Goal: Task Accomplishment & Management: Complete application form

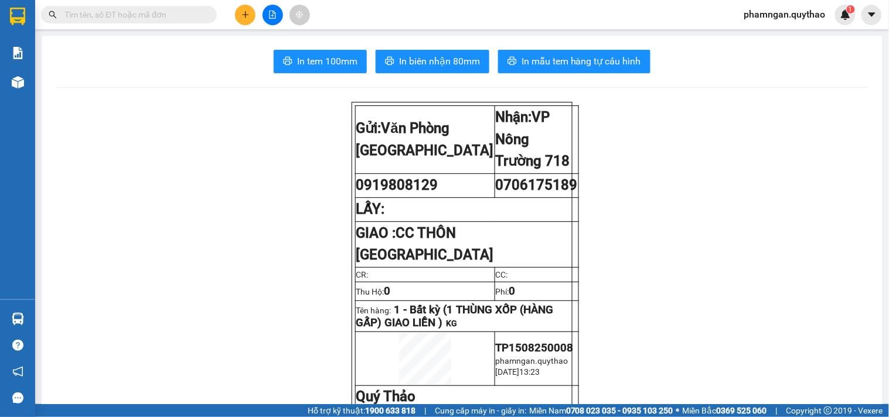
click at [243, 18] on icon "plus" at bounding box center [245, 15] width 8 height 8
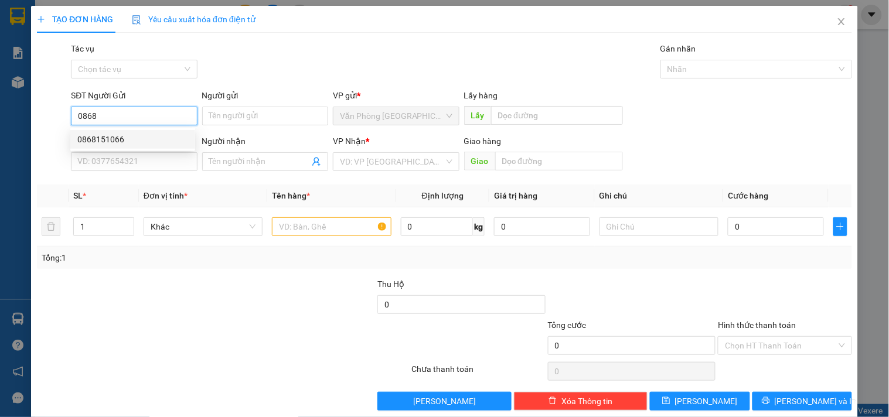
click at [134, 135] on div "0868151066" at bounding box center [132, 139] width 111 height 13
type input "0868151066"
type input "0981096545"
type input "0355200179"
type input "EABAR"
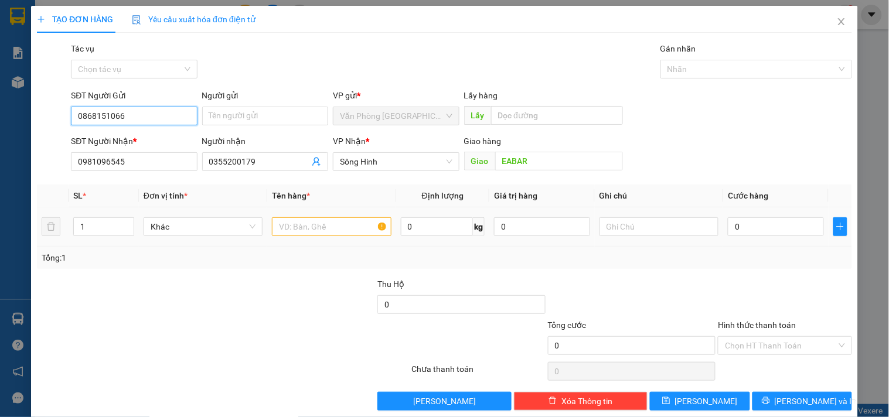
type input "0868151066"
drag, startPoint x: 327, startPoint y: 230, endPoint x: 338, endPoint y: 220, distance: 14.6
click at [329, 229] on input "text" at bounding box center [331, 226] width 119 height 19
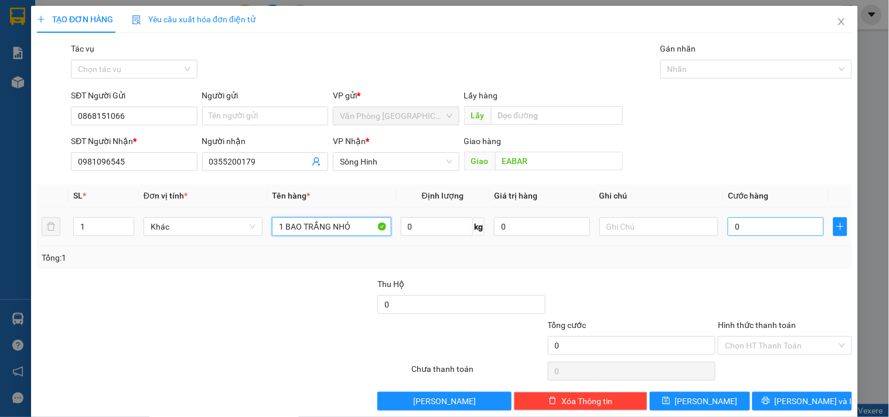
type input "1 BAO TRẮNG NHỎ"
click at [778, 223] on input "0" at bounding box center [776, 226] width 96 height 19
type input "5"
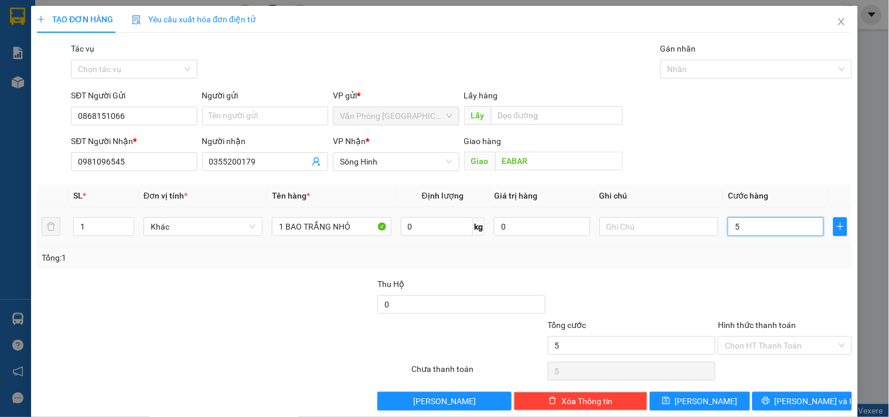
type input "50"
type input "500"
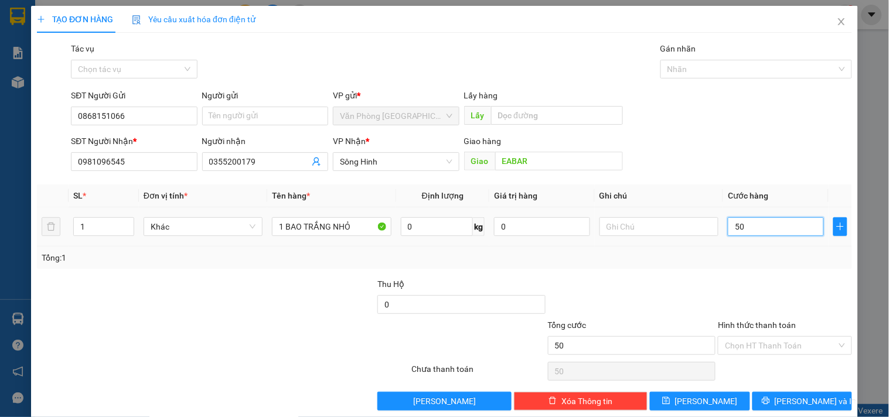
type input "500"
type input "5.000"
type input "50.000"
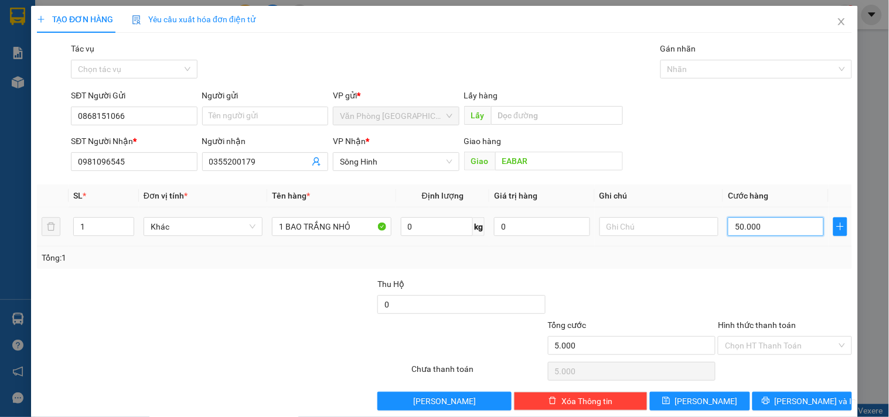
type input "50.000"
drag, startPoint x: 786, startPoint y: 341, endPoint x: 780, endPoint y: 335, distance: 8.3
click at [781, 341] on input "Hình thức thanh toán" at bounding box center [780, 346] width 111 height 18
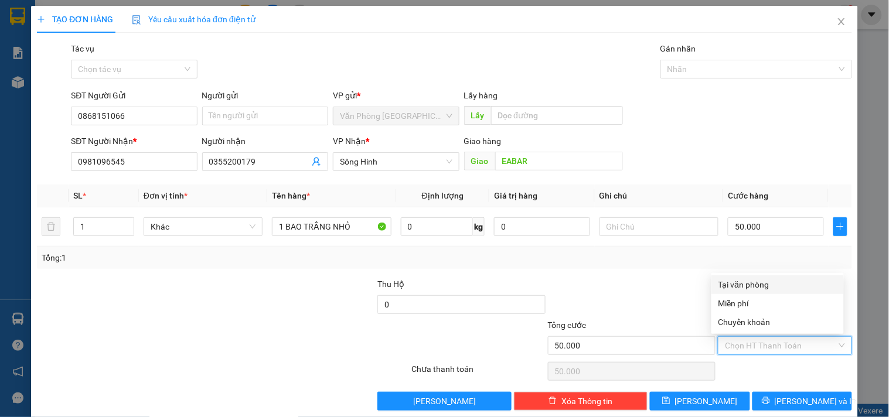
click at [775, 286] on div "Tại văn phòng" at bounding box center [777, 284] width 118 height 13
type input "0"
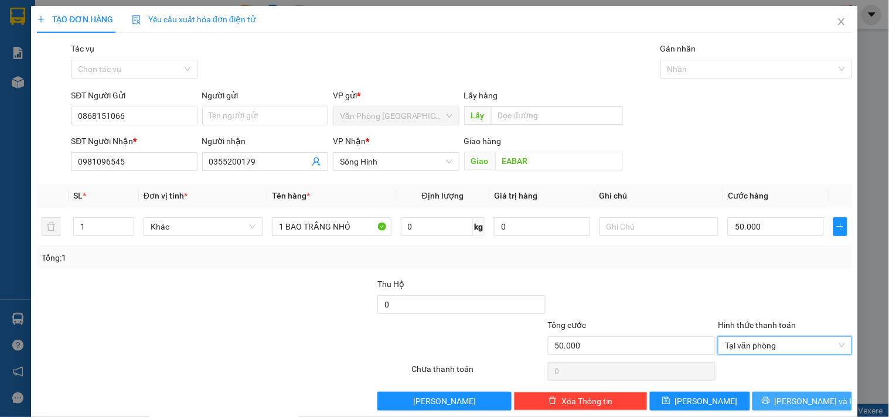
click at [788, 388] on div "Transit Pickup Surcharge Ids Transit Deliver Surcharge Ids Transit Deliver Surc…" at bounding box center [444, 226] width 815 height 369
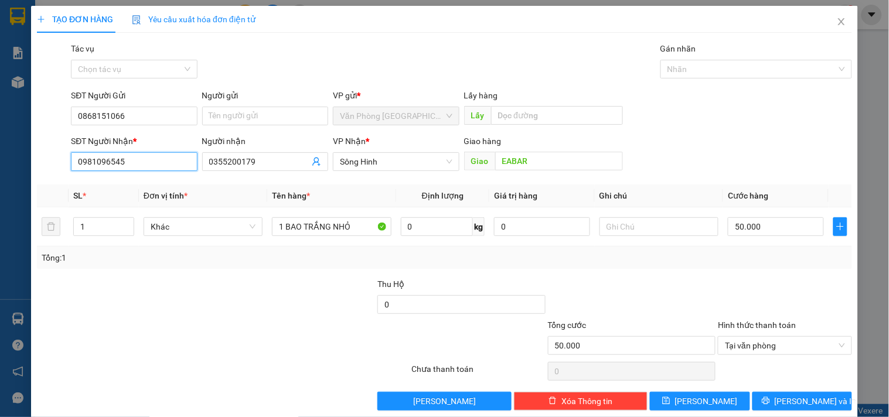
click at [142, 164] on input "0981096545" at bounding box center [134, 161] width 126 height 19
type input "0"
click at [146, 186] on div "0385558554" at bounding box center [132, 185] width 111 height 13
type input "0385558554"
type input "CX EBAR"
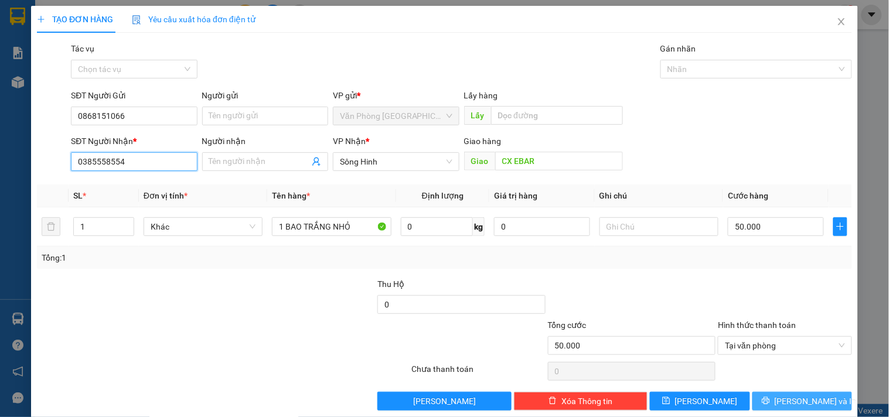
type input "0385558554"
drag, startPoint x: 764, startPoint y: 399, endPoint x: 631, endPoint y: 335, distance: 147.6
click at [762, 396] on button "[PERSON_NAME] và In" at bounding box center [802, 401] width 100 height 19
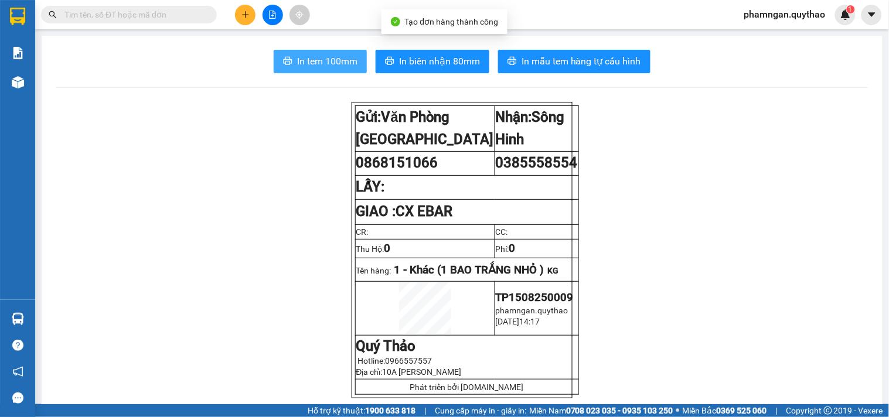
click at [336, 68] on span "In tem 100mm" at bounding box center [327, 61] width 60 height 15
click at [329, 61] on span "In tem 100mm" at bounding box center [327, 61] width 60 height 15
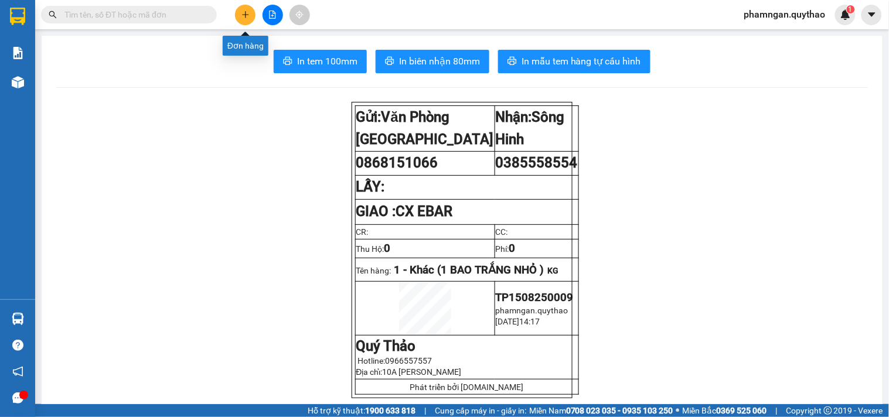
click at [237, 13] on button at bounding box center [245, 15] width 21 height 21
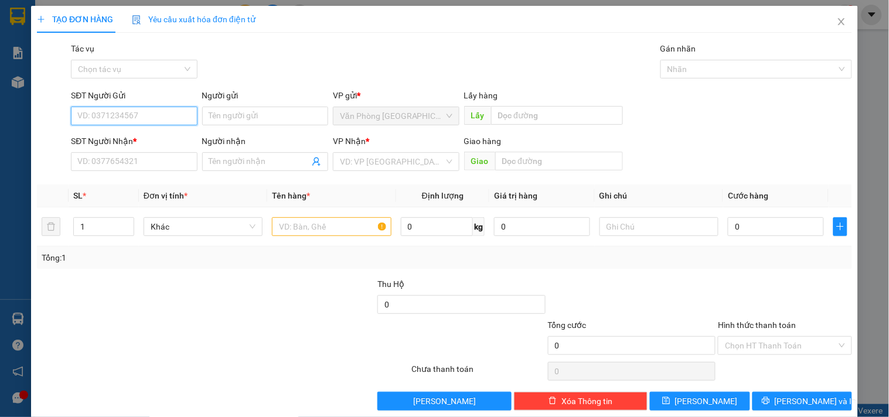
drag, startPoint x: 137, startPoint y: 113, endPoint x: 149, endPoint y: 120, distance: 13.7
click at [139, 114] on input "SĐT Người Gửi" at bounding box center [134, 116] width 126 height 19
type input "0903316098"
click at [144, 144] on div "0903316098" at bounding box center [132, 139] width 111 height 13
type input "0347131523"
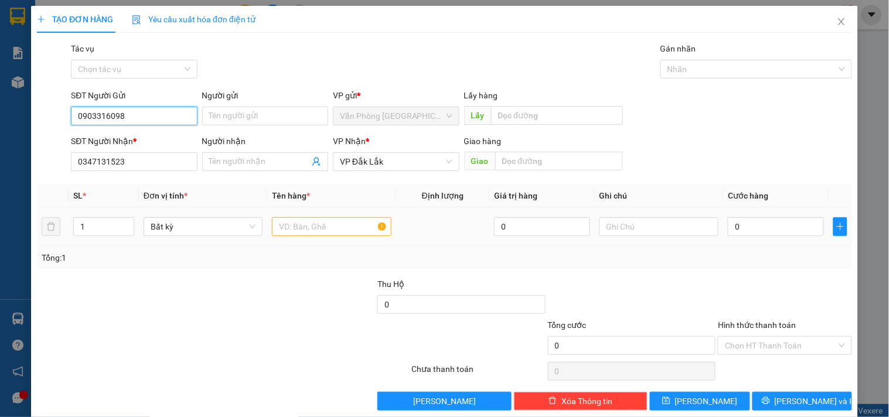
type input "0903316098"
click at [329, 229] on input "text" at bounding box center [331, 226] width 119 height 19
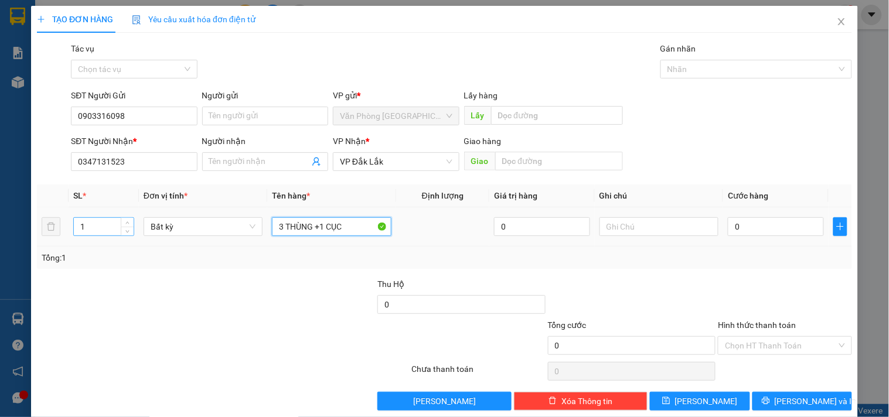
type input "3 THÙNG +1 CỤC"
click at [95, 232] on input "1" at bounding box center [104, 227] width 60 height 18
type input "4"
click at [771, 232] on input "0" at bounding box center [776, 226] width 96 height 19
type input "1"
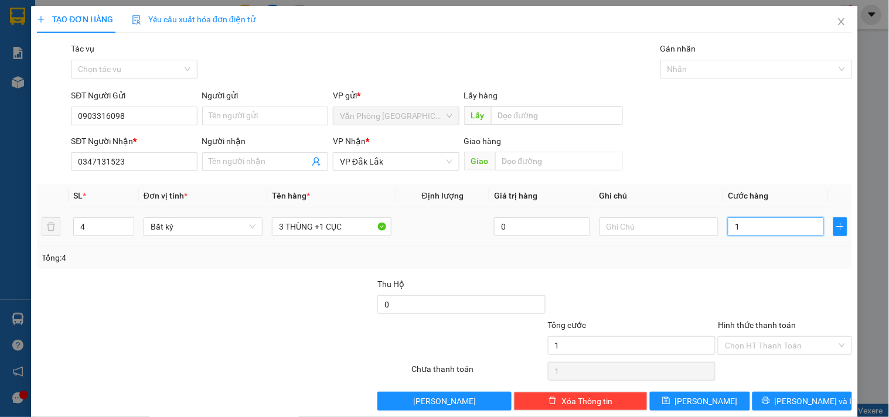
type input "1"
type input "18"
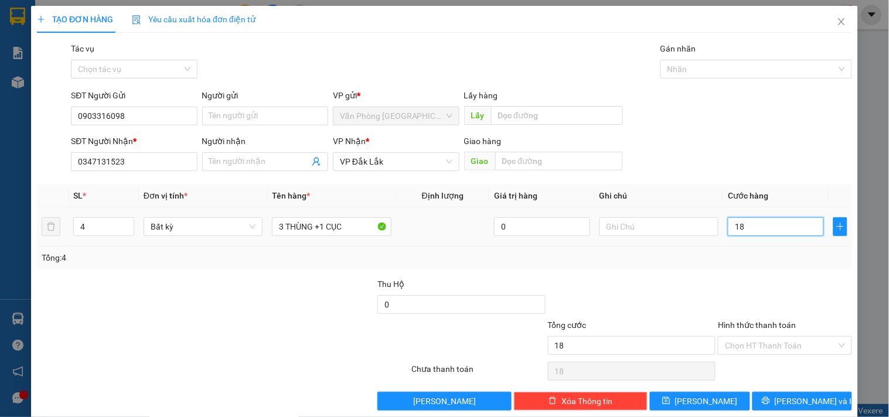
type input "180"
type input "1.800"
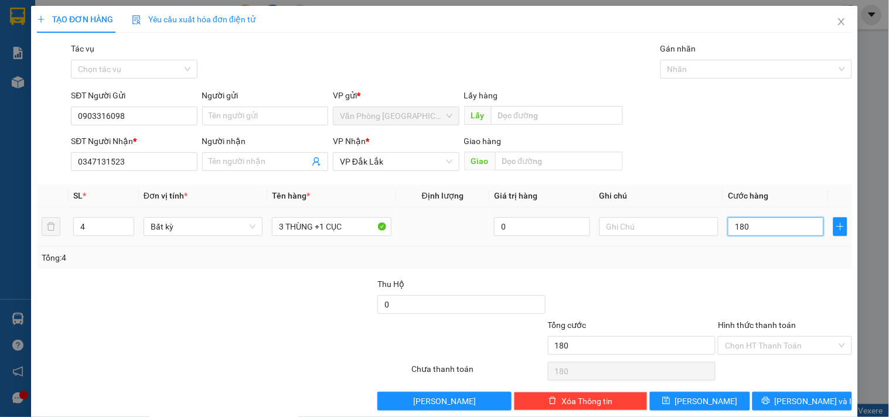
type input "1.800"
type input "18.000"
type input "180.000"
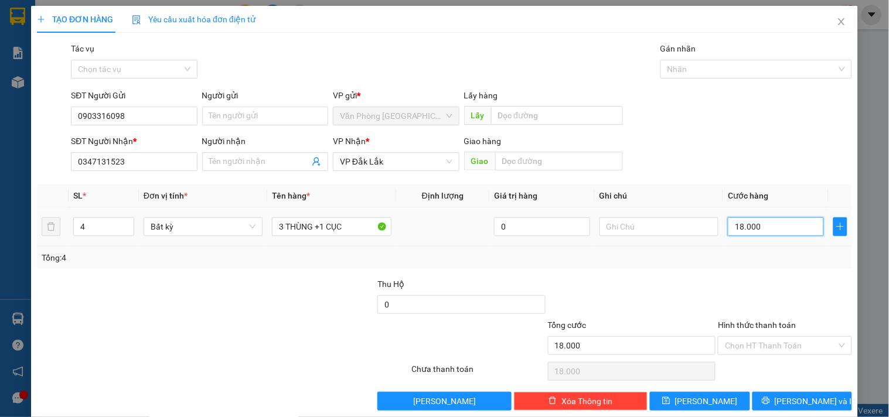
type input "180.000"
drag, startPoint x: 785, startPoint y: 344, endPoint x: 772, endPoint y: 323, distance: 24.5
click at [780, 336] on div "Chọn HT Thanh Toán" at bounding box center [785, 345] width 134 height 19
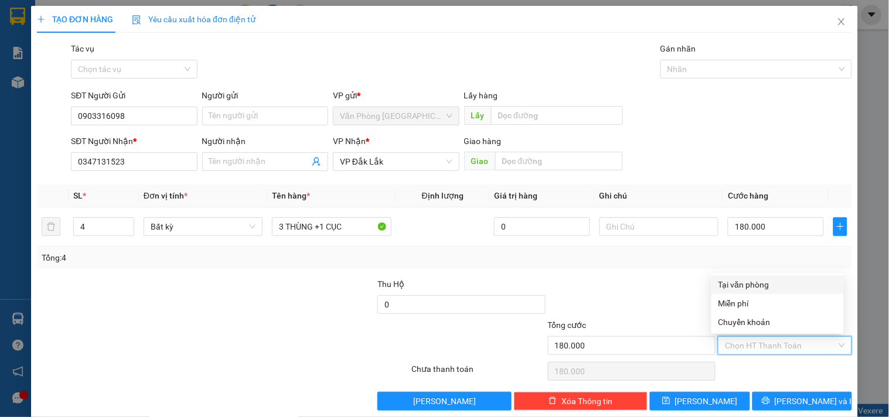
drag, startPoint x: 743, startPoint y: 282, endPoint x: 764, endPoint y: 336, distance: 57.7
click at [745, 289] on div "Tại văn phòng" at bounding box center [777, 284] width 118 height 13
type input "0"
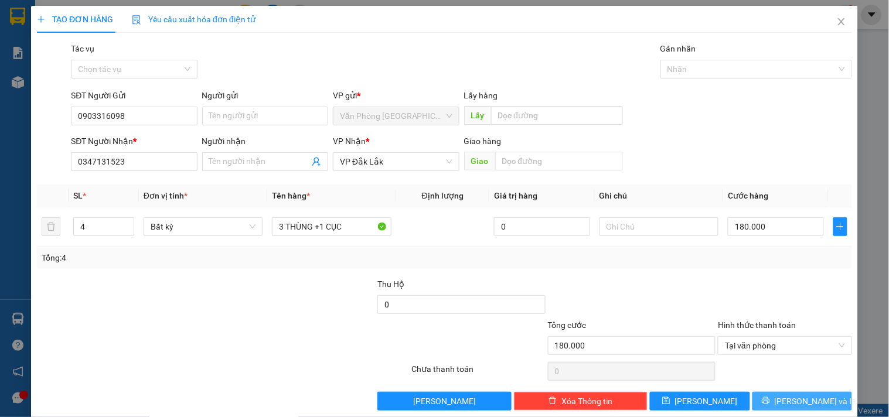
drag, startPoint x: 775, startPoint y: 397, endPoint x: 516, endPoint y: 309, distance: 274.1
click at [775, 396] on button "[PERSON_NAME] và In" at bounding box center [802, 401] width 100 height 19
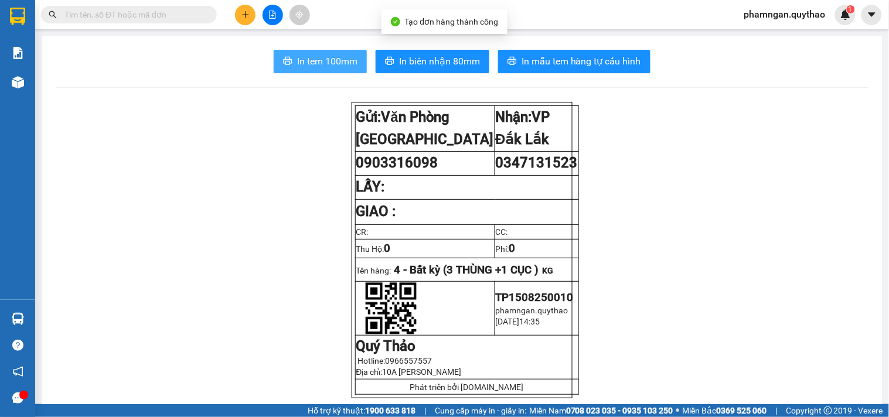
click at [280, 54] on button "In tem 100mm" at bounding box center [320, 61] width 93 height 23
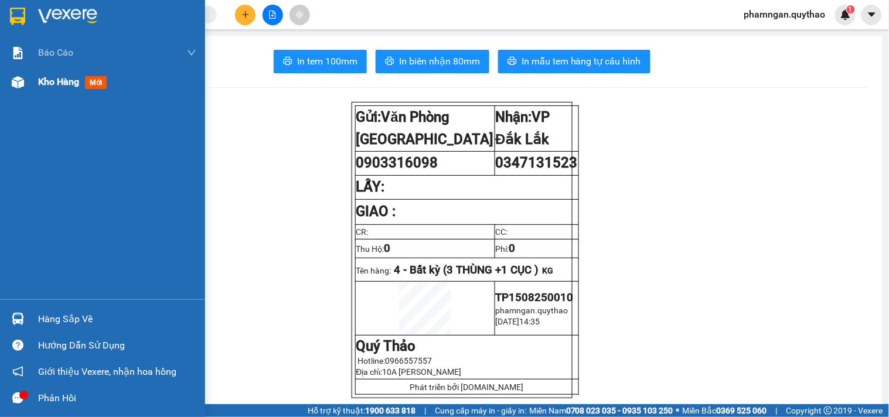
click at [25, 84] on div at bounding box center [18, 82] width 21 height 21
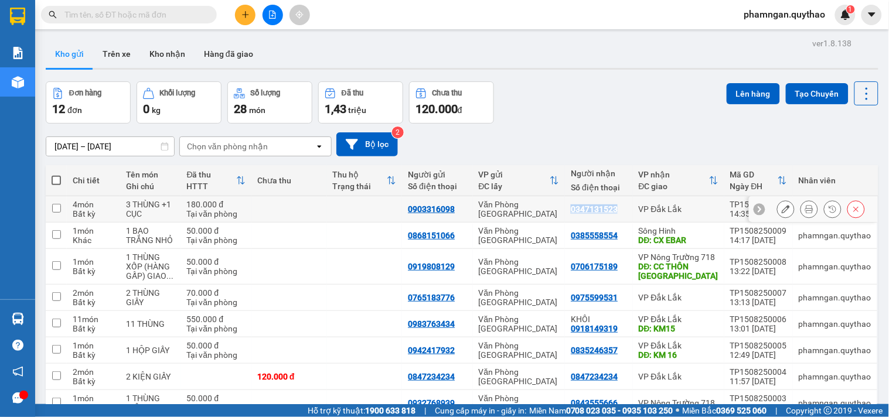
copy div "0347131523"
drag, startPoint x: 619, startPoint y: 213, endPoint x: 570, endPoint y: 213, distance: 49.2
click at [571, 213] on div "0347131523" at bounding box center [599, 209] width 56 height 9
checkbox input "true"
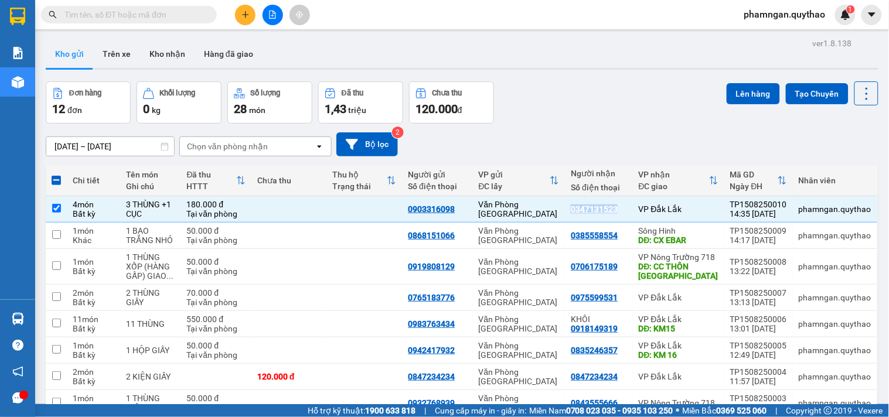
click at [246, 14] on icon "plus" at bounding box center [245, 14] width 6 height 1
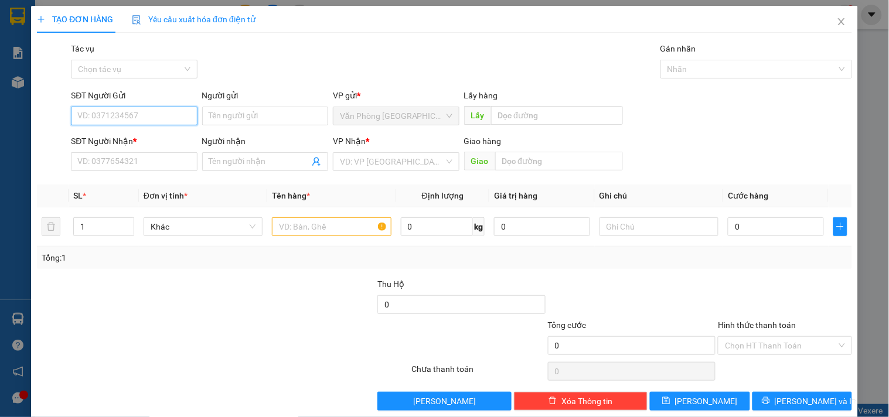
click at [137, 114] on input "SĐT Người Gửi" at bounding box center [134, 116] width 126 height 19
paste input "0968778195"
click at [81, 120] on input "0968778195" at bounding box center [134, 116] width 126 height 19
type input "0968778195"
click at [108, 135] on div "0968778195" at bounding box center [132, 139] width 111 height 13
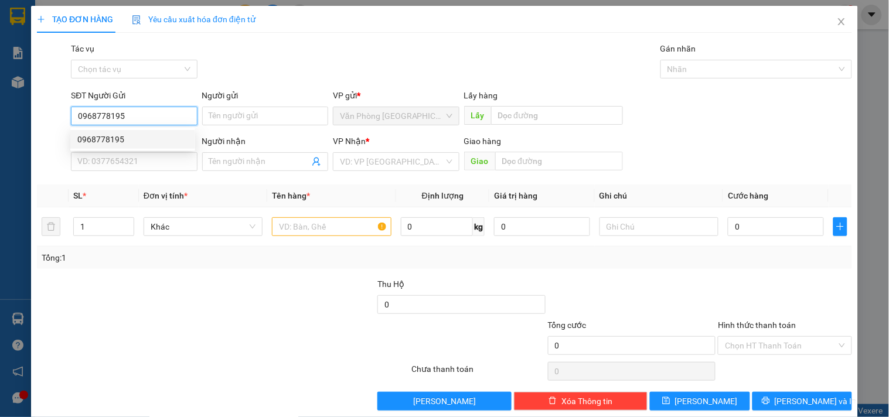
type input "0347131523"
type input "0968778195"
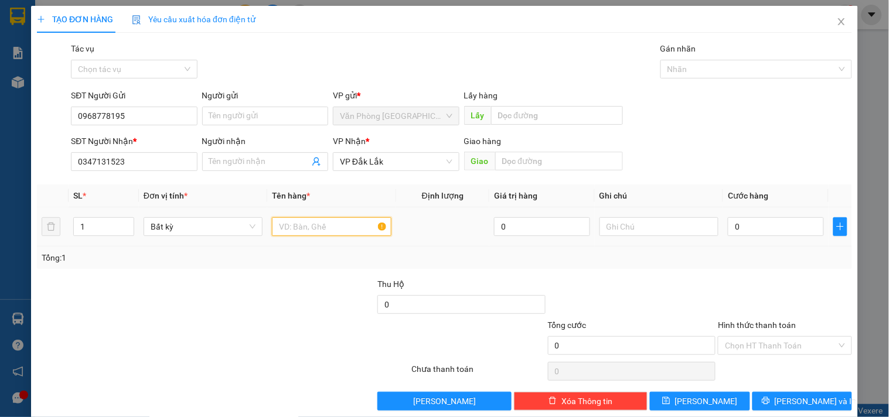
click at [340, 227] on input "text" at bounding box center [331, 226] width 119 height 19
type input "3 THÙNG +1 CỤC"
drag, startPoint x: 98, startPoint y: 223, endPoint x: 104, endPoint y: 209, distance: 15.2
click at [103, 220] on input "1" at bounding box center [104, 227] width 60 height 18
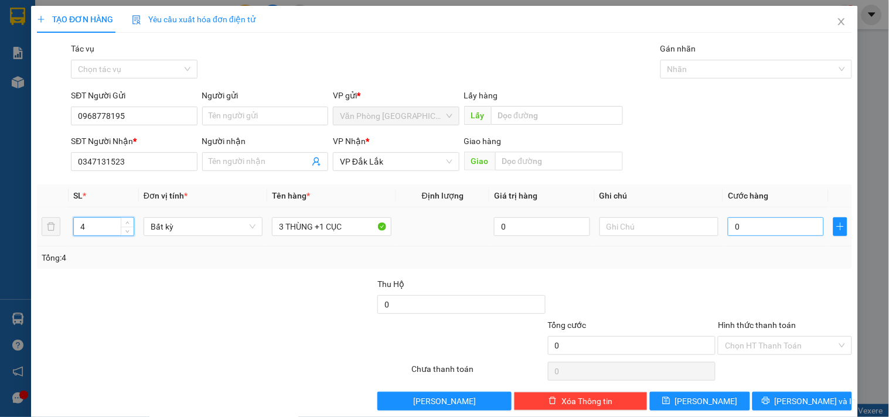
type input "4"
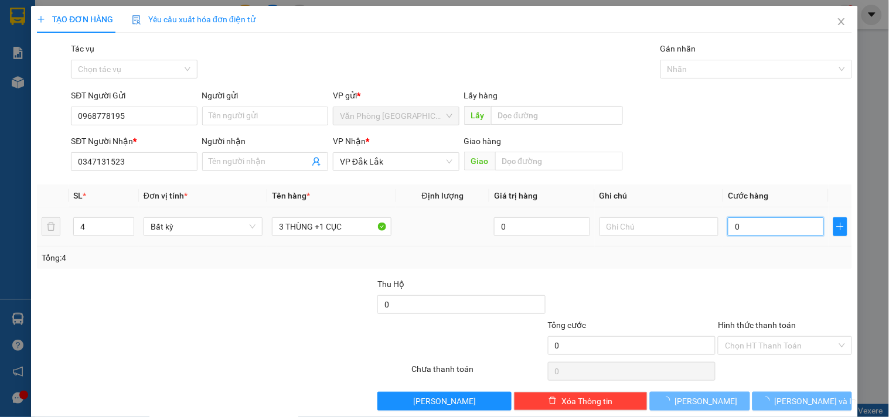
click at [768, 224] on input "0" at bounding box center [776, 226] width 96 height 19
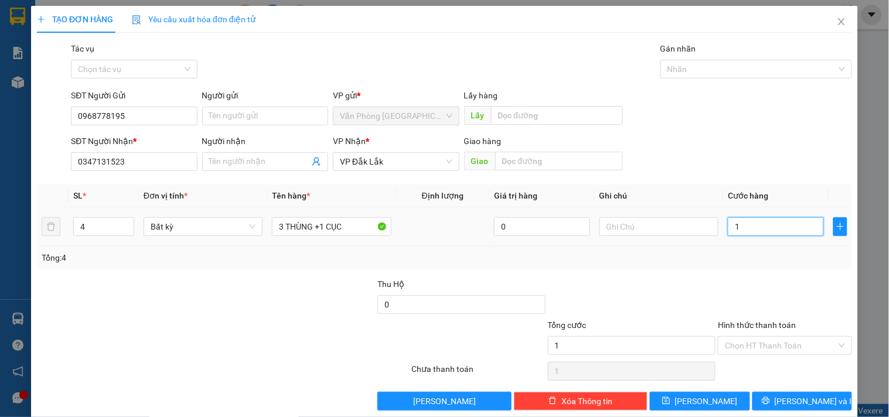
type input "1"
type input "18"
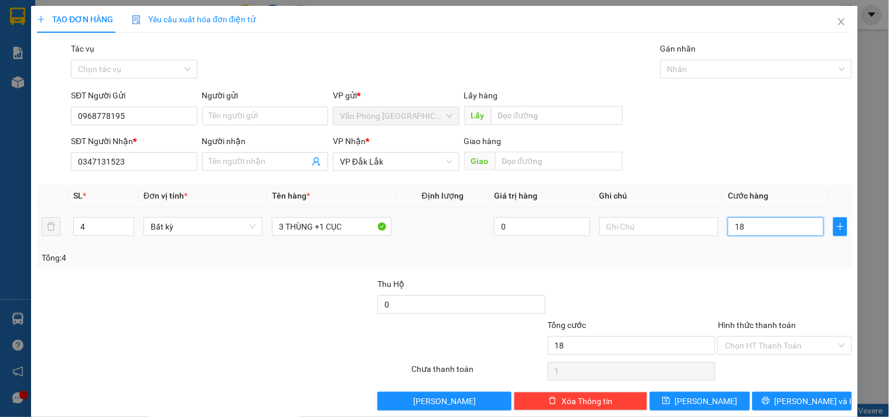
type input "18"
type input "180"
type input "1.800"
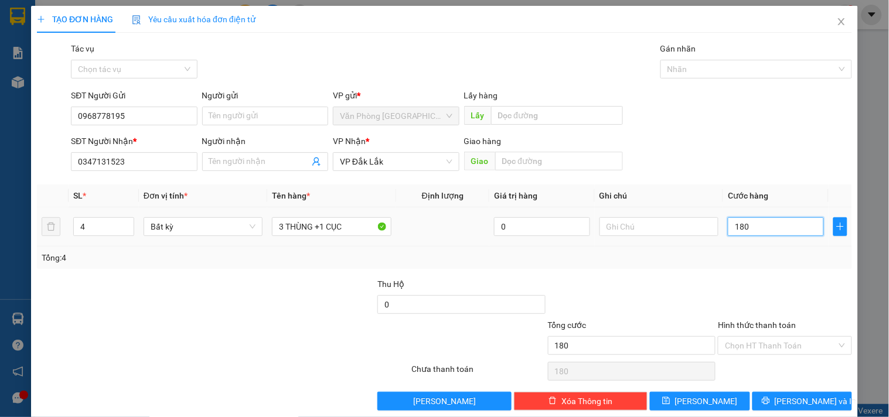
type input "1.800"
type input "18.000"
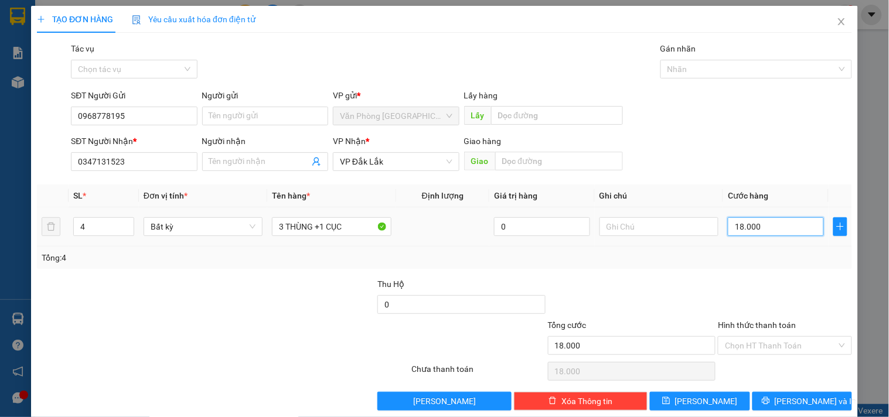
type input "180.000"
drag, startPoint x: 789, startPoint y: 335, endPoint x: 783, endPoint y: 339, distance: 7.6
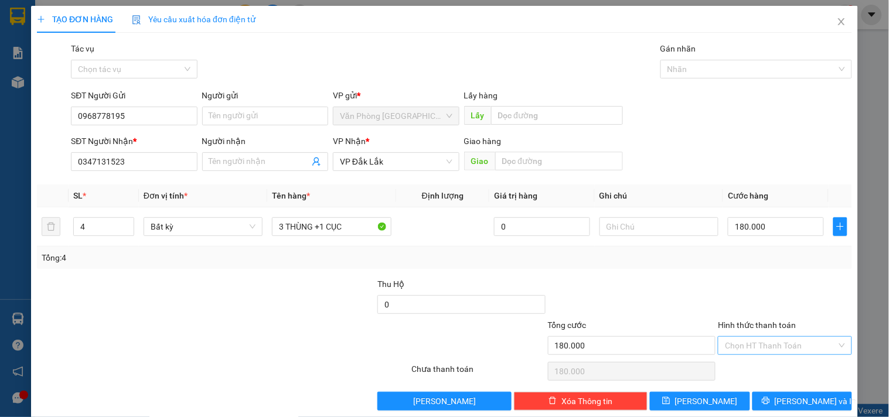
click at [788, 336] on div "Hình thức thanh toán Chọn HT Thanh Toán" at bounding box center [785, 339] width 134 height 41
click at [812, 349] on input "Hình thức thanh toán" at bounding box center [780, 346] width 111 height 18
click at [764, 291] on div "Tại văn phòng" at bounding box center [777, 284] width 118 height 13
type input "0"
drag, startPoint x: 804, startPoint y: 397, endPoint x: 817, endPoint y: 385, distance: 17.9
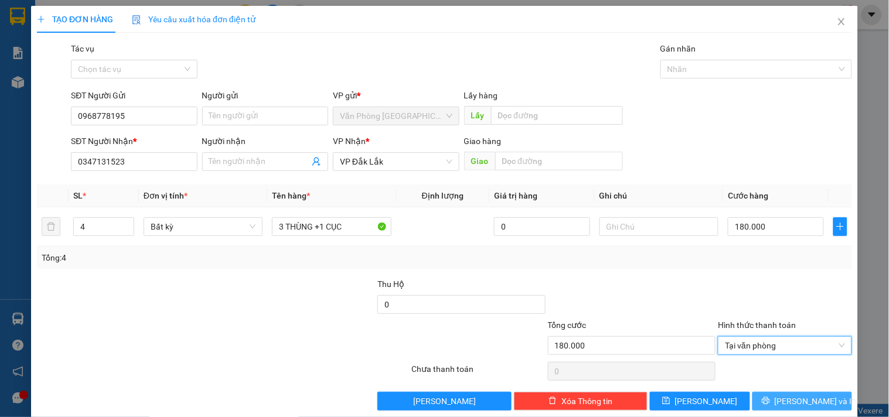
click at [804, 396] on span "[PERSON_NAME] và In" at bounding box center [816, 401] width 82 height 13
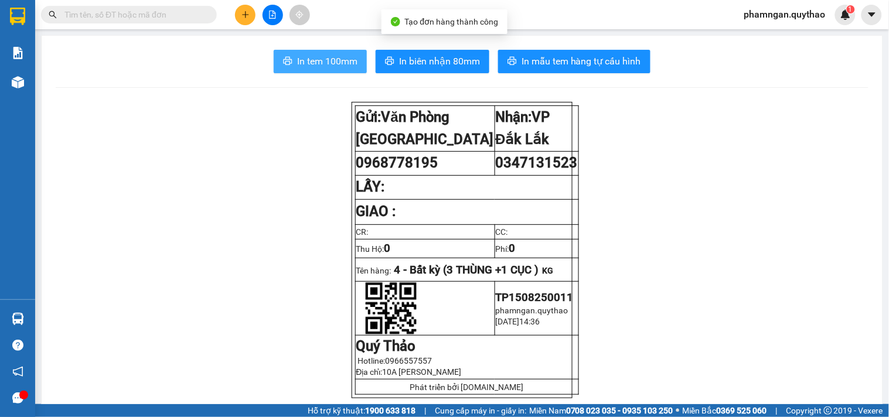
drag, startPoint x: 328, startPoint y: 62, endPoint x: 256, endPoint y: 94, distance: 79.0
click at [326, 66] on span "In tem 100mm" at bounding box center [327, 61] width 60 height 15
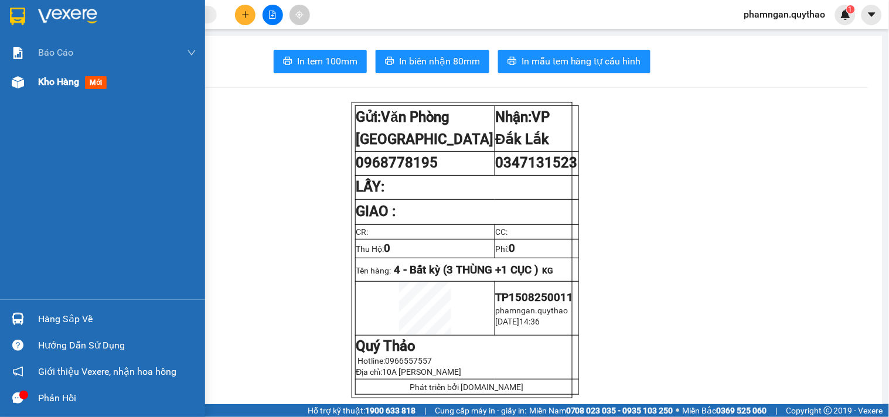
click at [31, 86] on div "Kho hàng mới" at bounding box center [102, 81] width 205 height 29
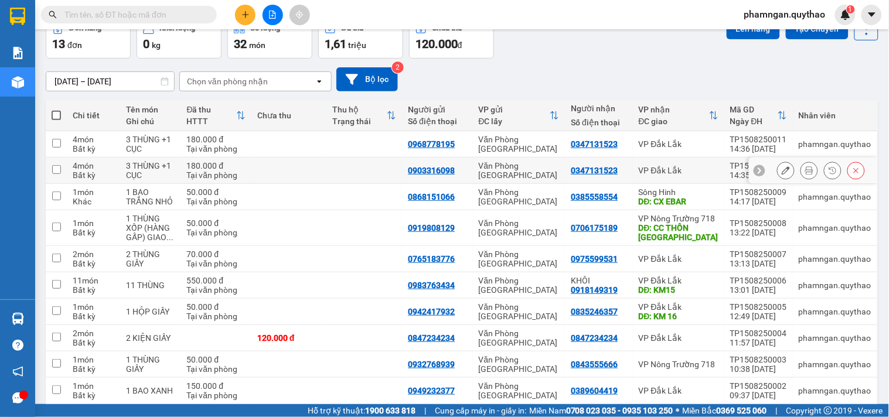
scroll to position [114, 0]
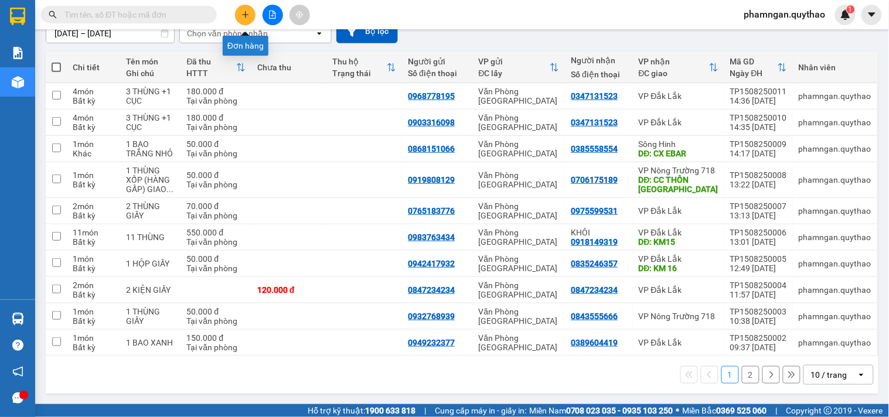
click at [247, 15] on icon "plus" at bounding box center [245, 15] width 8 height 8
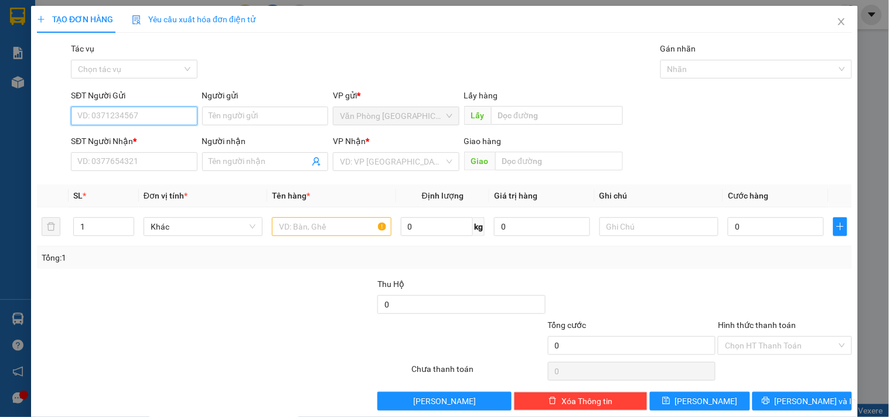
click at [119, 120] on input "SĐT Người Gửi" at bounding box center [134, 116] width 126 height 19
type input "0886484678"
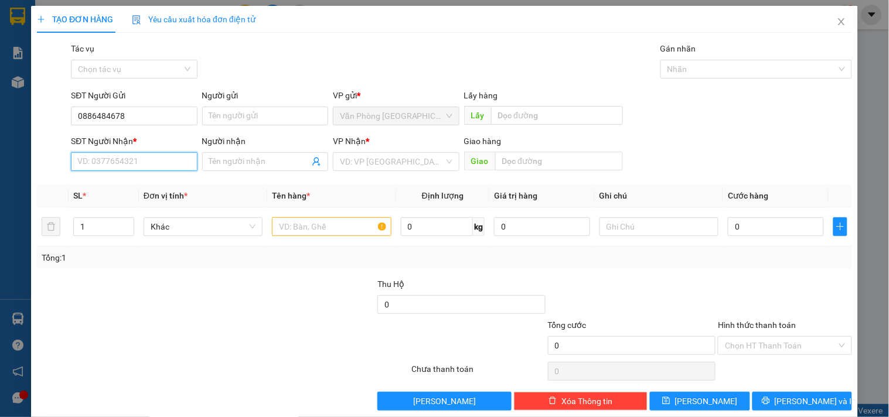
click at [113, 156] on input "SĐT Người Nhận *" at bounding box center [134, 161] width 126 height 19
click at [122, 185] on div "0856813813" at bounding box center [132, 185] width 111 height 13
type input "0856813813"
click at [309, 227] on input "text" at bounding box center [331, 226] width 119 height 19
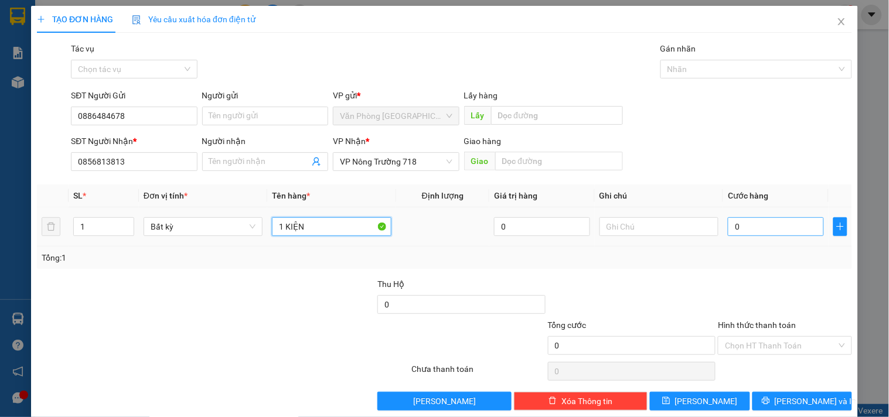
type input "1 KIỆN"
click at [752, 227] on input "0" at bounding box center [776, 226] width 96 height 19
type input "5"
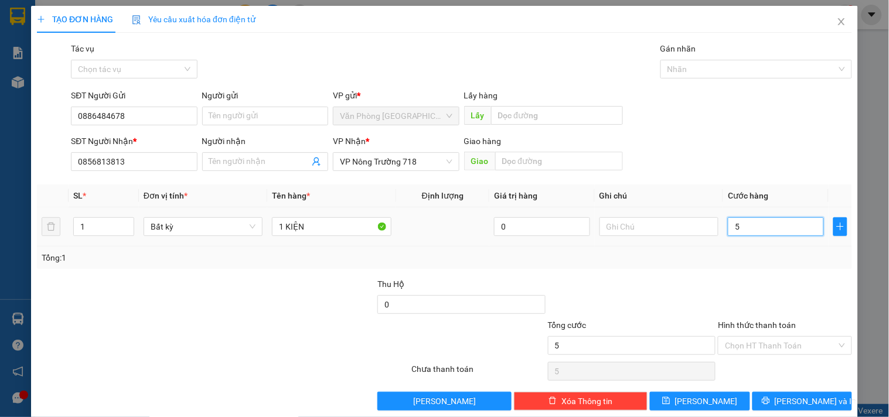
type input "50"
type input "500"
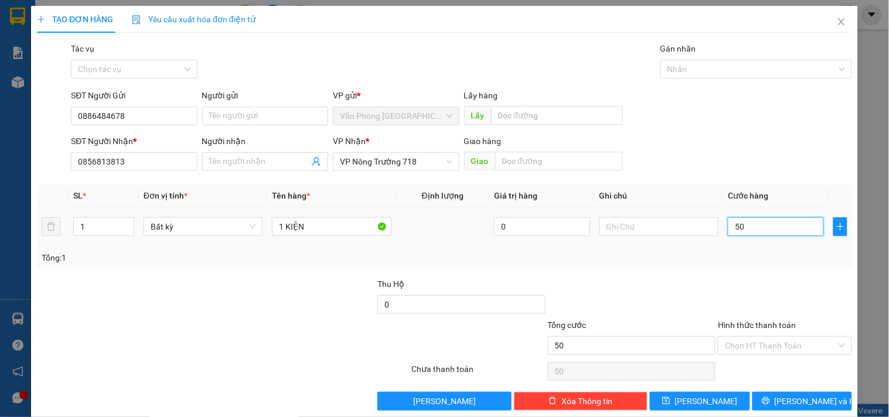
type input "500"
type input "5.000"
type input "50.000"
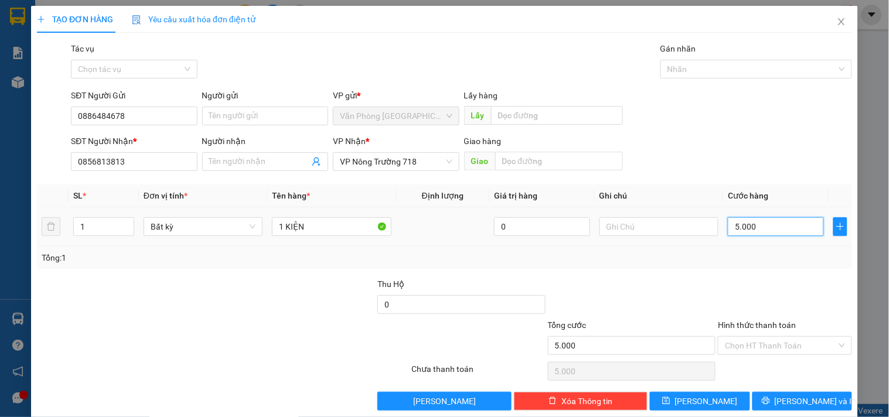
type input "50.000"
click at [765, 342] on input "Hình thức thanh toán" at bounding box center [780, 346] width 111 height 18
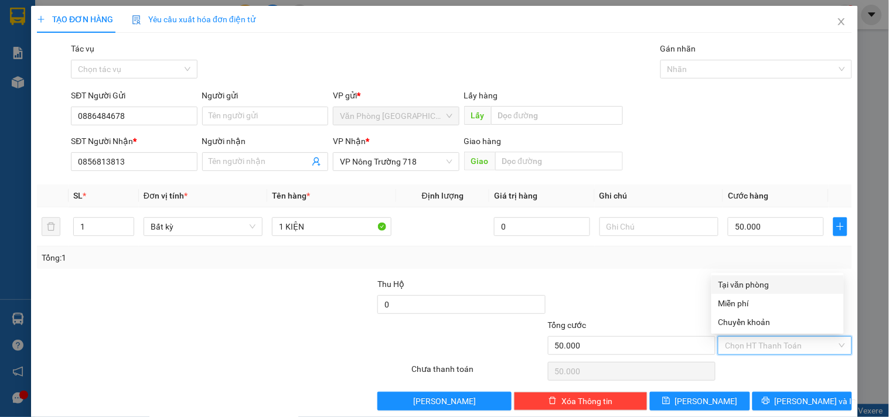
click at [748, 284] on div "Tại văn phòng" at bounding box center [777, 284] width 118 height 13
type input "0"
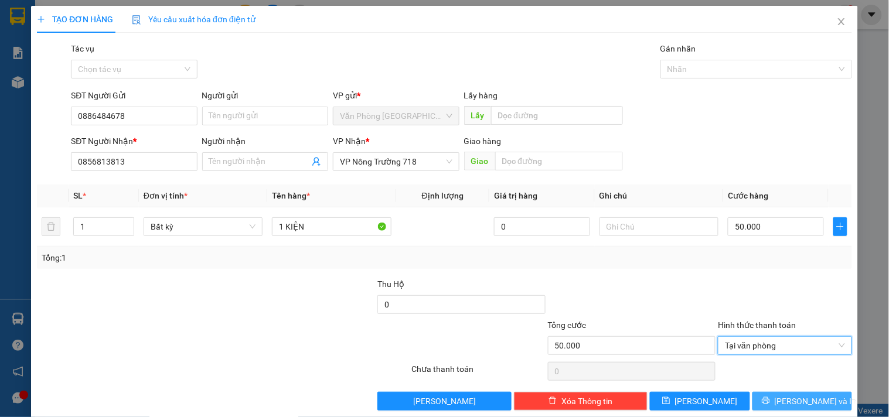
drag, startPoint x: 768, startPoint y: 397, endPoint x: 747, endPoint y: 397, distance: 21.1
click at [768, 397] on button "[PERSON_NAME] và In" at bounding box center [802, 401] width 100 height 19
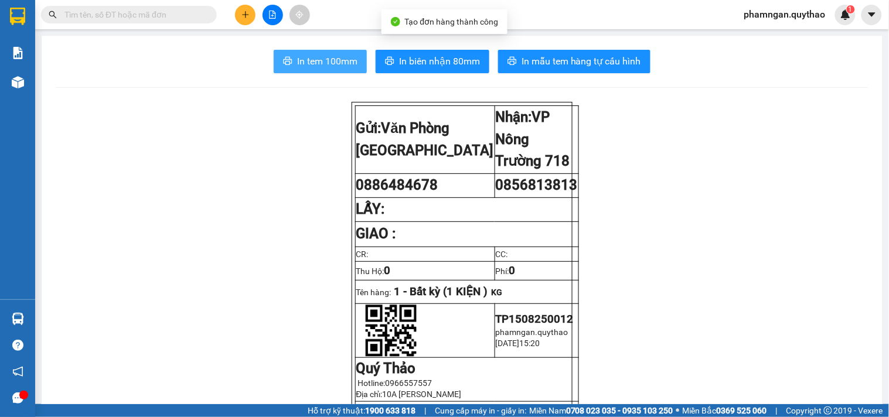
click at [336, 64] on span "In tem 100mm" at bounding box center [327, 61] width 60 height 15
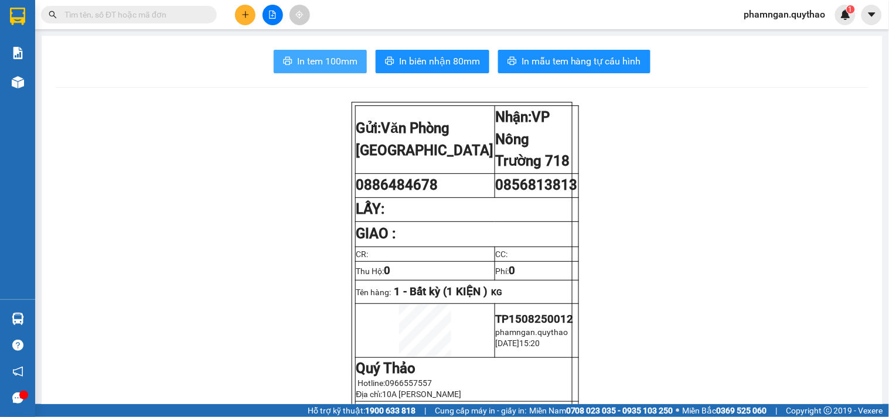
click at [332, 50] on button "In tem 100mm" at bounding box center [320, 61] width 93 height 23
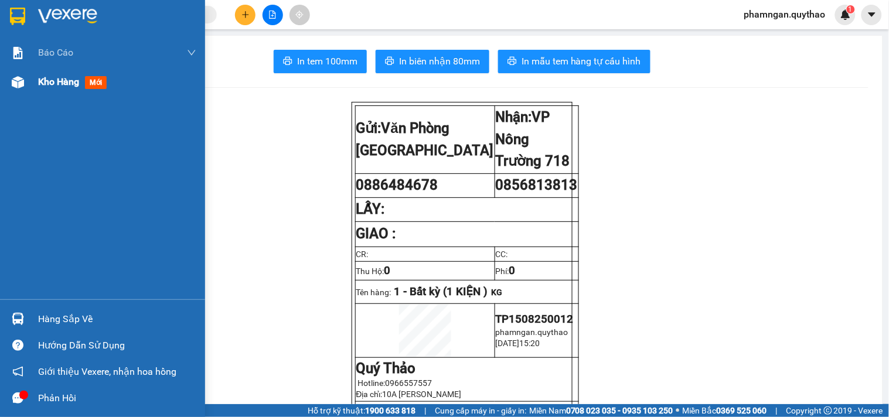
click at [53, 84] on span "Kho hàng" at bounding box center [58, 81] width 41 height 11
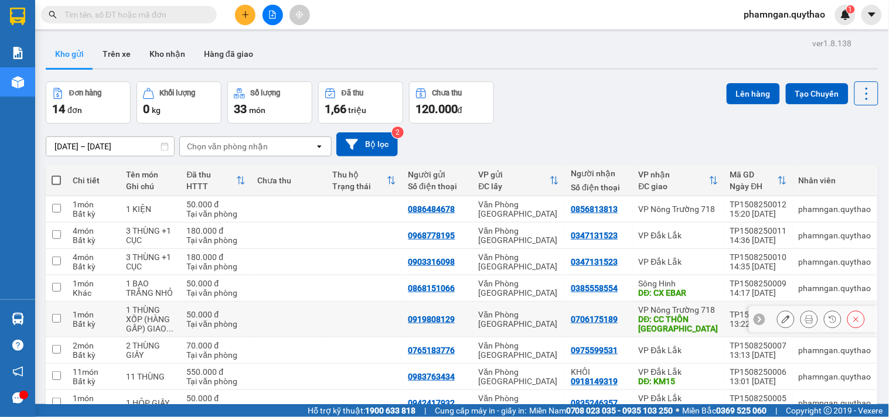
scroll to position [65, 0]
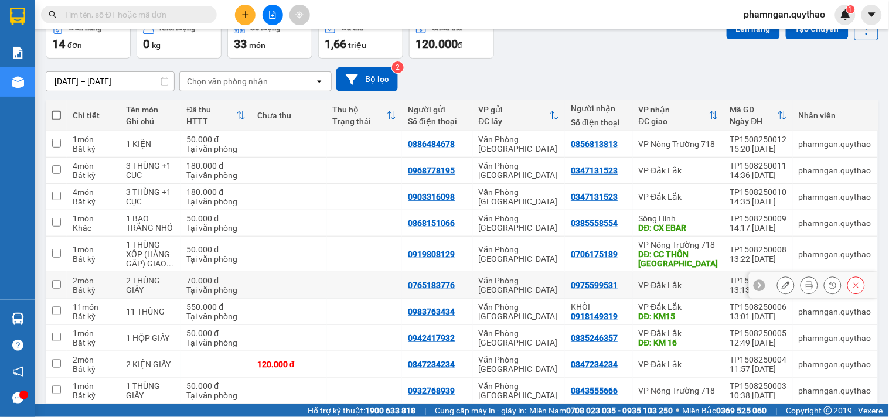
click at [804, 283] on button at bounding box center [809, 285] width 16 height 21
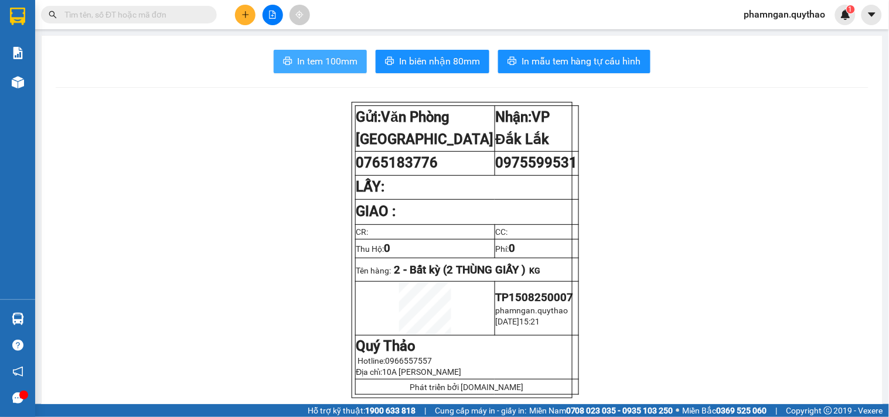
click at [340, 67] on span "In tem 100mm" at bounding box center [327, 61] width 60 height 15
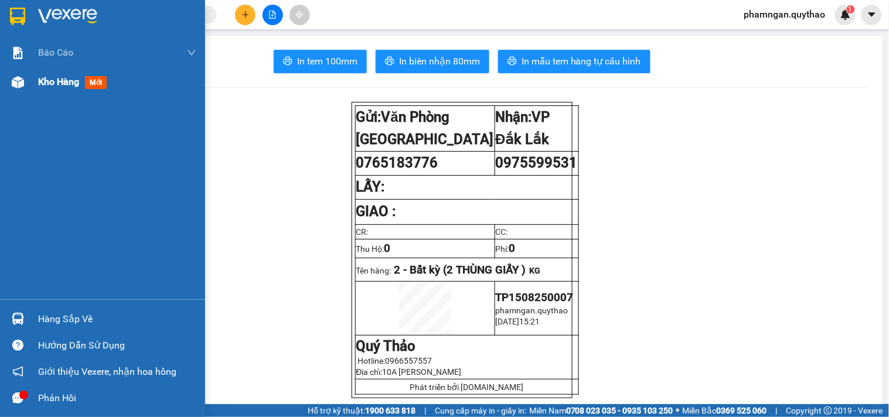
click at [47, 83] on span "Kho hàng" at bounding box center [58, 81] width 41 height 11
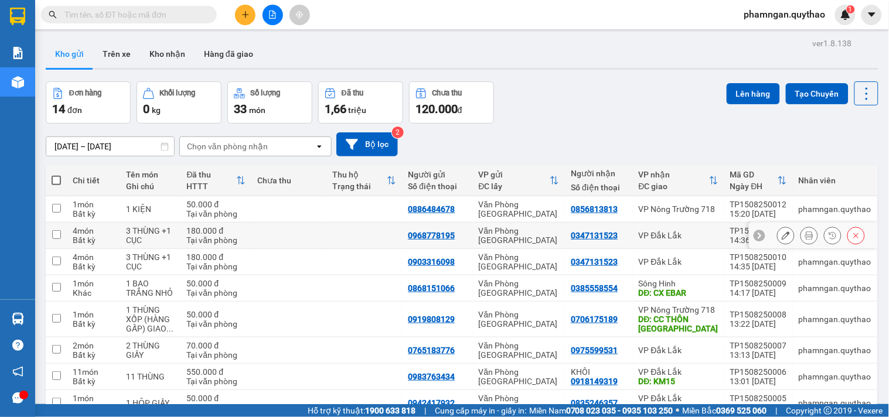
click at [805, 232] on icon at bounding box center [809, 235] width 8 height 8
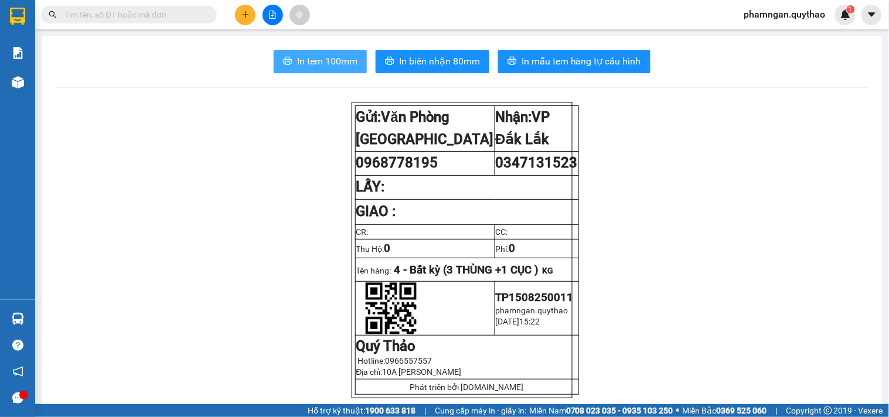
click at [297, 66] on span "In tem 100mm" at bounding box center [327, 61] width 60 height 15
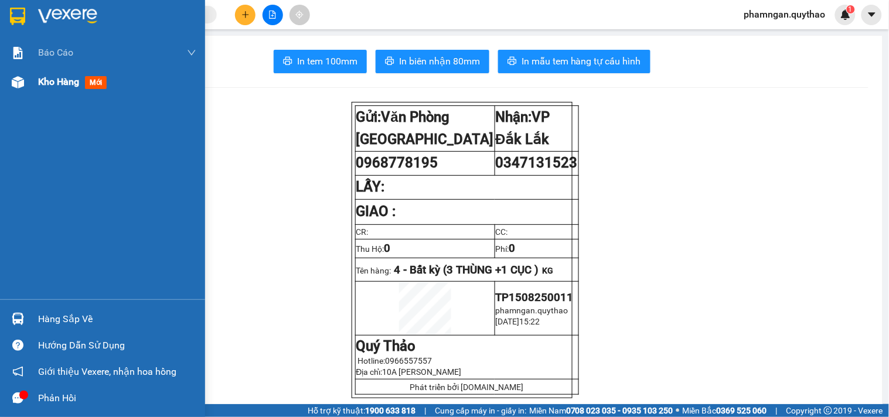
click at [31, 79] on div "Kho hàng mới" at bounding box center [102, 81] width 205 height 29
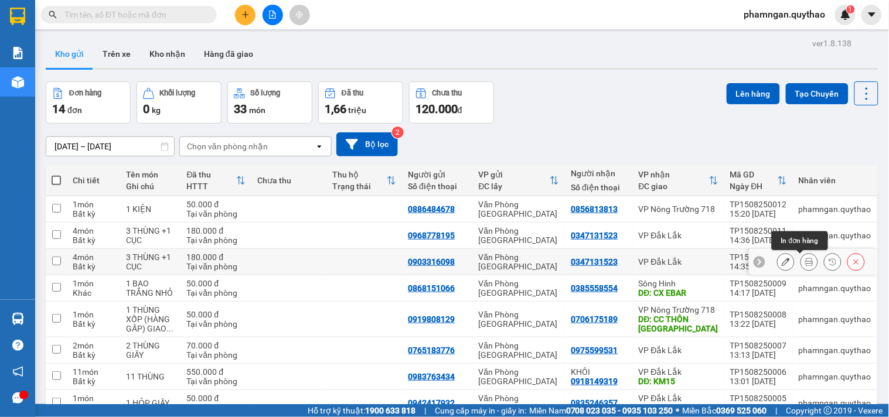
click at [805, 263] on icon at bounding box center [809, 262] width 8 height 8
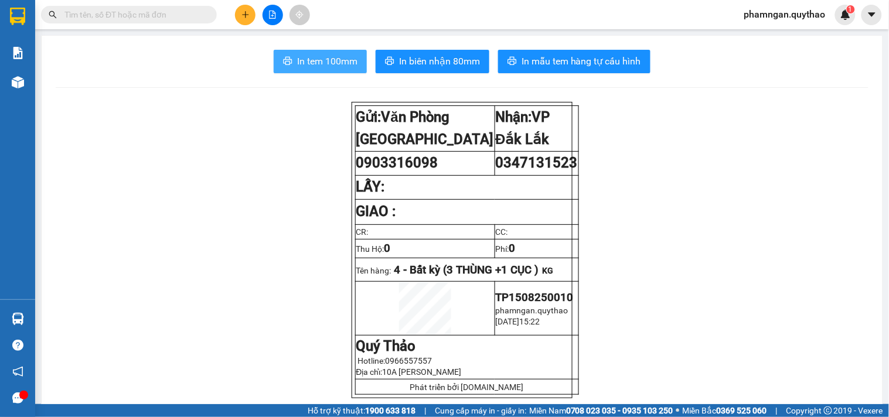
click at [331, 66] on span "In tem 100mm" at bounding box center [327, 61] width 60 height 15
click at [315, 59] on span "In tem 100mm" at bounding box center [327, 61] width 60 height 15
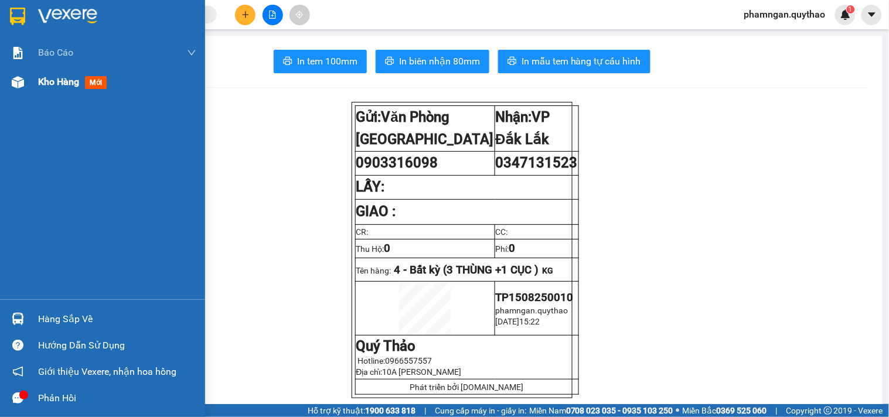
click at [21, 86] on img at bounding box center [18, 82] width 12 height 12
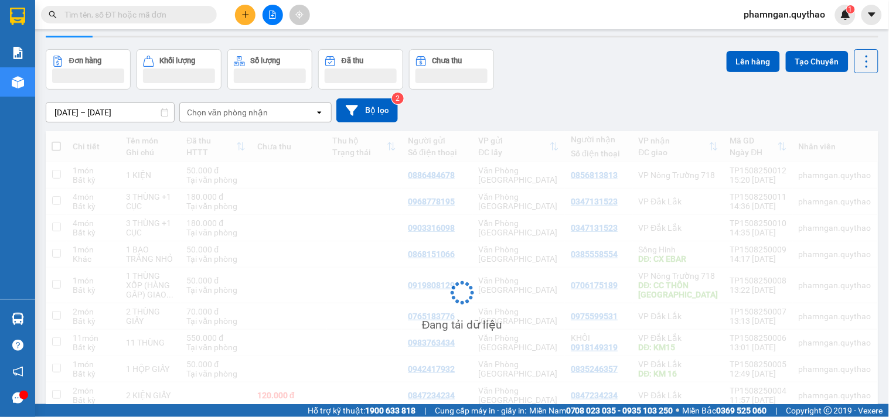
scroll to position [65, 0]
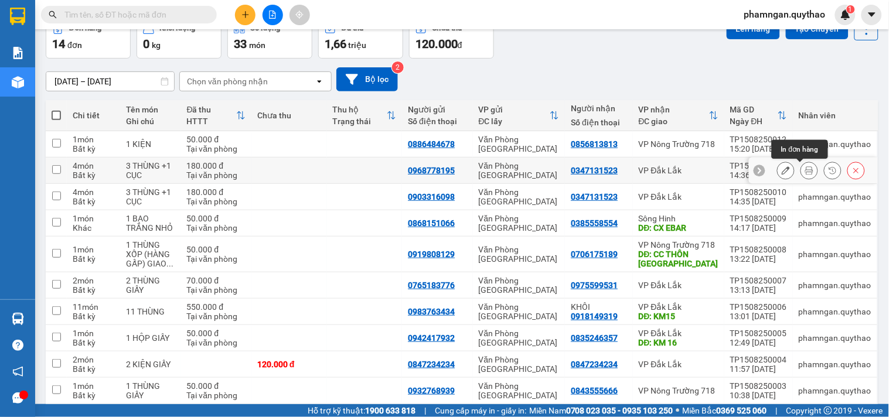
click at [801, 169] on button at bounding box center [809, 171] width 16 height 21
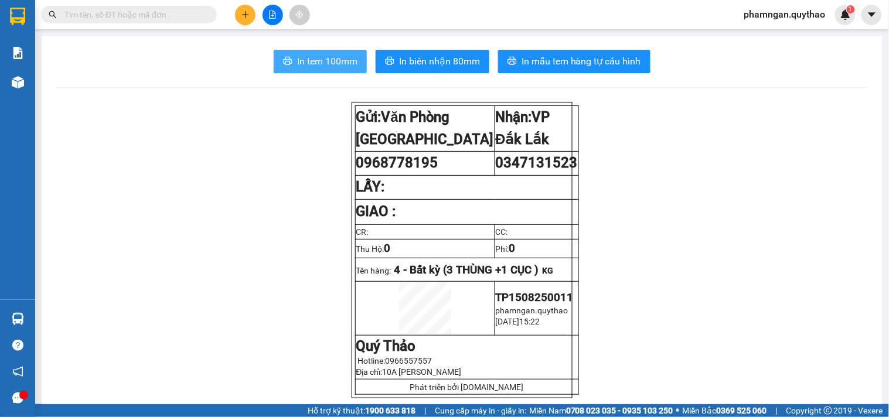
click at [326, 70] on button "In tem 100mm" at bounding box center [320, 61] width 93 height 23
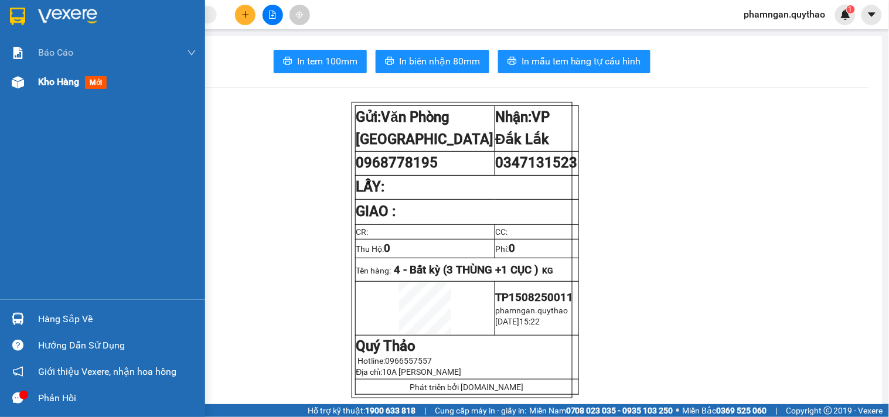
click at [19, 84] on img at bounding box center [18, 82] width 12 height 12
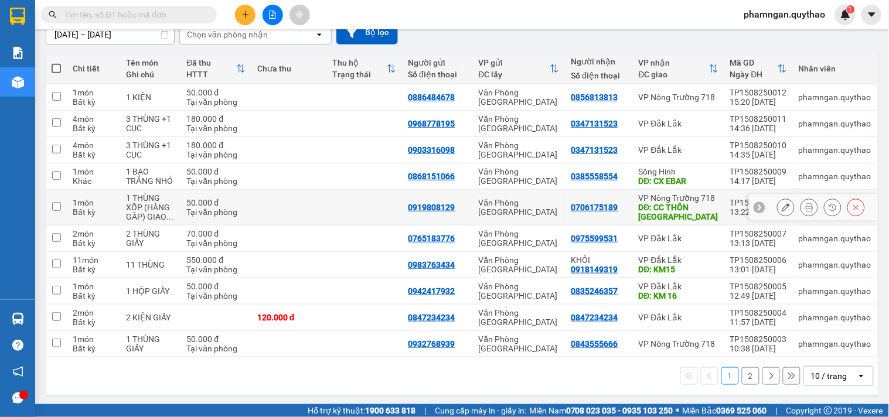
scroll to position [114, 0]
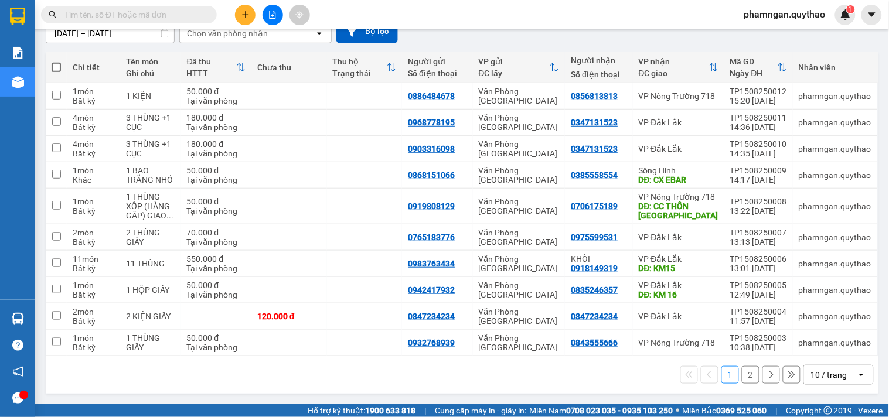
click at [742, 377] on button "2" at bounding box center [751, 375] width 18 height 18
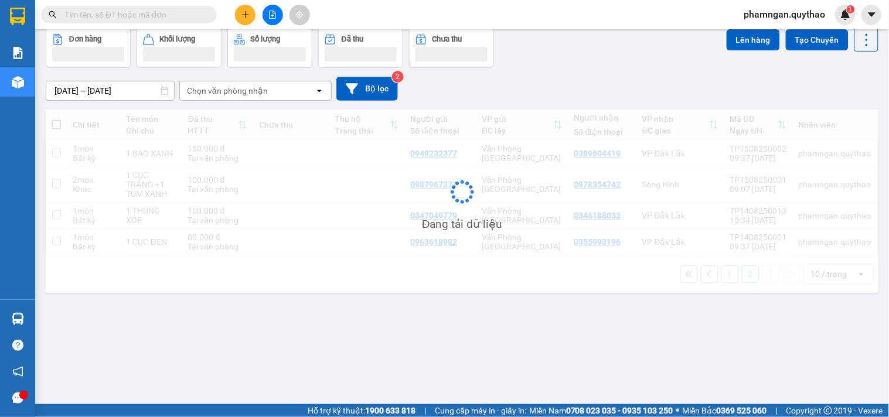
scroll to position [54, 0]
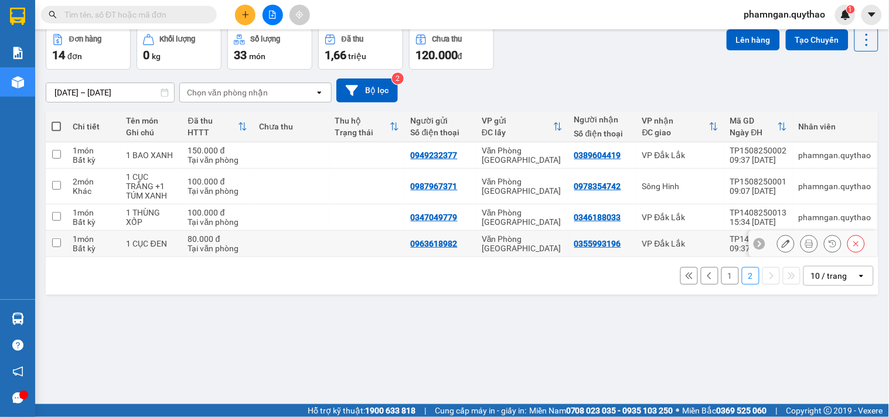
click at [256, 241] on td at bounding box center [291, 244] width 76 height 26
checkbox input "true"
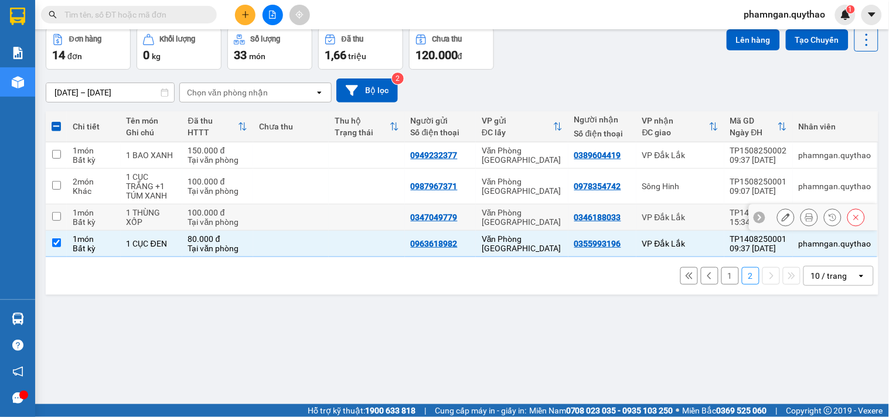
click at [301, 219] on td at bounding box center [291, 218] width 76 height 26
checkbox input "true"
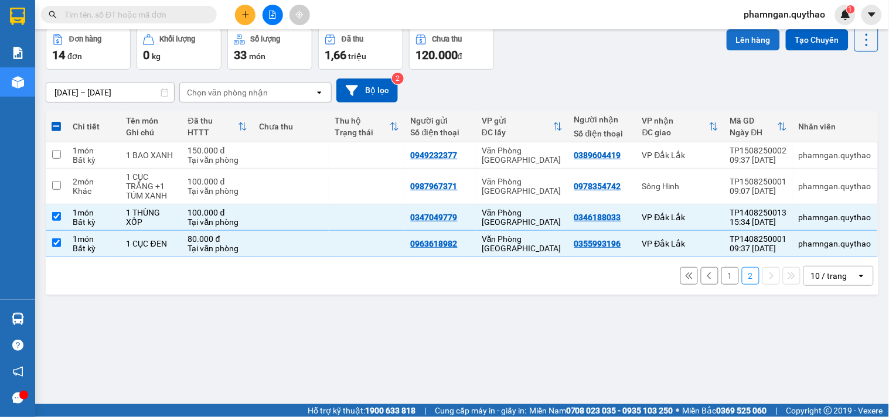
click at [746, 41] on button "Lên hàng" at bounding box center [753, 39] width 53 height 21
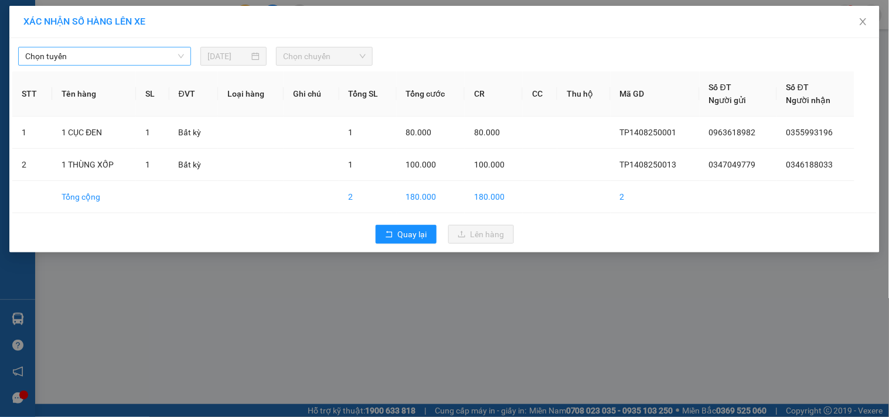
click at [116, 59] on span "Chọn tuyến" at bounding box center [104, 56] width 159 height 18
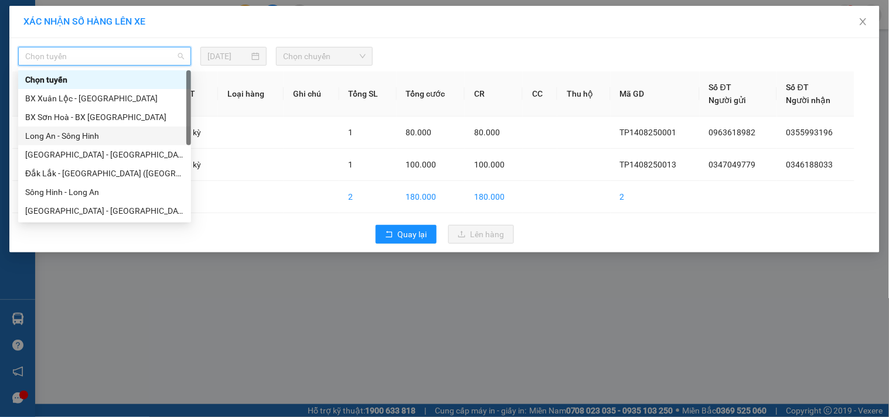
click at [68, 137] on div "Long An - Sông Hinh" at bounding box center [104, 136] width 159 height 13
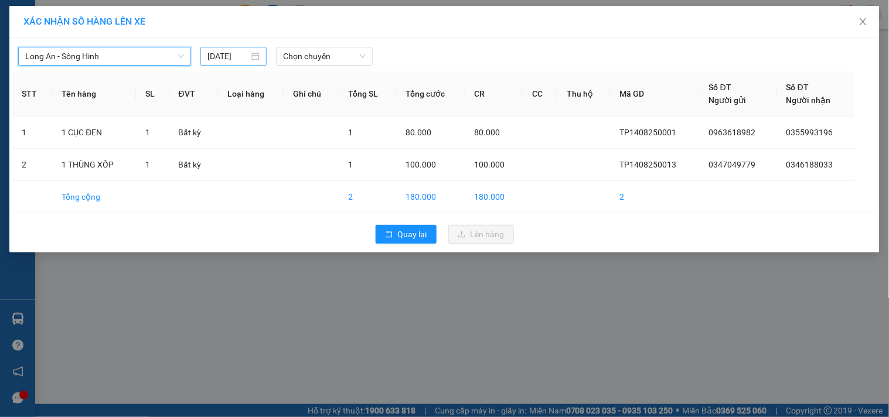
click at [222, 52] on input "15/08/2025" at bounding box center [228, 56] width 42 height 13
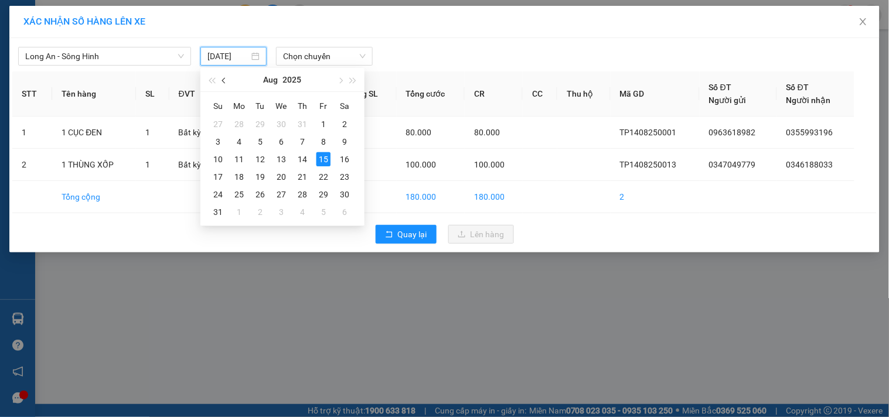
click at [226, 80] on span "button" at bounding box center [225, 81] width 6 height 6
click at [240, 127] on div "30" at bounding box center [239, 124] width 14 height 14
type input "30/06/2025"
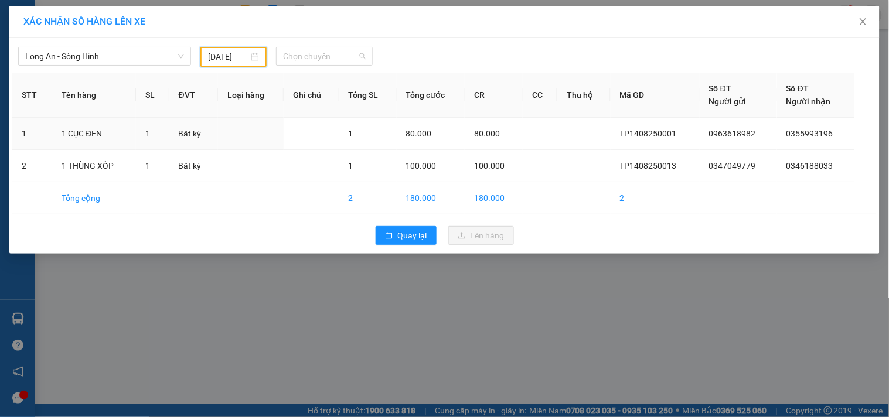
drag, startPoint x: 336, startPoint y: 50, endPoint x: 349, endPoint y: 87, distance: 38.4
click at [338, 55] on span "Chọn chuyến" at bounding box center [324, 56] width 83 height 18
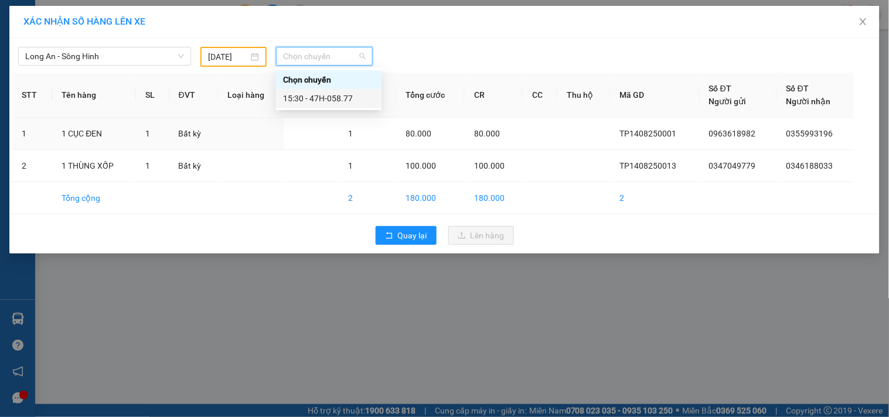
click at [350, 92] on div "15:30 - 47H-058.77" at bounding box center [328, 98] width 91 height 13
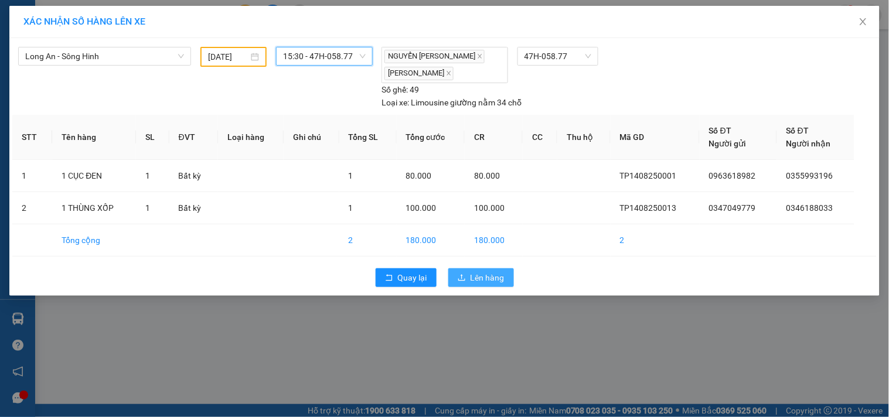
click at [472, 274] on span "Lên hàng" at bounding box center [488, 277] width 34 height 13
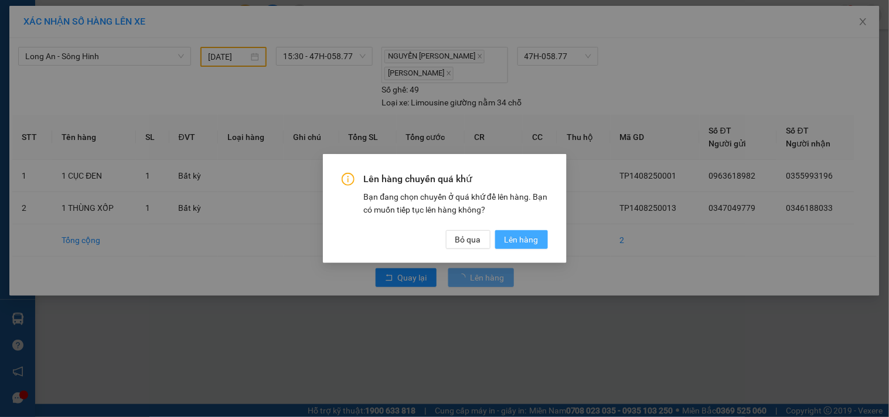
click at [510, 239] on span "Lên hàng" at bounding box center [522, 239] width 34 height 13
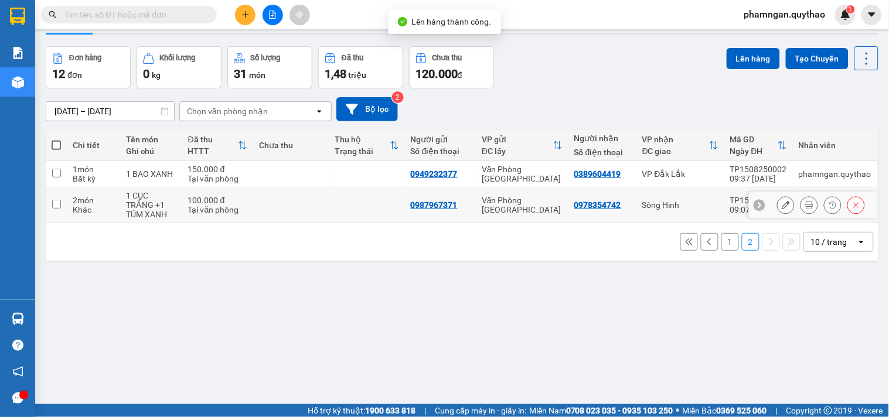
scroll to position [54, 0]
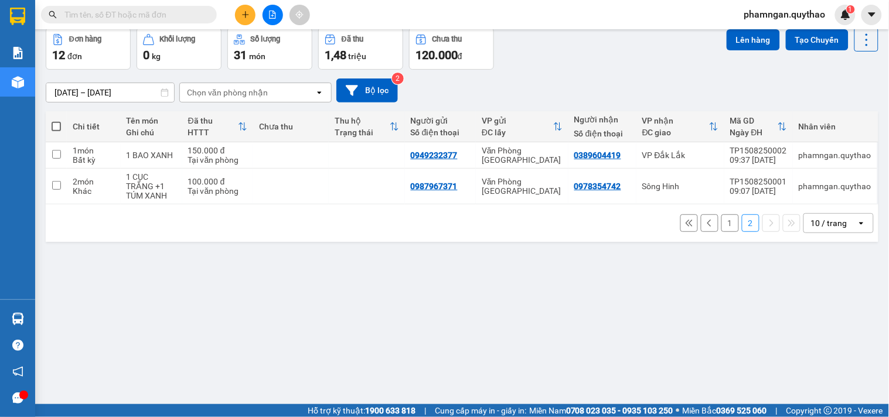
click at [721, 224] on button "1" at bounding box center [730, 223] width 18 height 18
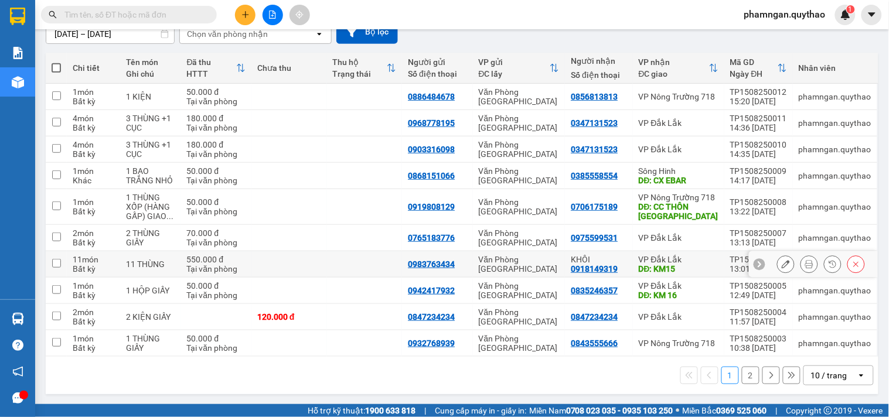
scroll to position [114, 0]
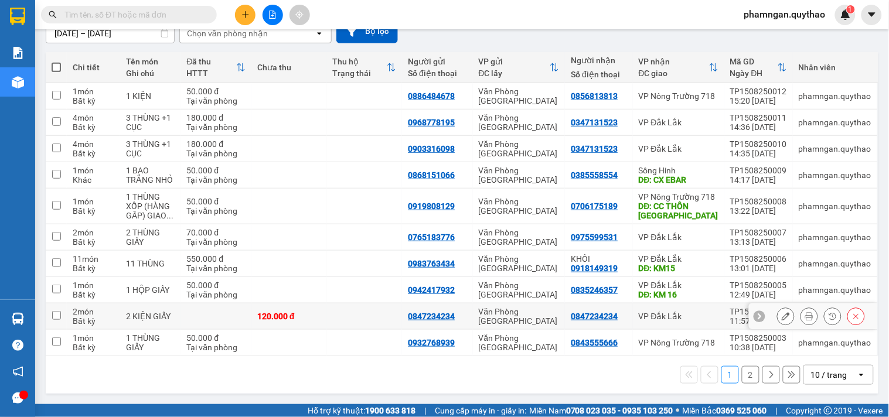
click at [782, 319] on icon at bounding box center [786, 316] width 8 height 8
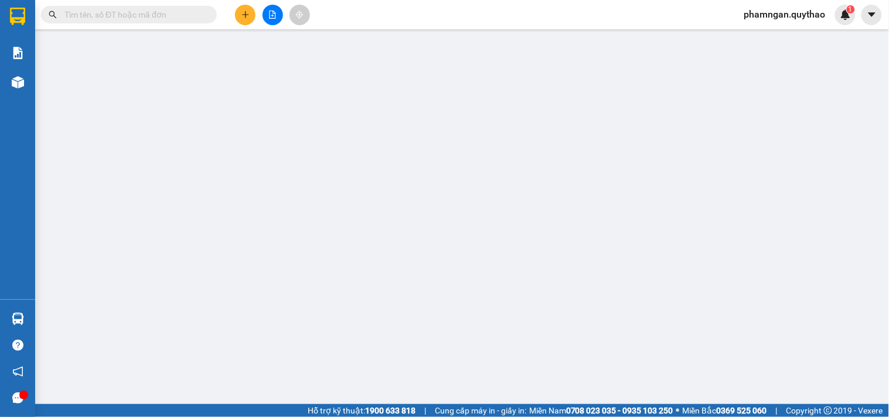
type input "0847234234"
type input "120.000"
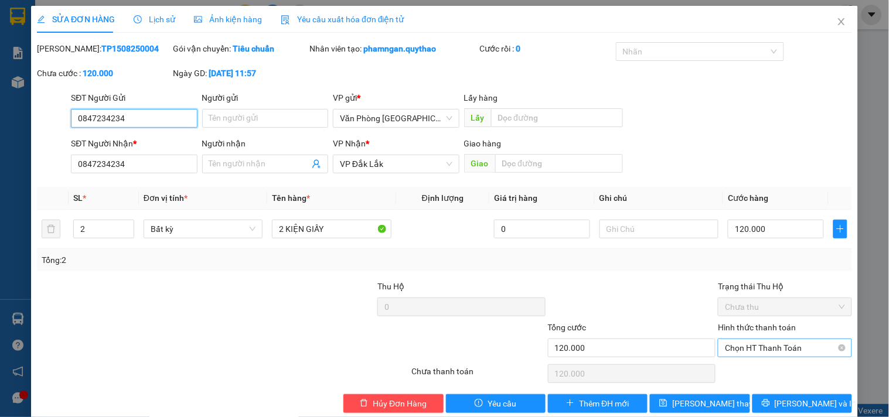
click at [759, 352] on span "Chọn HT Thanh Toán" at bounding box center [785, 348] width 120 height 18
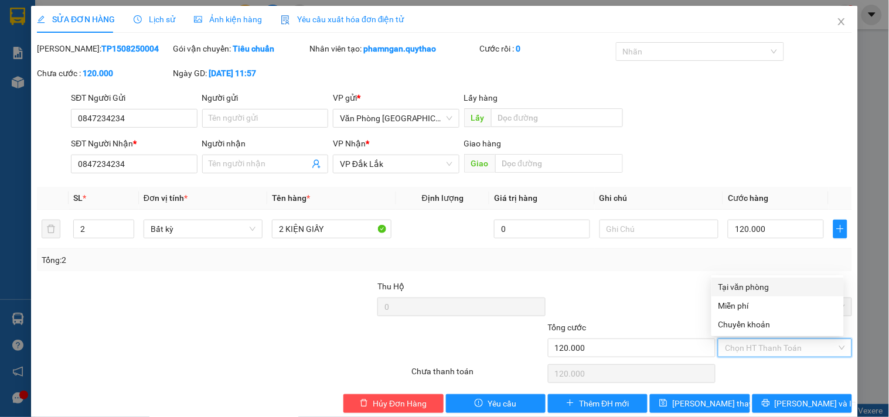
click at [753, 290] on div "Tại văn phòng" at bounding box center [777, 287] width 118 height 13
type input "0"
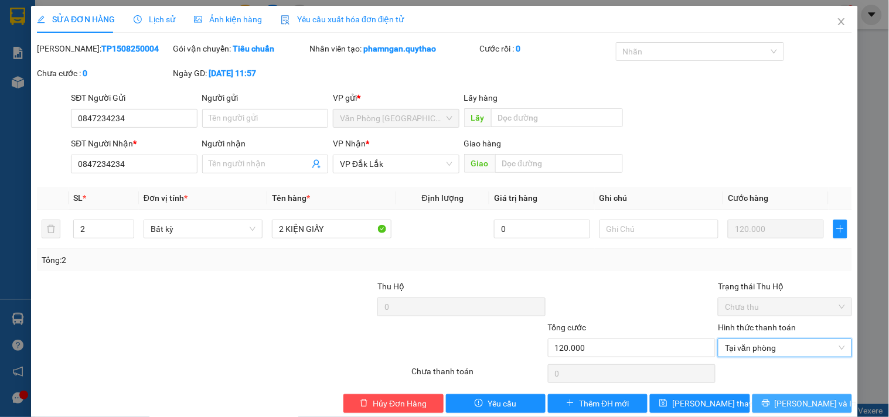
click at [770, 407] on icon "printer" at bounding box center [766, 403] width 8 height 8
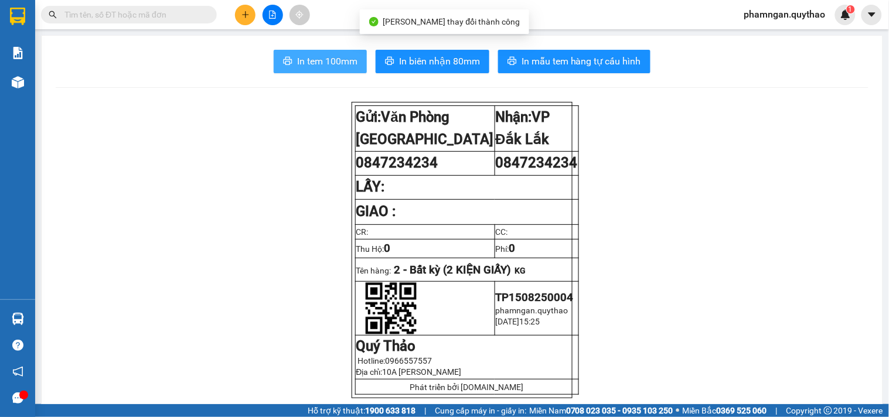
click at [318, 62] on span "In tem 100mm" at bounding box center [327, 61] width 60 height 15
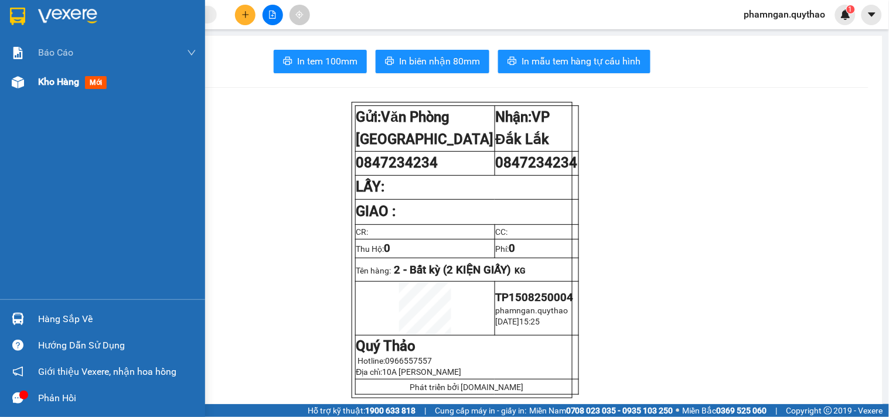
click at [27, 94] on div "Kho hàng mới" at bounding box center [102, 81] width 205 height 29
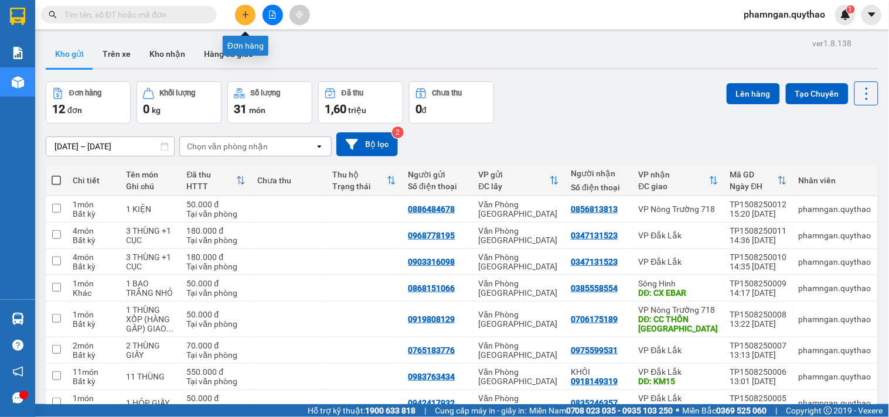
click at [242, 16] on icon "plus" at bounding box center [245, 15] width 8 height 8
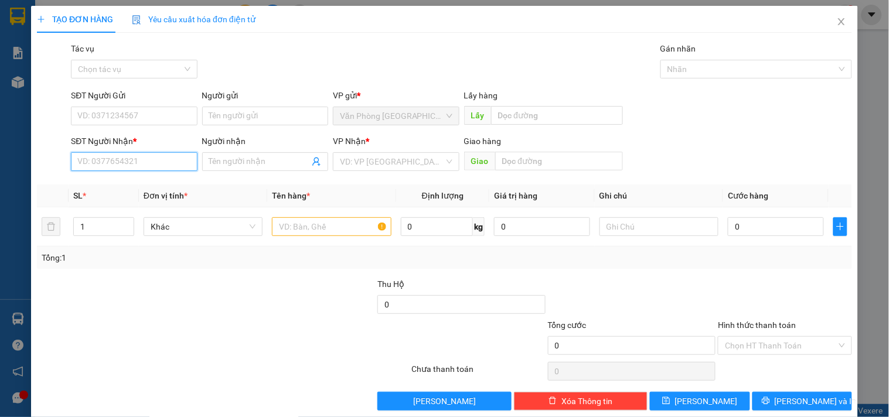
click at [136, 167] on input "SĐT Người Nhận *" at bounding box center [134, 161] width 126 height 19
type input "0345460148"
click at [360, 161] on input "search" at bounding box center [392, 162] width 104 height 18
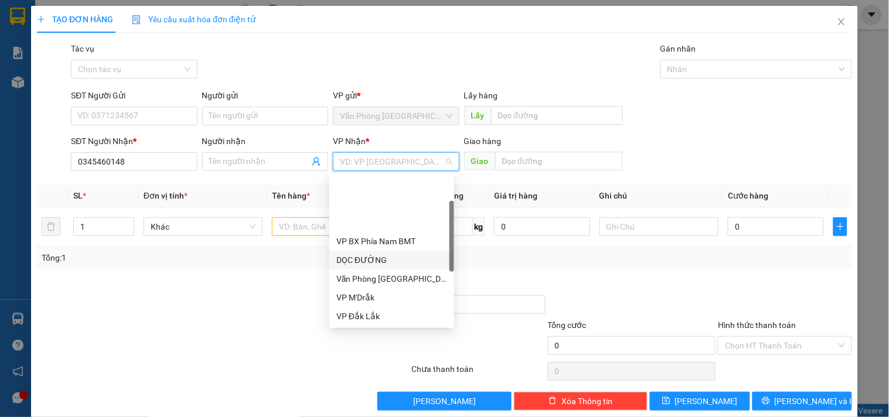
scroll to position [65, 0]
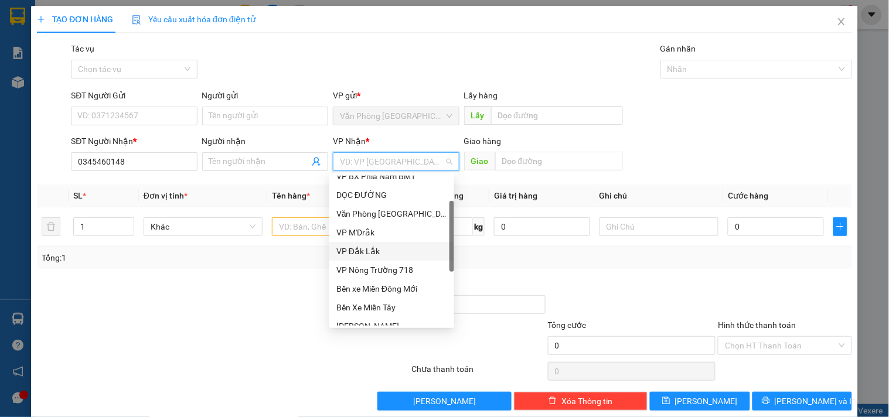
click at [370, 251] on div "VP Đắk Lắk" at bounding box center [391, 251] width 111 height 13
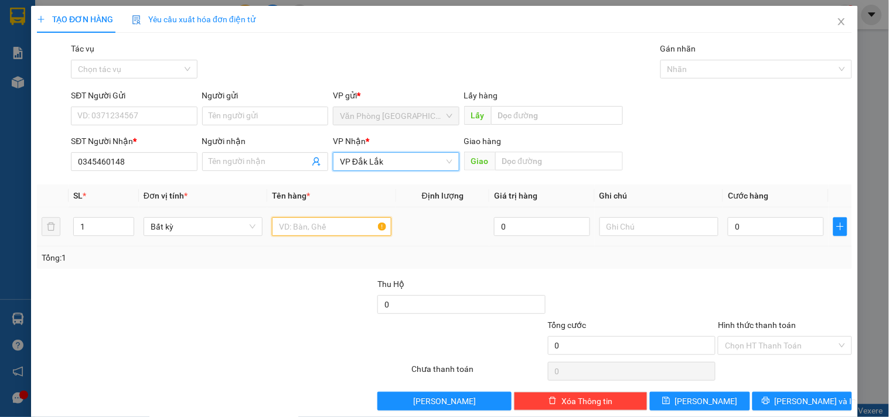
click at [342, 236] on input "text" at bounding box center [331, 226] width 119 height 19
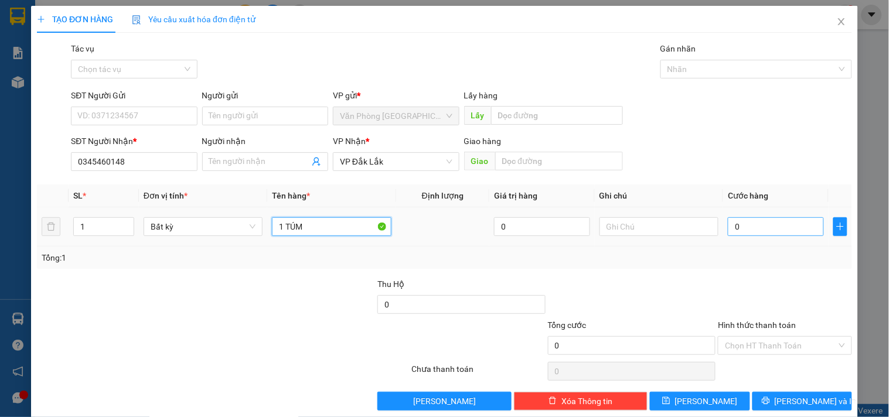
type input "1 TÚM"
click at [787, 232] on input "0" at bounding box center [776, 226] width 96 height 19
type input "4"
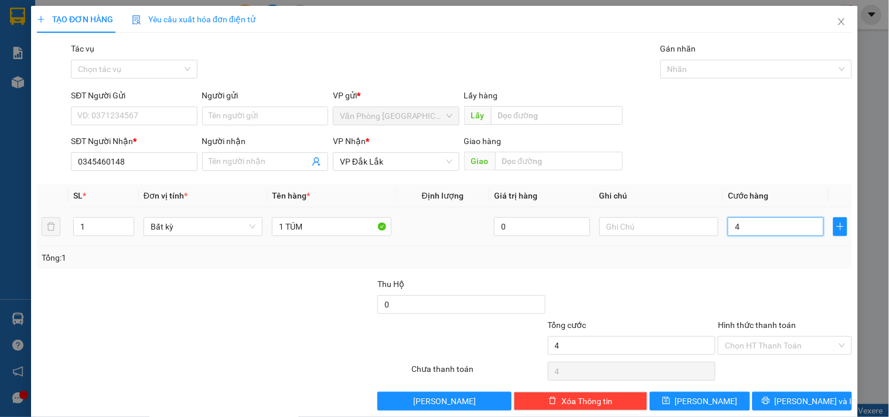
type input "40"
type input "400"
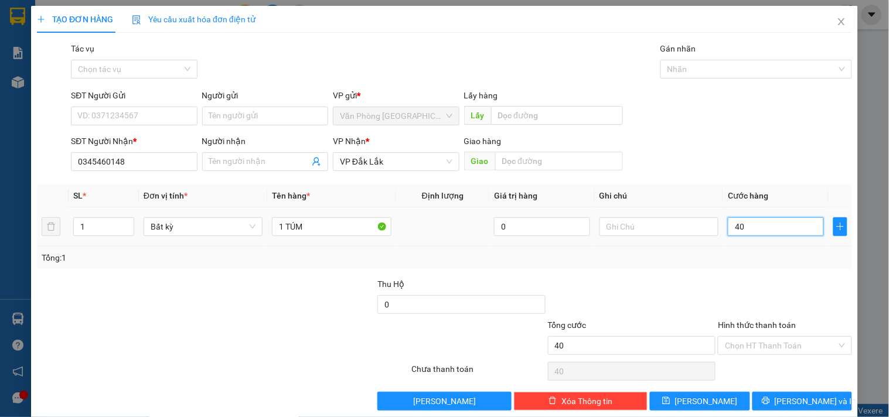
type input "400"
type input "4.000"
type input "40.000"
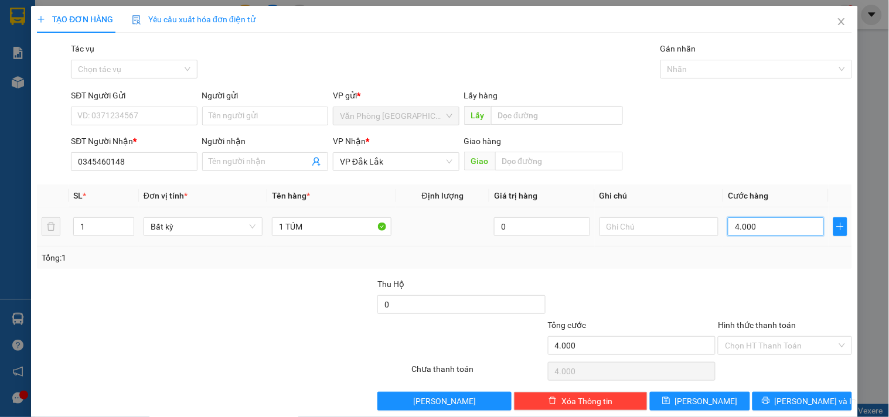
type input "40.000"
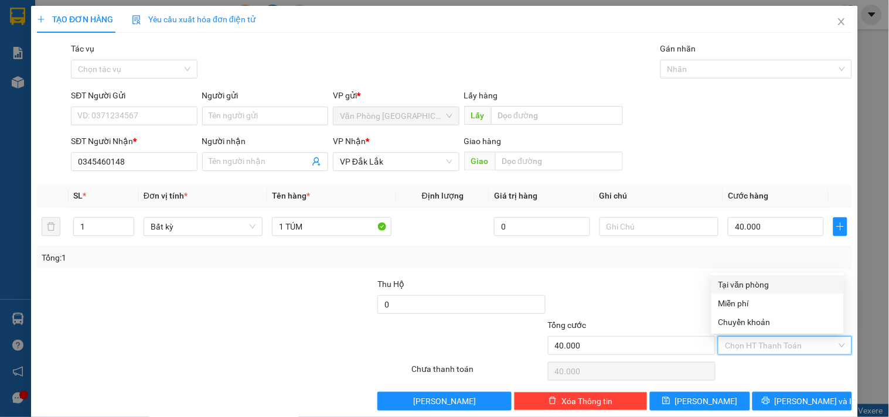
click at [758, 347] on input "Hình thức thanh toán" at bounding box center [780, 346] width 111 height 18
click at [761, 281] on div "Tại văn phòng" at bounding box center [777, 284] width 118 height 13
type input "0"
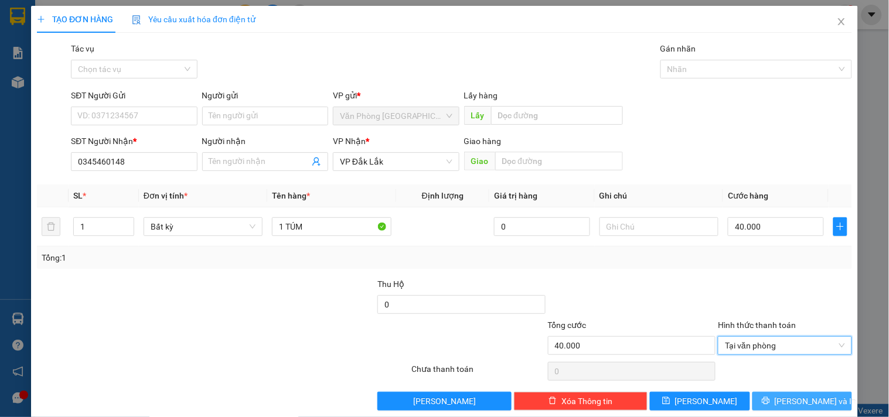
drag, startPoint x: 795, startPoint y: 403, endPoint x: 789, endPoint y: 390, distance: 14.2
click at [794, 402] on span "[PERSON_NAME] và In" at bounding box center [816, 401] width 82 height 13
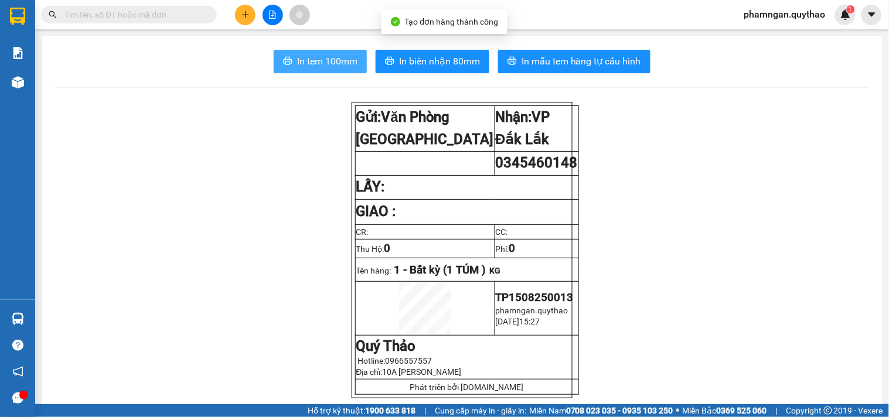
click at [319, 64] on span "In tem 100mm" at bounding box center [327, 61] width 60 height 15
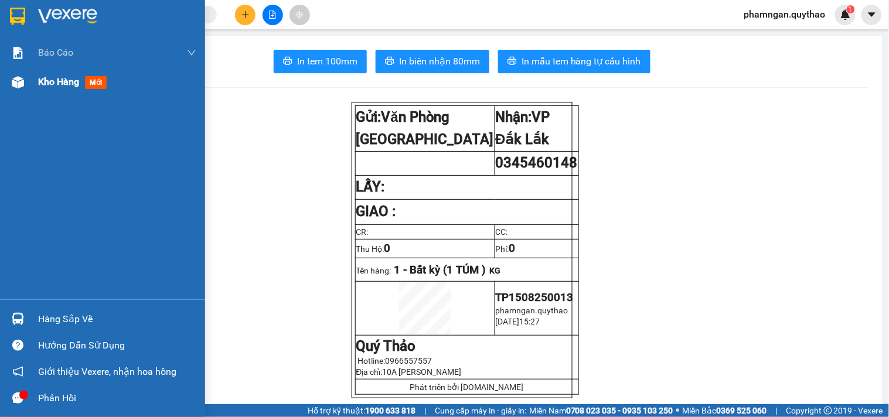
click at [23, 88] on img at bounding box center [18, 82] width 12 height 12
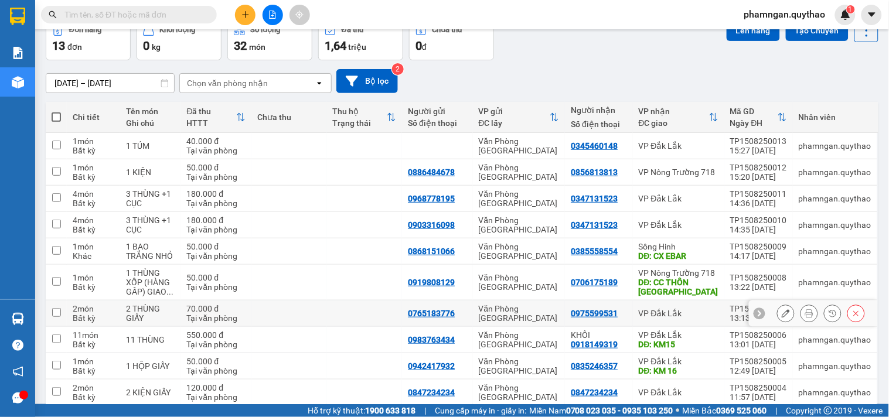
scroll to position [114, 0]
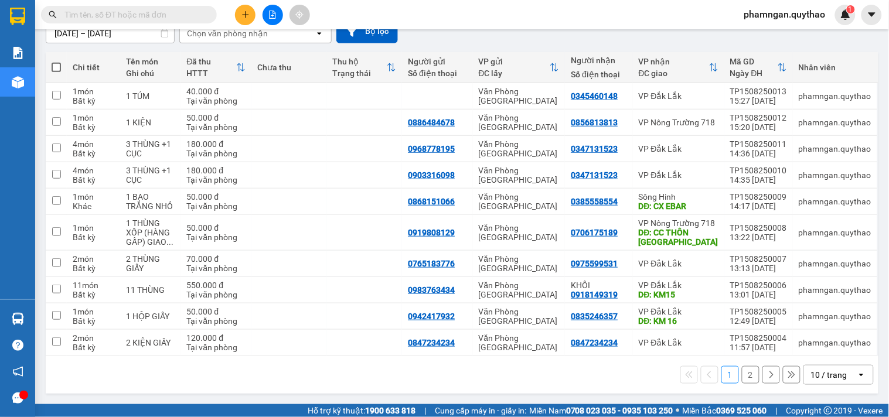
click at [742, 373] on button "2" at bounding box center [751, 375] width 18 height 18
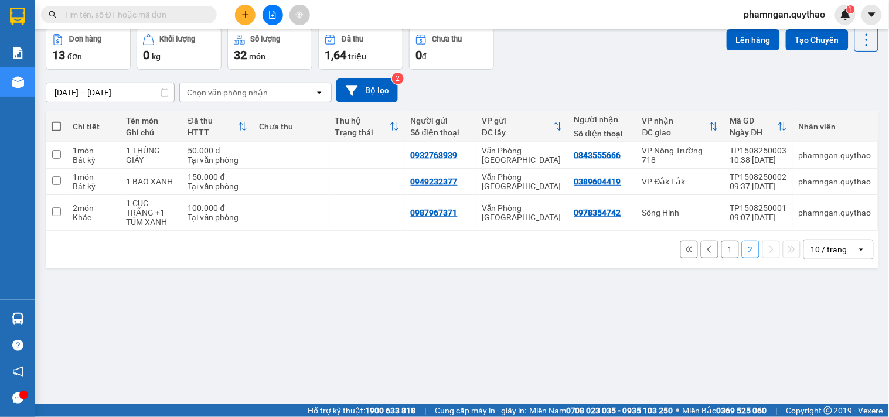
click at [721, 252] on button "1" at bounding box center [730, 250] width 18 height 18
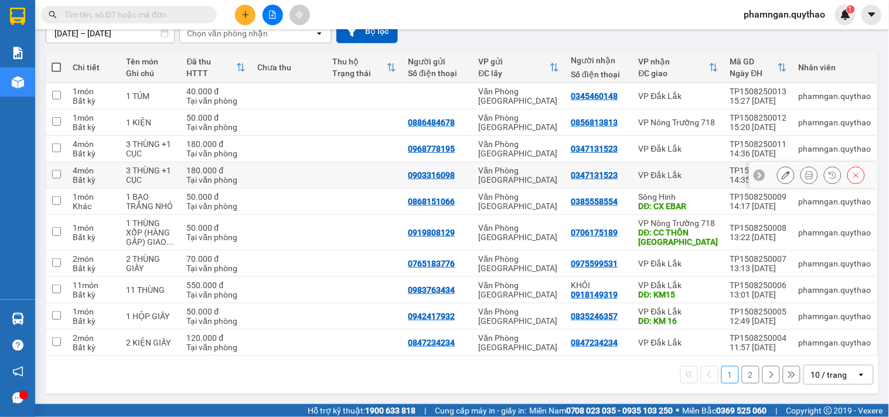
scroll to position [114, 0]
click at [801, 289] on button at bounding box center [809, 290] width 16 height 21
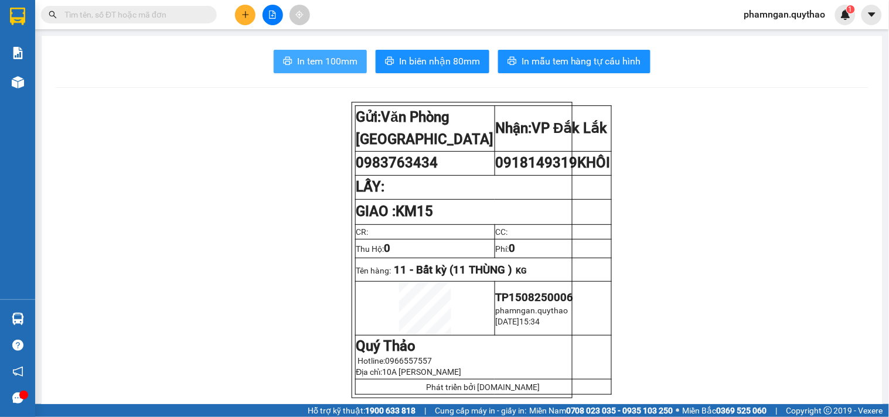
click at [317, 70] on button "In tem 100mm" at bounding box center [320, 61] width 93 height 23
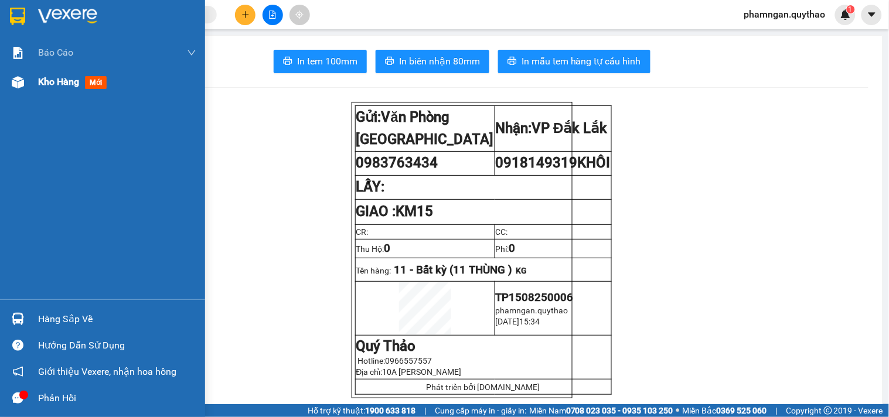
click at [66, 86] on span "Kho hàng" at bounding box center [58, 81] width 41 height 11
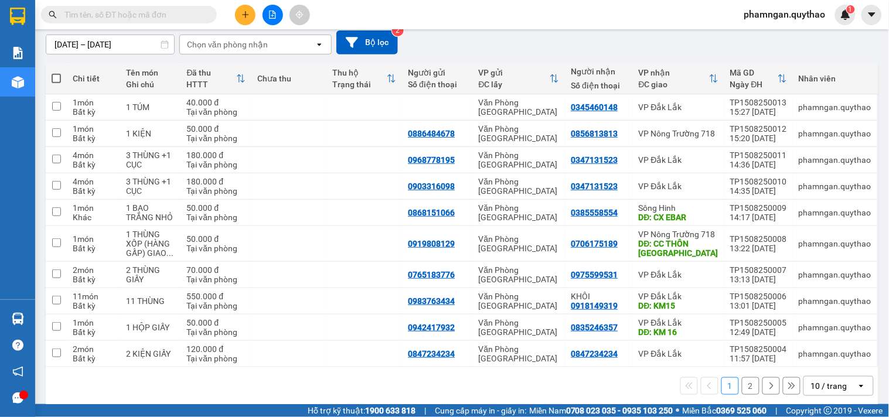
scroll to position [114, 0]
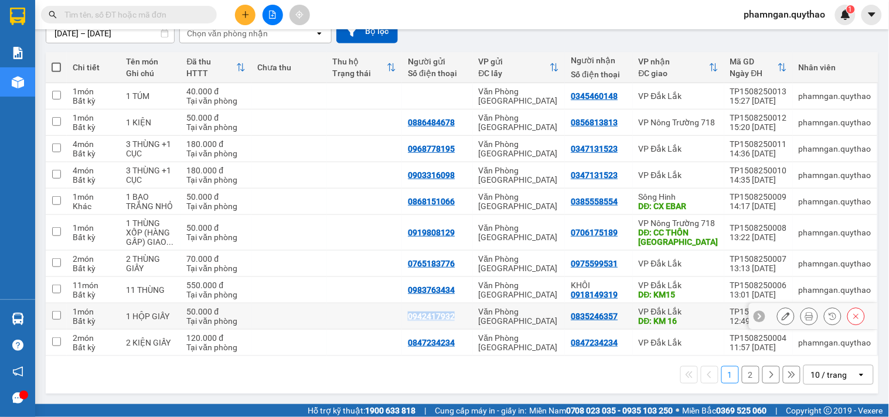
copy div "0942417932"
drag, startPoint x: 465, startPoint y: 316, endPoint x: 408, endPoint y: 315, distance: 56.9
click at [408, 315] on td "0942417932" at bounding box center [437, 317] width 70 height 26
checkbox input "true"
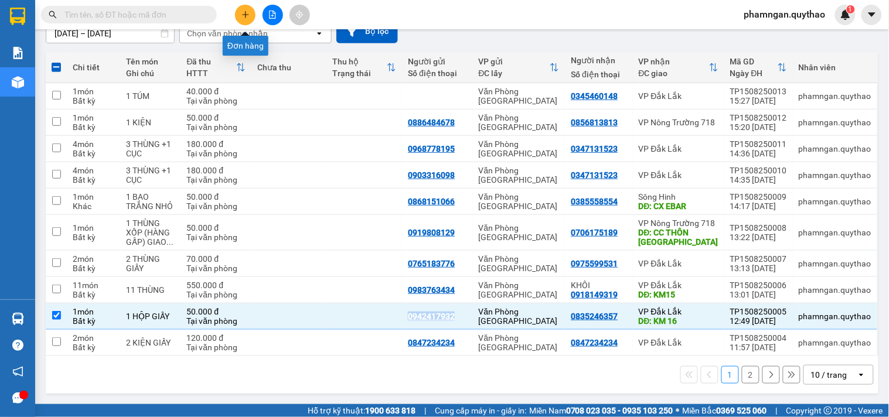
click at [243, 18] on icon "plus" at bounding box center [245, 15] width 8 height 8
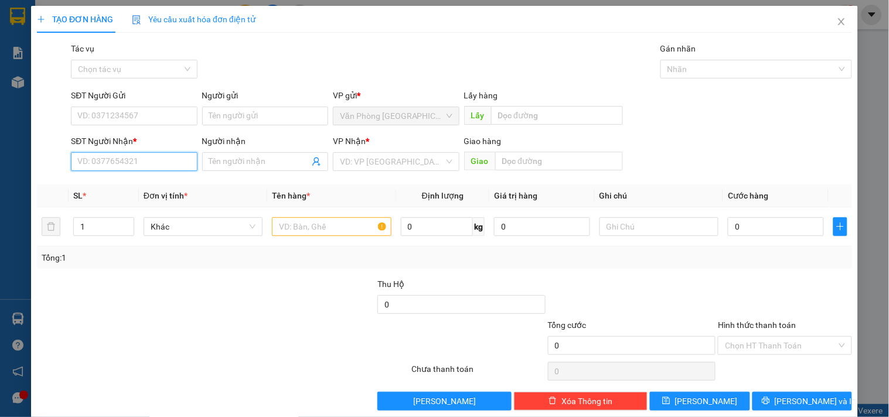
click at [121, 164] on input "SĐT Người Nhận *" at bounding box center [134, 161] width 126 height 19
drag, startPoint x: 124, startPoint y: 161, endPoint x: 10, endPoint y: 167, distance: 113.8
click at [10, 167] on div "TẠO ĐƠN HÀNG Yêu cầu xuất hóa đơn điện tử Transit Pickup Surcharge Ids Transit …" at bounding box center [444, 208] width 889 height 417
type input "0348572593"
click at [368, 165] on input "search" at bounding box center [392, 162] width 104 height 18
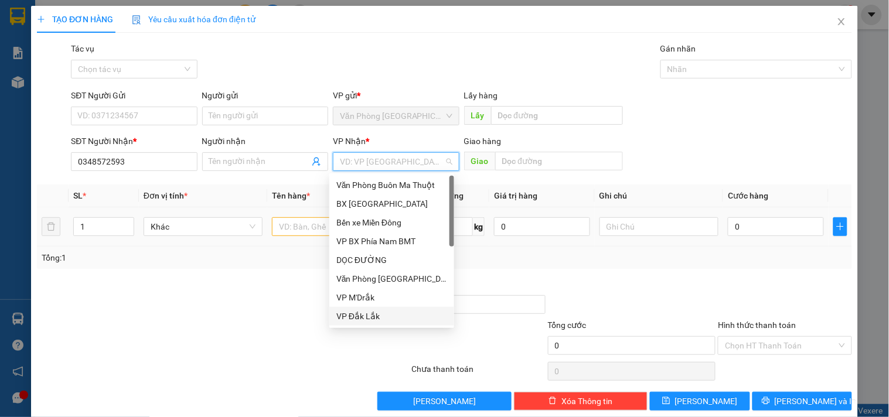
drag, startPoint x: 347, startPoint y: 309, endPoint x: 483, endPoint y: 211, distance: 167.0
click at [353, 305] on div "Văn Phòng Buôn Ma Thuột BX Tây Ninh Bến xe Miền Đông VP BX Phía Nam BMT DỌC ĐƯỜ…" at bounding box center [391, 270] width 125 height 188
click at [353, 317] on div "VP Đắk Lắk" at bounding box center [391, 316] width 111 height 13
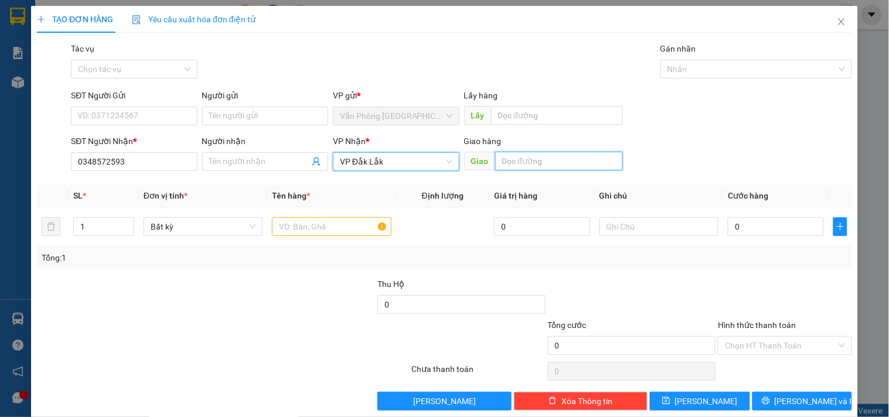
click at [518, 162] on input "text" at bounding box center [559, 161] width 128 height 19
type input "KM 23"
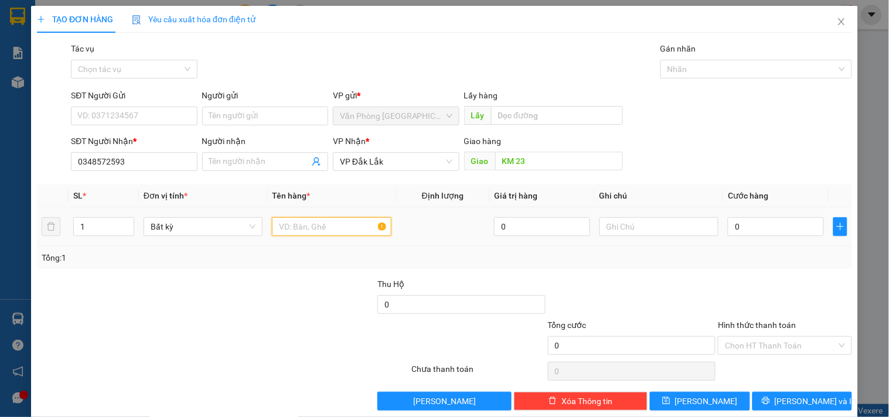
click at [301, 223] on input "text" at bounding box center [331, 226] width 119 height 19
type input "1 TÚM XANH"
drag, startPoint x: 728, startPoint y: 227, endPoint x: 750, endPoint y: 219, distance: 23.2
click at [729, 227] on input "0" at bounding box center [776, 226] width 96 height 19
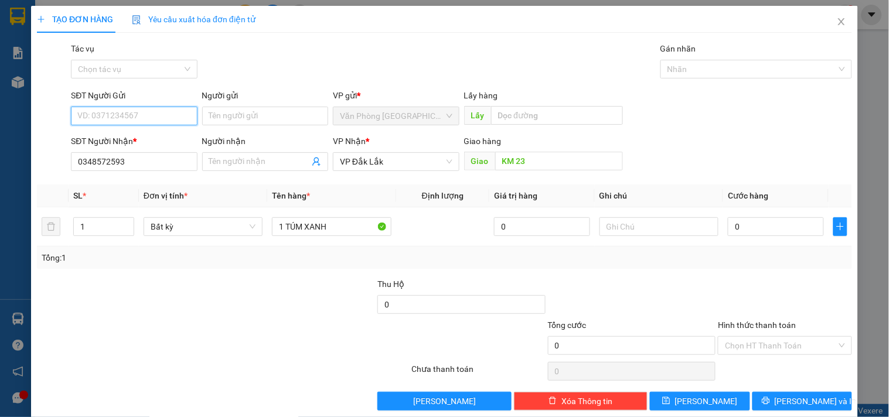
click at [144, 124] on input "SĐT Người Gửi" at bounding box center [134, 116] width 126 height 19
click at [161, 136] on div "0339649983" at bounding box center [132, 139] width 111 height 13
type input "0339649983"
type input "5"
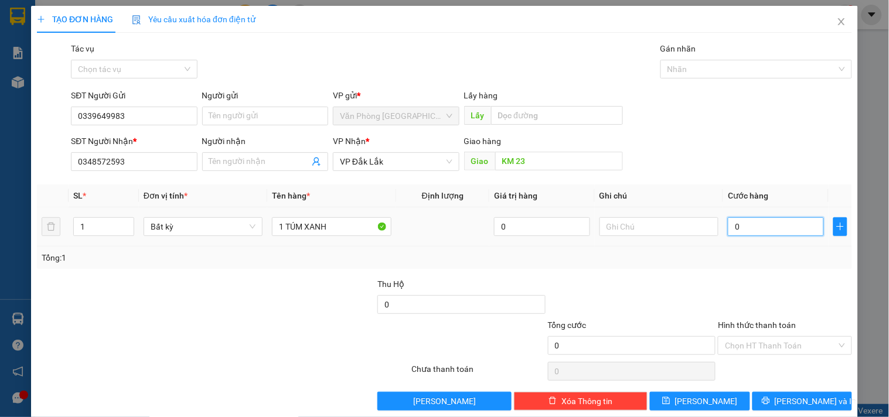
type input "5"
type input "50"
type input "500"
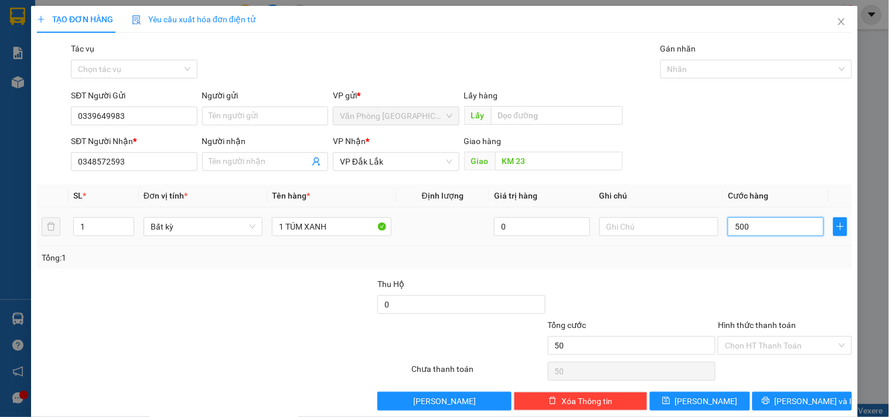
type input "500"
type input "5.000"
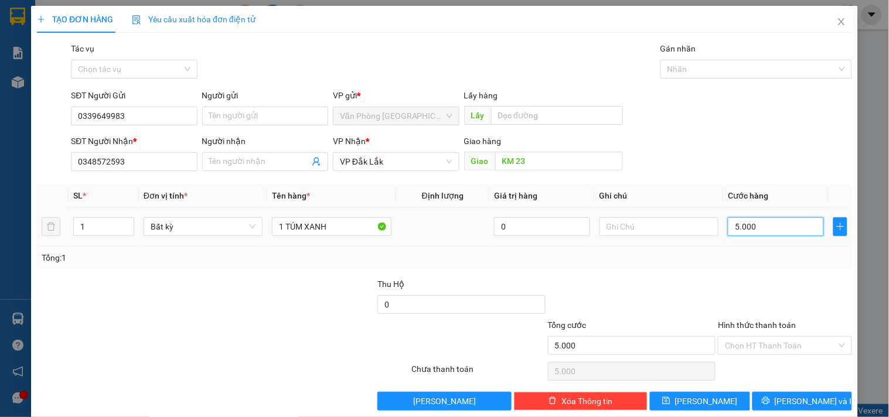
type input "50.000"
click at [757, 344] on input "Hình thức thanh toán" at bounding box center [780, 346] width 111 height 18
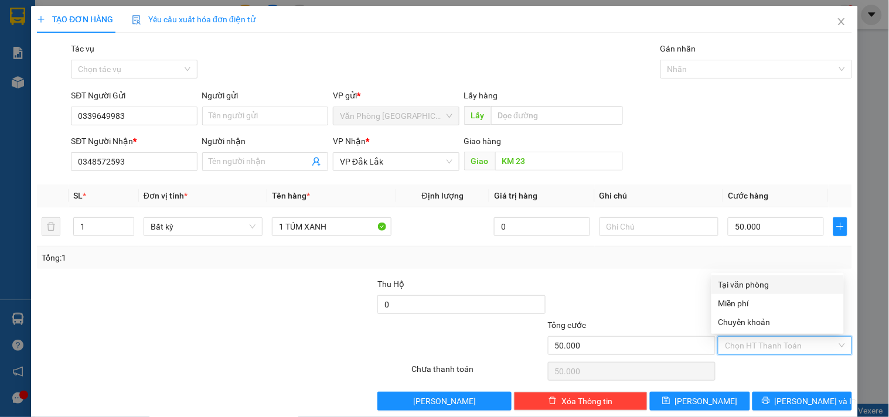
click at [745, 280] on div "Tại văn phòng" at bounding box center [777, 284] width 118 height 13
type input "0"
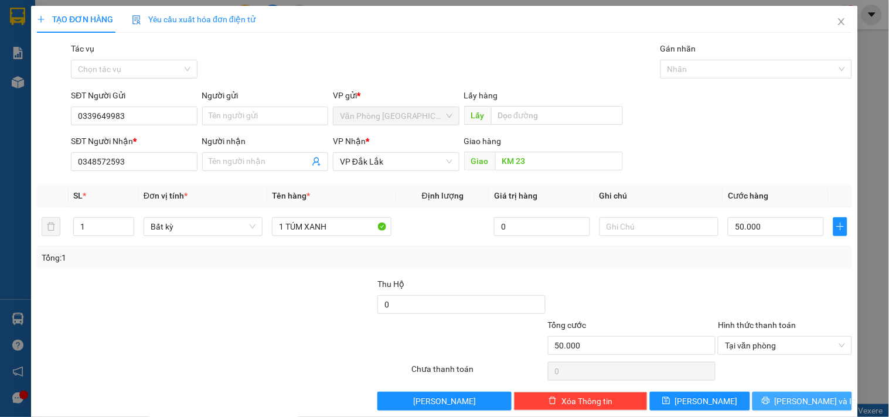
drag, startPoint x: 800, startPoint y: 407, endPoint x: 803, endPoint y: 400, distance: 6.9
click at [800, 406] on span "[PERSON_NAME] và In" at bounding box center [816, 401] width 82 height 13
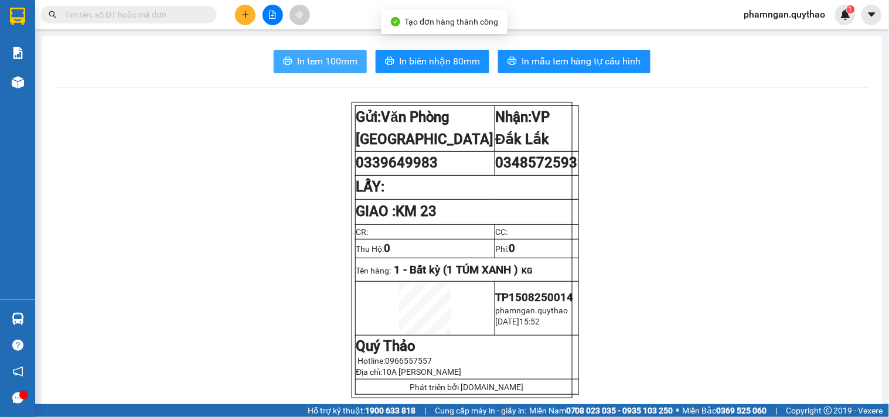
click at [320, 71] on button "In tem 100mm" at bounding box center [320, 61] width 93 height 23
drag, startPoint x: 328, startPoint y: 62, endPoint x: 212, endPoint y: 143, distance: 142.2
click at [328, 63] on span "In tem 100mm" at bounding box center [327, 61] width 60 height 15
click at [238, 10] on button at bounding box center [245, 15] width 21 height 21
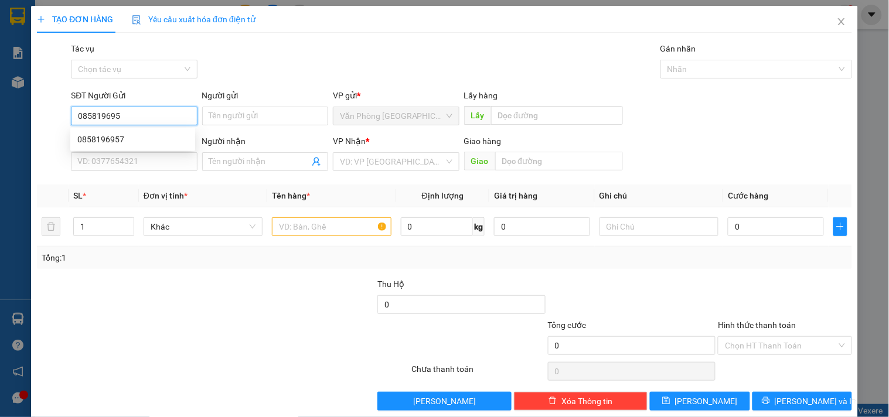
type input "0858196957"
click at [135, 138] on div "0858196957" at bounding box center [132, 139] width 111 height 13
type input "0905348768"
type input "KM12"
type input "0858196957"
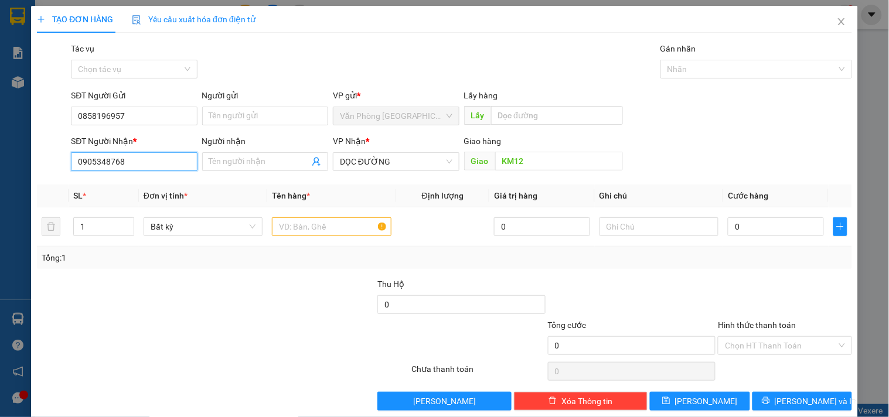
drag, startPoint x: 144, startPoint y: 166, endPoint x: 0, endPoint y: 169, distance: 143.6
click at [0, 169] on div "TẠO ĐƠN HÀNG Yêu cầu xuất hóa đơn điện tử Transit Pickup Surcharge Ids Transit …" at bounding box center [444, 208] width 889 height 417
type input "0353852991"
click at [95, 188] on div "0353852991" at bounding box center [132, 185] width 111 height 13
type input "0353852991"
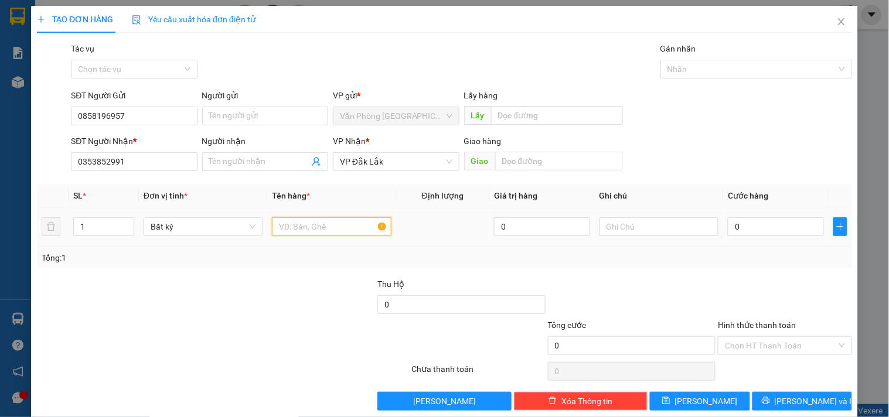
click at [317, 225] on input "text" at bounding box center [331, 226] width 119 height 19
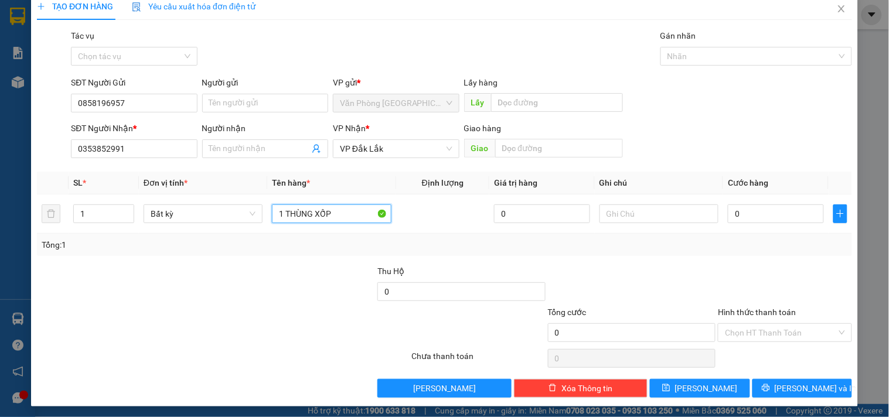
scroll to position [16, 0]
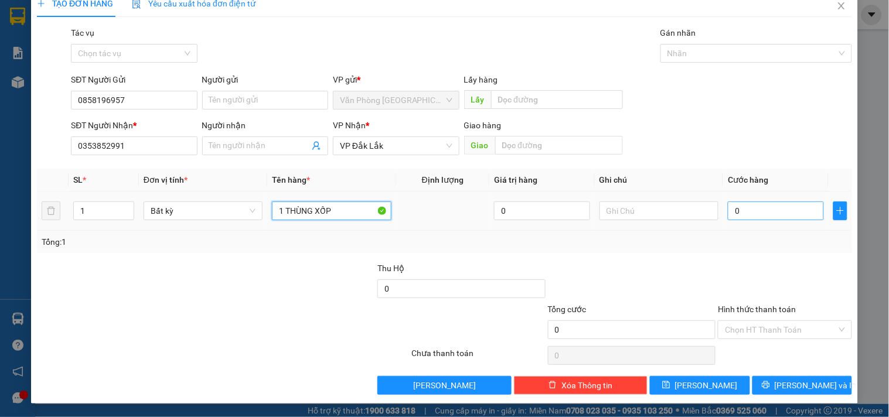
type input "1 THÙNG XỐP"
click at [763, 203] on input "0" at bounding box center [776, 211] width 96 height 19
type input "4"
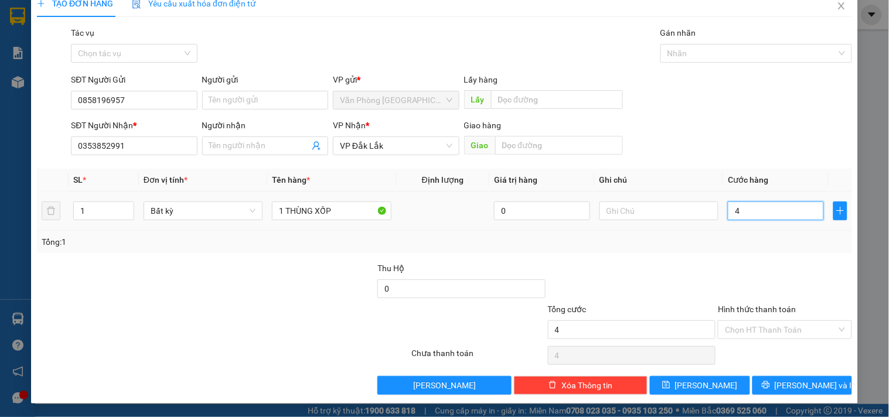
type input "0"
type input "01"
type input "1"
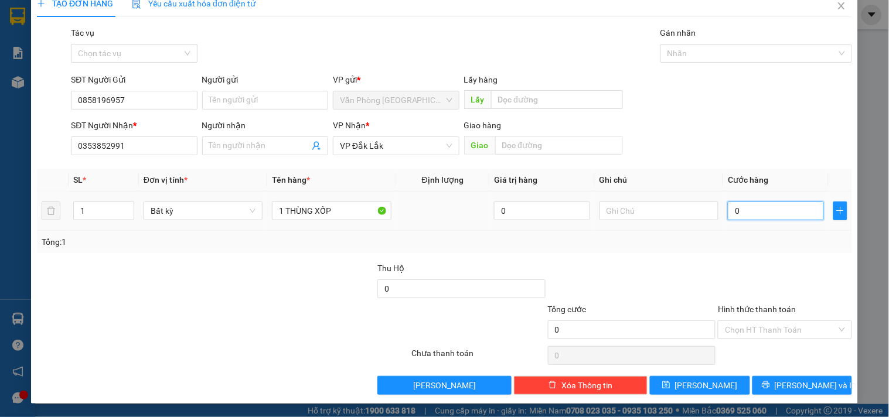
type input "1"
type input "010"
type input "10"
type input "0.100"
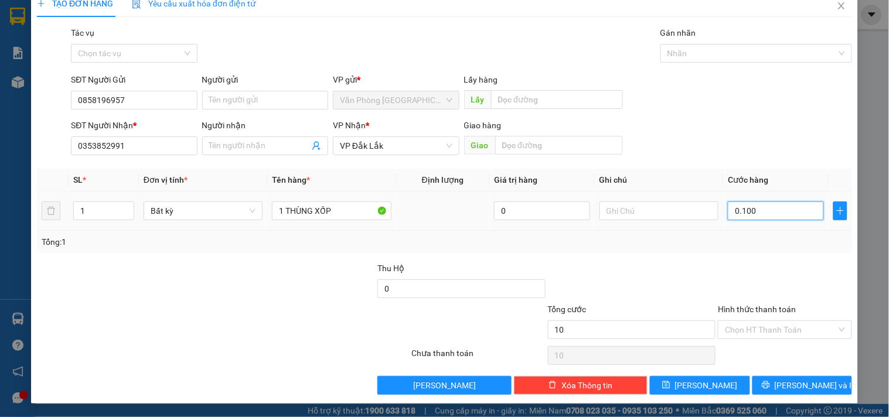
type input "100"
type input "01.000"
type input "1.000"
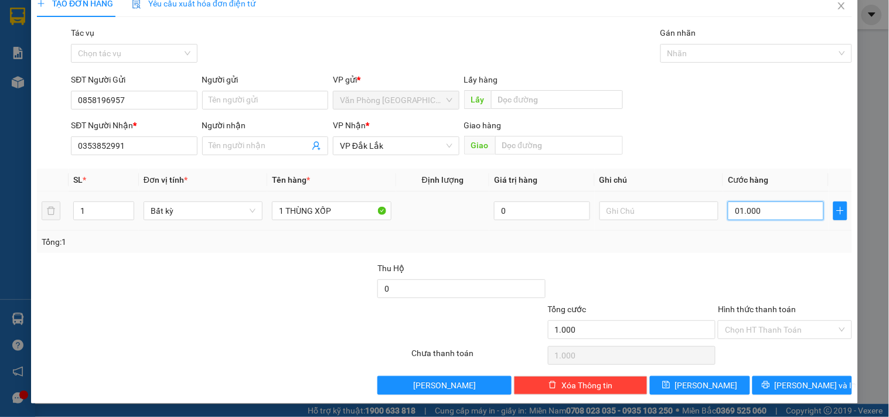
type input "010.000"
type input "10.000"
type input "0.100.000"
type input "100.000"
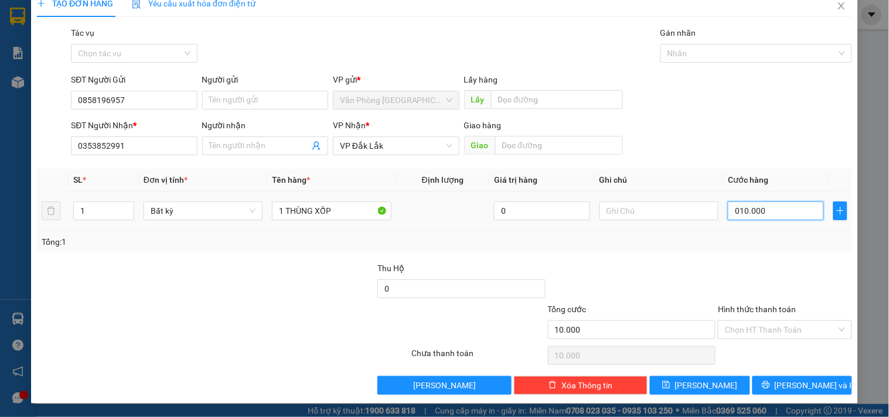
type input "100.000"
drag, startPoint x: 764, startPoint y: 328, endPoint x: 763, endPoint y: 317, distance: 11.1
click at [764, 327] on input "Hình thức thanh toán" at bounding box center [780, 330] width 111 height 18
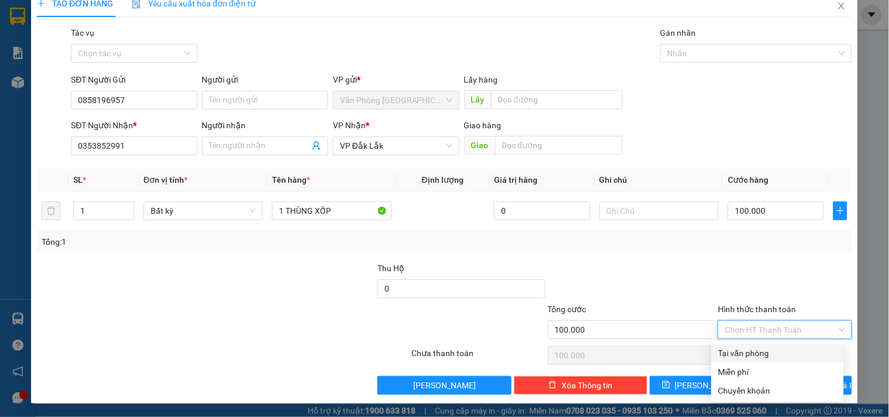
drag, startPoint x: 754, startPoint y: 349, endPoint x: 776, endPoint y: 364, distance: 27.0
click at [754, 349] on div "Tại văn phòng" at bounding box center [777, 353] width 118 height 13
type input "0"
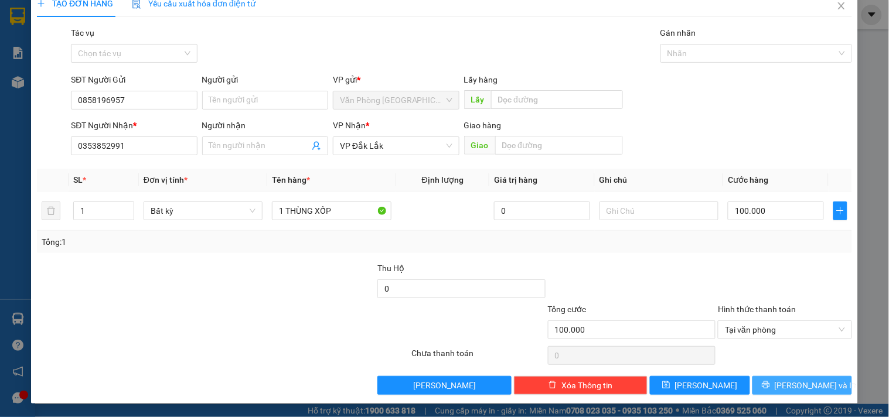
drag, startPoint x: 788, startPoint y: 381, endPoint x: 745, endPoint y: 323, distance: 72.2
click at [788, 379] on span "[PERSON_NAME] và In" at bounding box center [816, 385] width 82 height 13
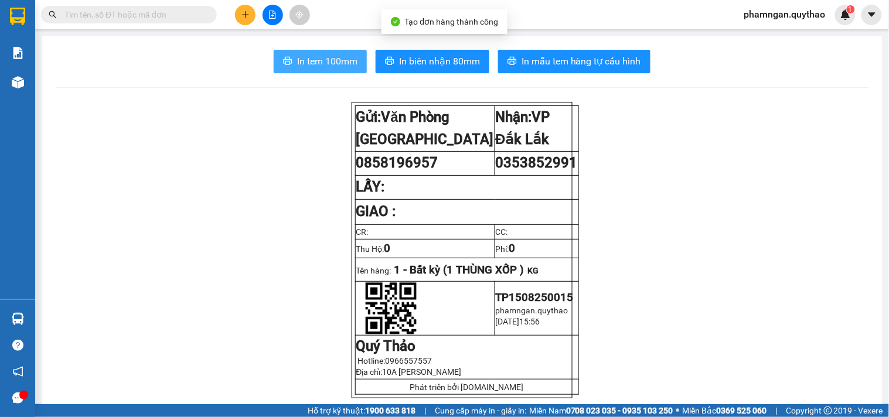
click at [307, 66] on span "In tem 100mm" at bounding box center [327, 61] width 60 height 15
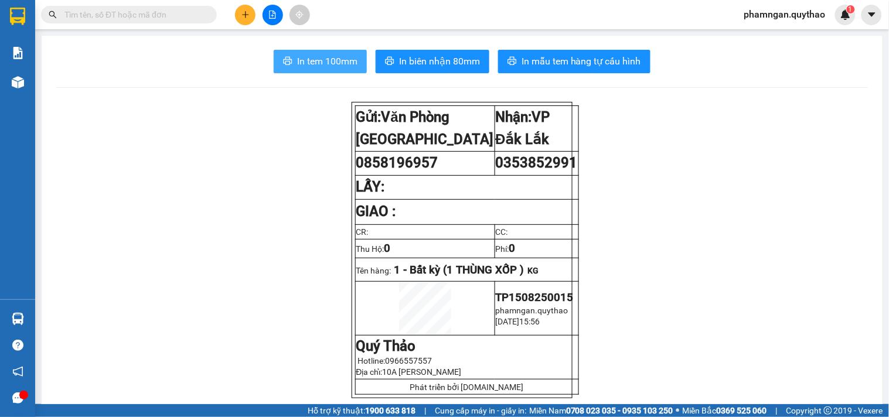
click at [331, 63] on span "In tem 100mm" at bounding box center [327, 61] width 60 height 15
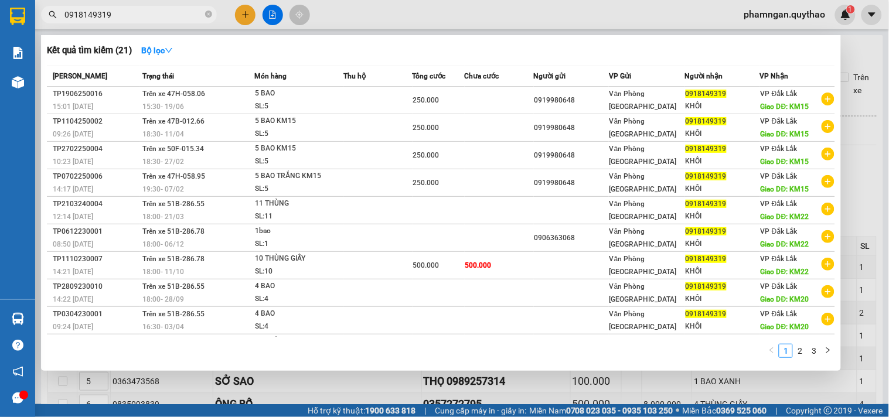
drag, startPoint x: 208, startPoint y: 13, endPoint x: 199, endPoint y: 16, distance: 9.3
click at [206, 13] on icon "close-circle" at bounding box center [208, 14] width 7 height 7
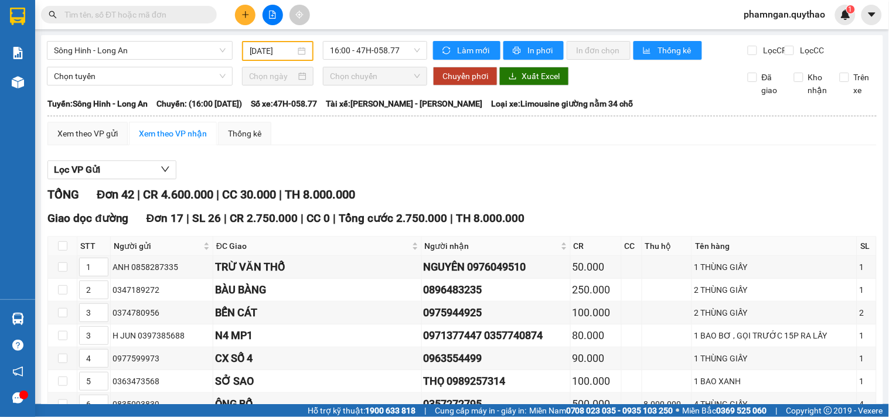
click at [197, 16] on input "text" at bounding box center [133, 14] width 138 height 13
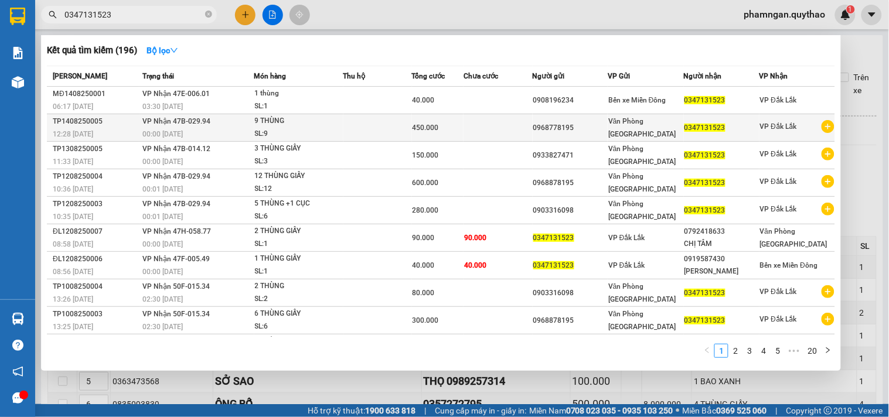
type input "0347131523"
copy tr "0968778195"
drag, startPoint x: 575, startPoint y: 122, endPoint x: 528, endPoint y: 126, distance: 47.1
click at [528, 126] on tr "TP1408250005 12:28 - 14/08 VP Nhận 47B-029.94 00:00 - 15/08 9 THÙNG SL: 9 450.0…" at bounding box center [441, 128] width 788 height 28
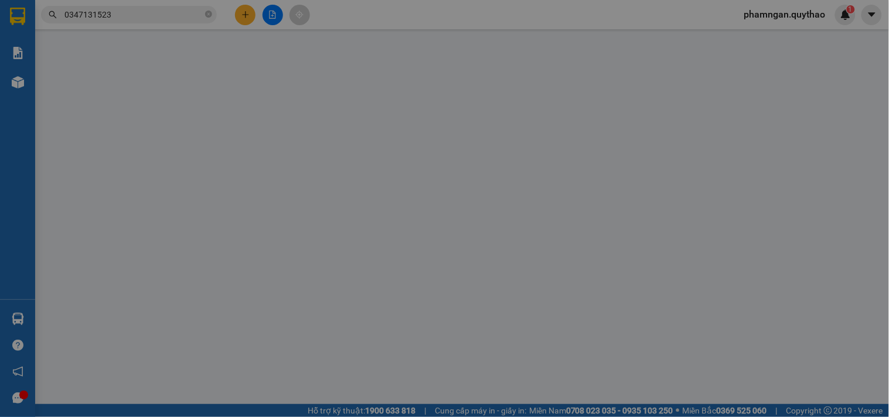
type input "0968778195"
type input "0347131523"
type input "450.000"
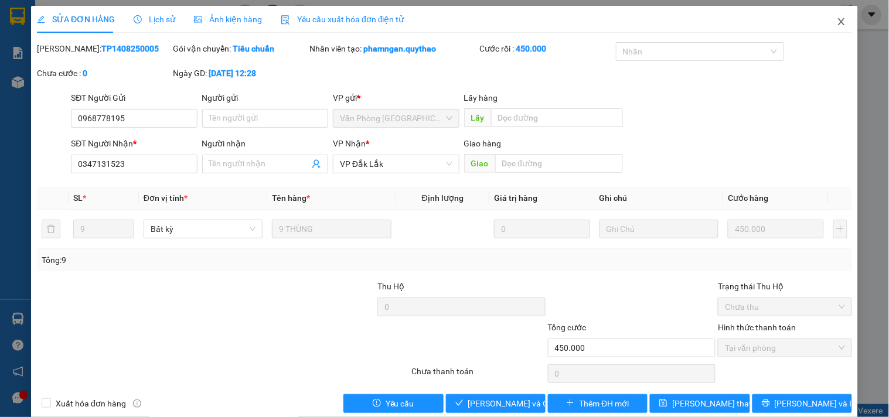
drag, startPoint x: 830, startPoint y: 20, endPoint x: 686, endPoint y: 5, distance: 145.0
click at [838, 19] on icon "close" at bounding box center [841, 21] width 6 height 7
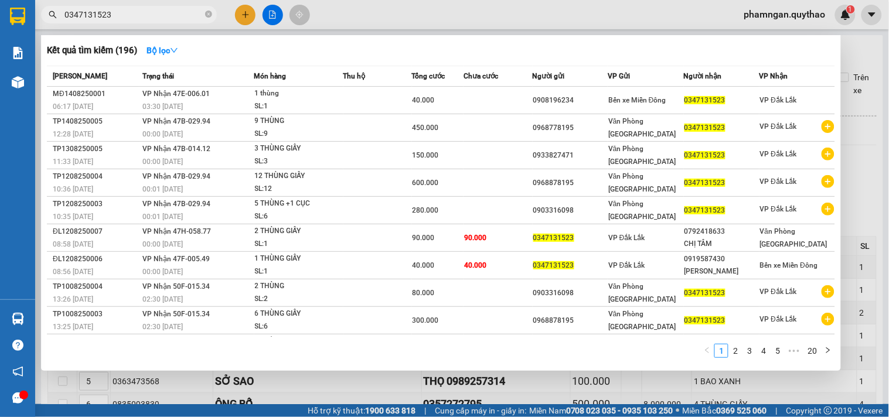
drag, startPoint x: 207, startPoint y: 14, endPoint x: 165, endPoint y: 14, distance: 42.8
click at [202, 14] on span "0347131523" at bounding box center [129, 15] width 176 height 18
click at [165, 14] on input "0347131523" at bounding box center [133, 14] width 138 height 13
drag, startPoint x: 206, startPoint y: 13, endPoint x: 185, endPoint y: 19, distance: 21.2
click at [203, 15] on span "0347131523" at bounding box center [129, 15] width 176 height 18
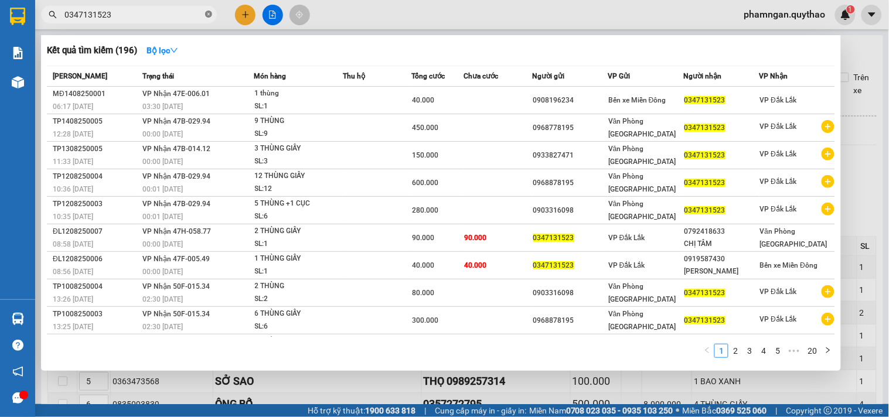
click at [210, 13] on icon "close-circle" at bounding box center [208, 14] width 7 height 7
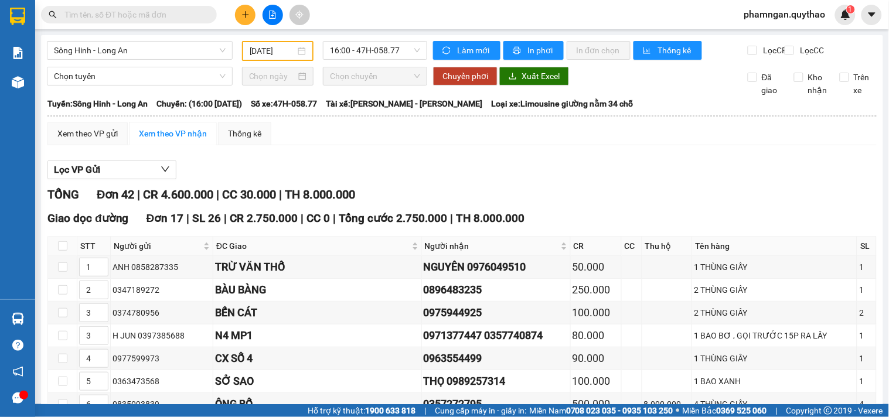
click at [166, 15] on input "text" at bounding box center [133, 14] width 138 height 13
paste input "0915797735"
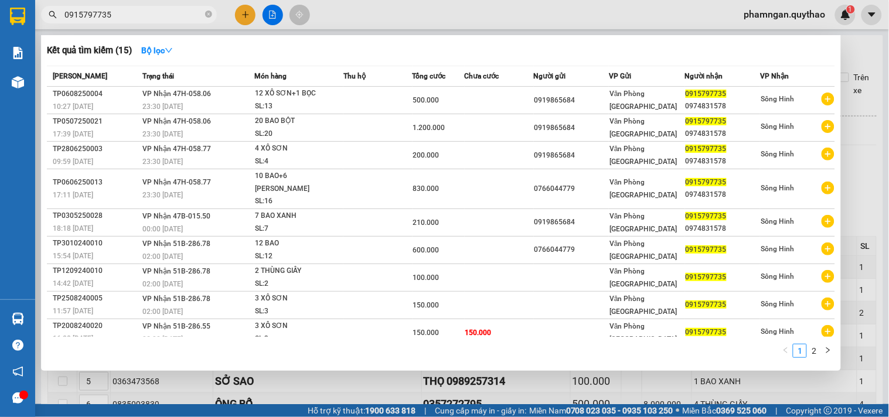
type input "0915797735"
drag, startPoint x: 206, startPoint y: 10, endPoint x: 190, endPoint y: 12, distance: 16.6
click at [203, 10] on span "0915797735" at bounding box center [129, 15] width 176 height 18
click at [190, 12] on input "0915797735" at bounding box center [133, 14] width 138 height 13
click at [209, 16] on icon "close-circle" at bounding box center [208, 14] width 7 height 7
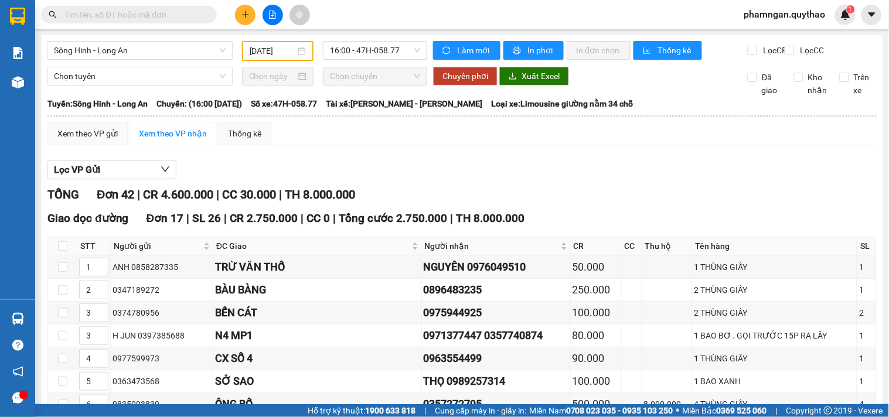
click at [178, 16] on input "text" at bounding box center [133, 14] width 138 height 13
paste input "0917300801"
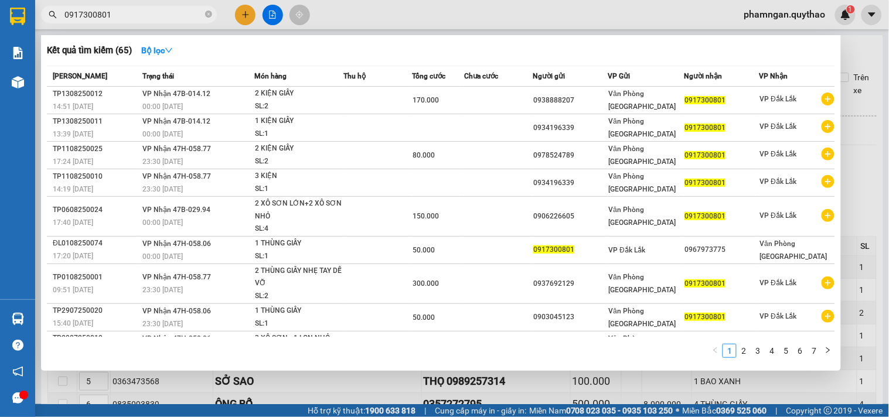
type input "0917300801"
click at [208, 12] on icon "close-circle" at bounding box center [208, 14] width 7 height 7
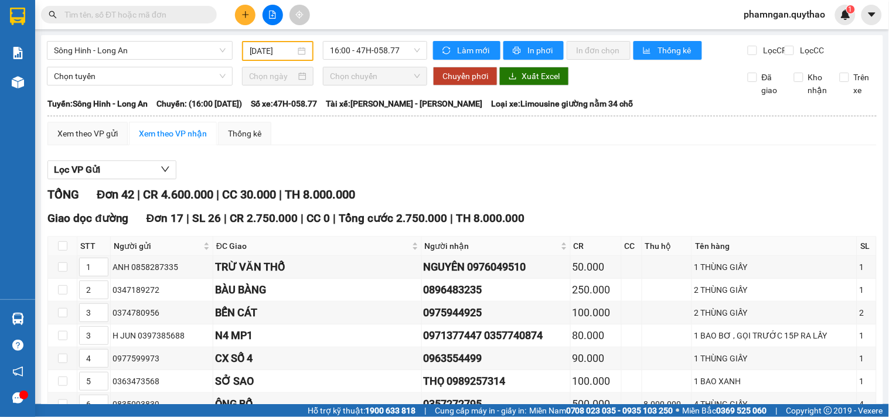
click at [180, 13] on input "text" at bounding box center [133, 14] width 138 height 13
paste input "0384055660"
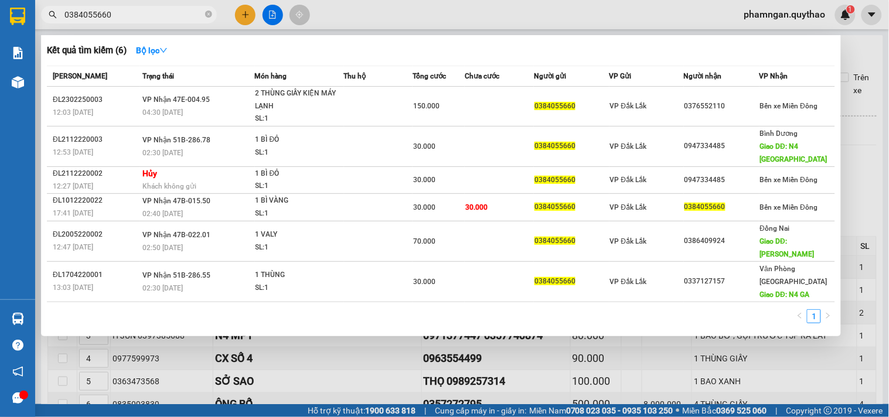
type input "0384055660"
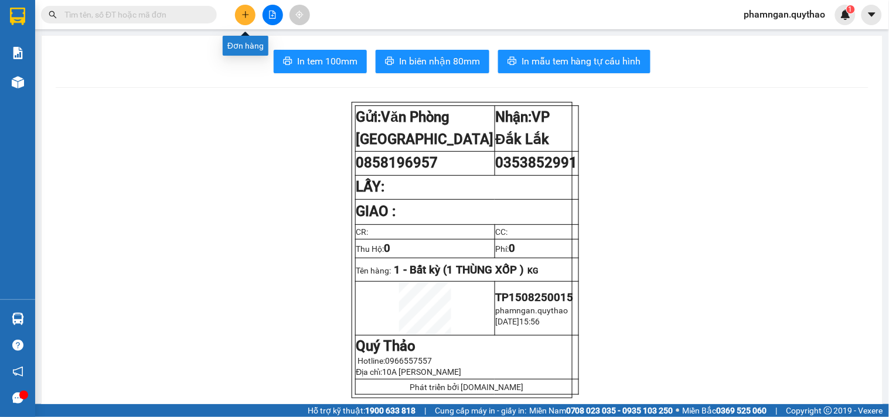
click at [244, 18] on icon "plus" at bounding box center [245, 15] width 8 height 8
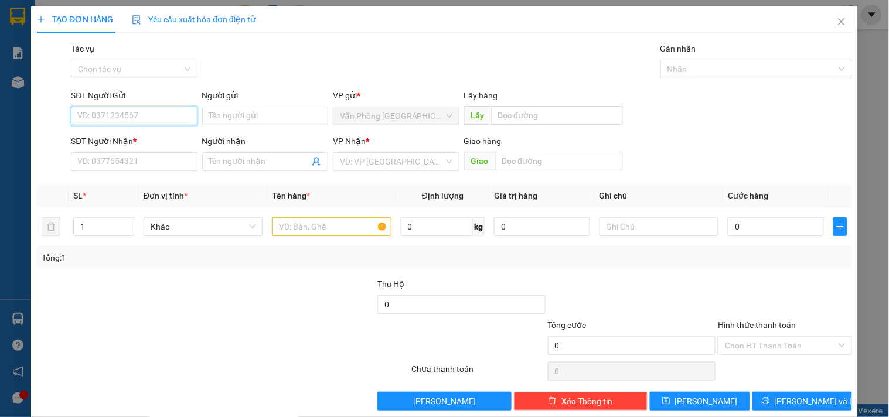
click at [127, 109] on input "SĐT Người Gửi" at bounding box center [134, 116] width 126 height 19
type input "0919865684"
drag, startPoint x: 127, startPoint y: 136, endPoint x: 136, endPoint y: 137, distance: 9.4
click at [127, 136] on div "0919865684" at bounding box center [132, 139] width 111 height 13
type input "0915797735"
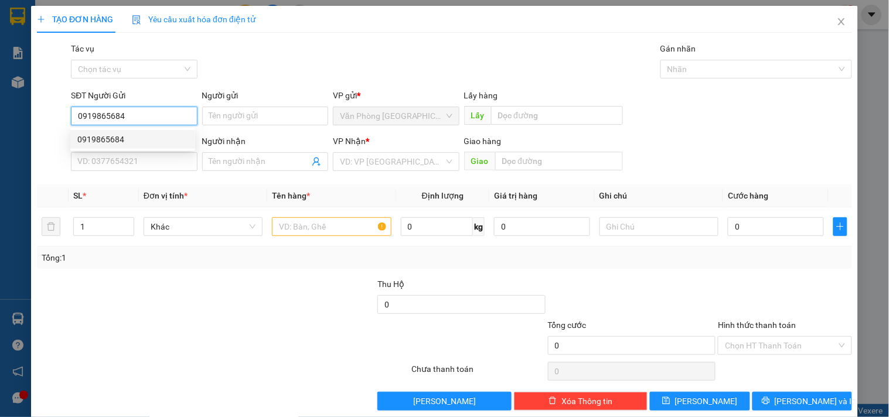
type input "0974831578"
type input "0919865684"
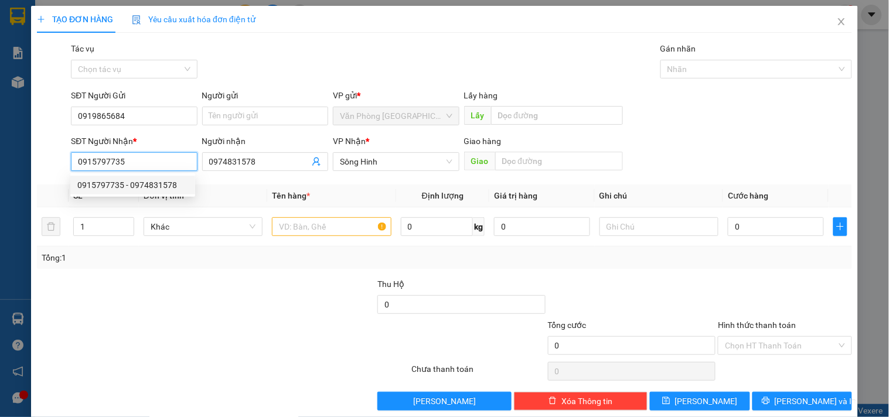
drag, startPoint x: 126, startPoint y: 164, endPoint x: 18, endPoint y: 173, distance: 108.2
click at [18, 173] on div "TẠO ĐƠN HÀNG Yêu cầu xuất hóa đơn điện tử Transit Pickup Surcharge Ids Transit …" at bounding box center [444, 208] width 889 height 417
drag, startPoint x: 153, startPoint y: 166, endPoint x: 241, endPoint y: 32, distance: 159.9
click at [154, 165] on input "0915797735" at bounding box center [134, 161] width 126 height 19
click at [314, 226] on input "text" at bounding box center [331, 226] width 119 height 19
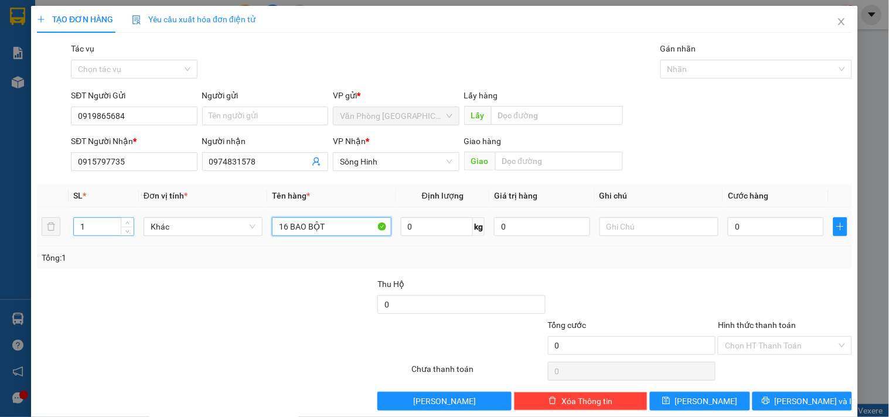
type input "16 BAO BỘT"
drag, startPoint x: 82, startPoint y: 226, endPoint x: 90, endPoint y: 224, distance: 8.4
click at [84, 226] on input "1" at bounding box center [104, 227] width 60 height 18
click at [90, 224] on input "1" at bounding box center [104, 227] width 60 height 18
type input "16"
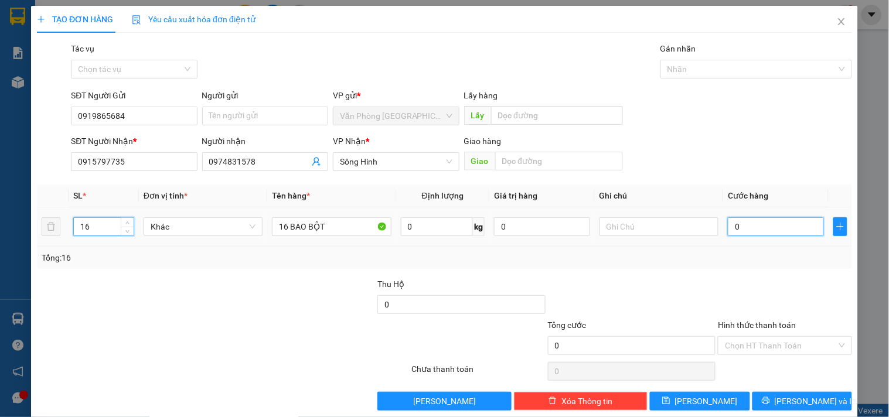
click at [762, 224] on input "0" at bounding box center [776, 226] width 96 height 19
type input "8"
type input "80"
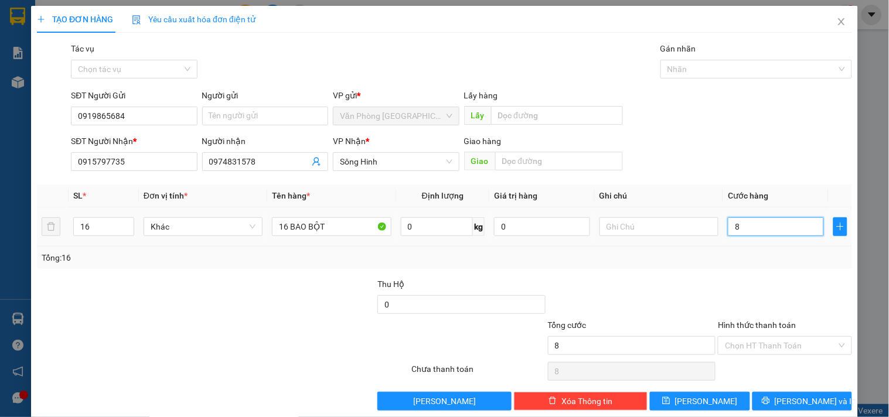
type input "80"
type input "800"
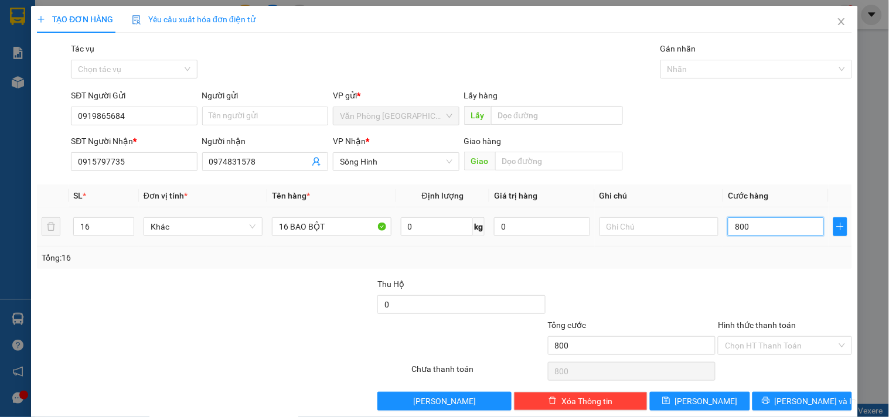
type input "8.000"
type input "80.000"
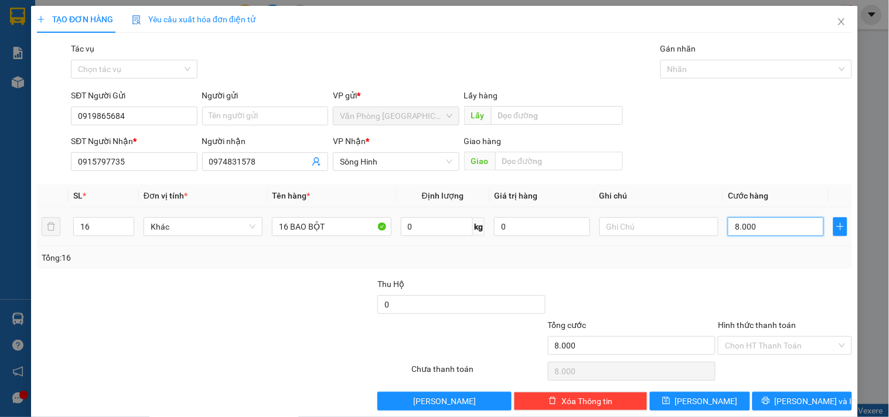
type input "80.000"
type input "800.000"
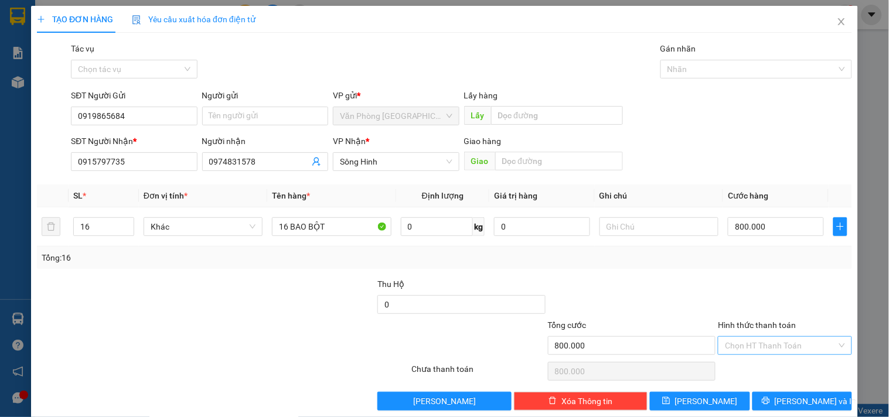
click at [774, 340] on input "Hình thức thanh toán" at bounding box center [780, 346] width 111 height 18
click at [766, 284] on div "Tại văn phòng" at bounding box center [777, 284] width 118 height 13
type input "0"
drag, startPoint x: 800, startPoint y: 397, endPoint x: 821, endPoint y: 389, distance: 22.3
click at [805, 396] on span "[PERSON_NAME] và In" at bounding box center [816, 401] width 82 height 13
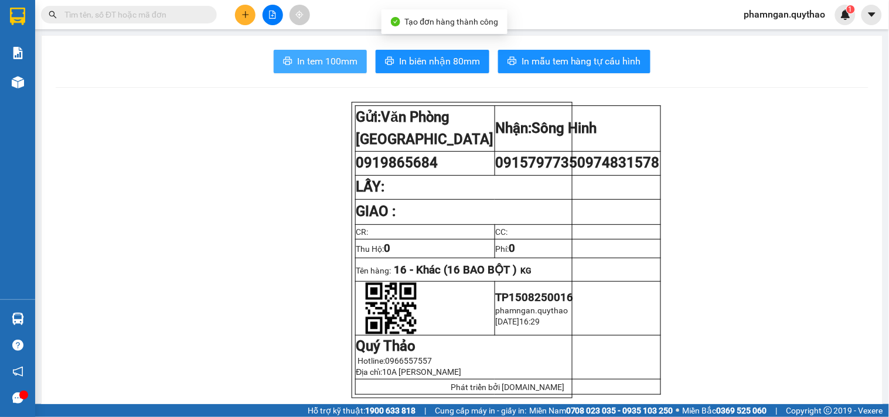
drag, startPoint x: 332, startPoint y: 63, endPoint x: 271, endPoint y: 91, distance: 66.9
click at [332, 63] on span "In tem 100mm" at bounding box center [327, 61] width 60 height 15
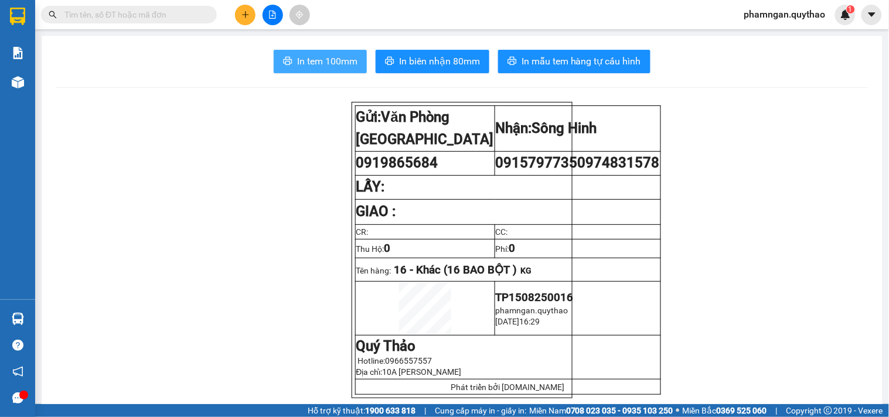
click at [308, 67] on span "In tem 100mm" at bounding box center [327, 61] width 60 height 15
click at [233, 13] on div at bounding box center [273, 15] width 88 height 21
click at [253, 13] on button at bounding box center [245, 15] width 21 height 21
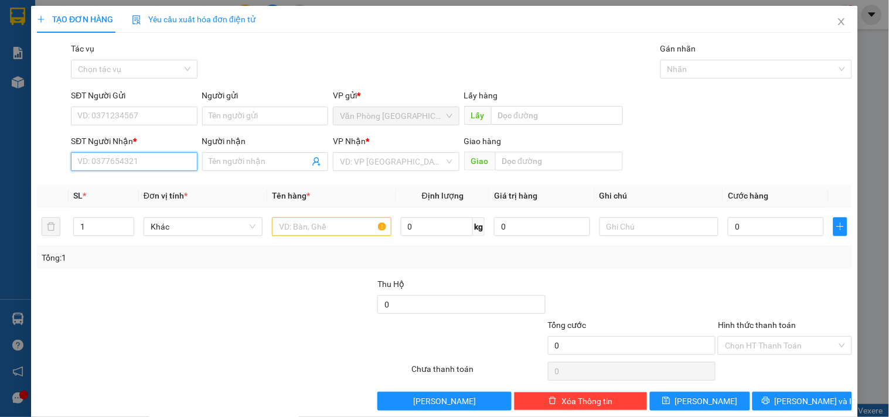
click at [112, 166] on input "SĐT Người Nhận *" at bounding box center [134, 161] width 126 height 19
drag, startPoint x: 131, startPoint y: 165, endPoint x: 22, endPoint y: 169, distance: 108.5
click at [22, 169] on div "TẠO ĐƠN HÀNG Yêu cầu xuất hóa đơn điện tử Transit Pickup Surcharge Ids Transit …" at bounding box center [444, 208] width 889 height 417
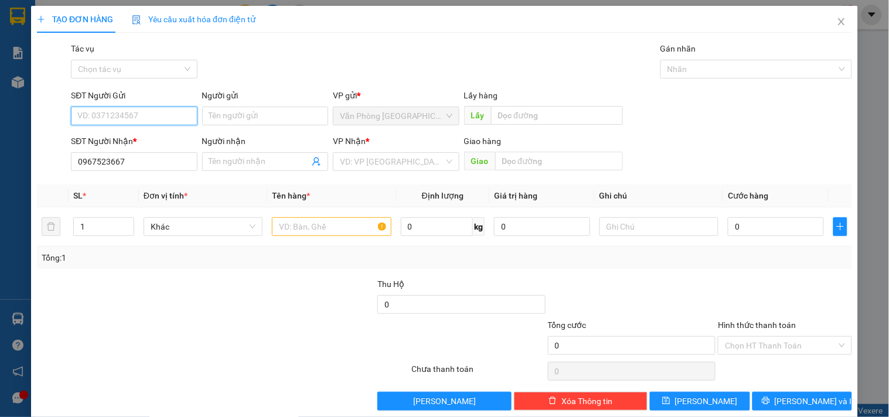
click at [130, 117] on input "SĐT Người Gửi" at bounding box center [134, 116] width 126 height 19
click at [93, 162] on input "0967523667" at bounding box center [134, 161] width 126 height 19
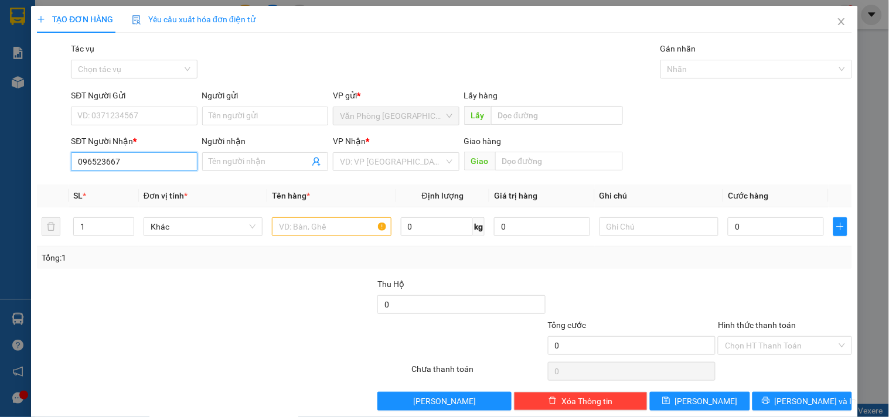
type input "0969523667"
drag, startPoint x: 126, startPoint y: 183, endPoint x: 148, endPoint y: 188, distance: 22.6
click at [126, 184] on div "0969523667" at bounding box center [132, 185] width 111 height 13
type input "KM37"
type input "0969523667"
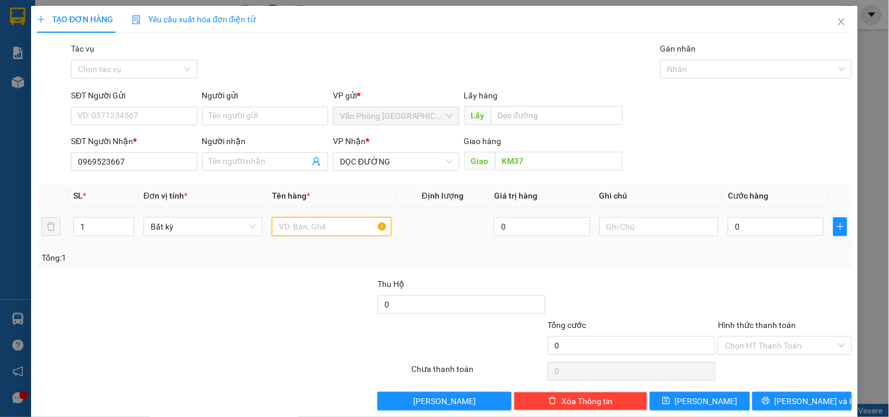
click at [340, 227] on input "text" at bounding box center [331, 226] width 119 height 19
type input "2 BAO"
click at [85, 224] on input "1" at bounding box center [104, 227] width 60 height 18
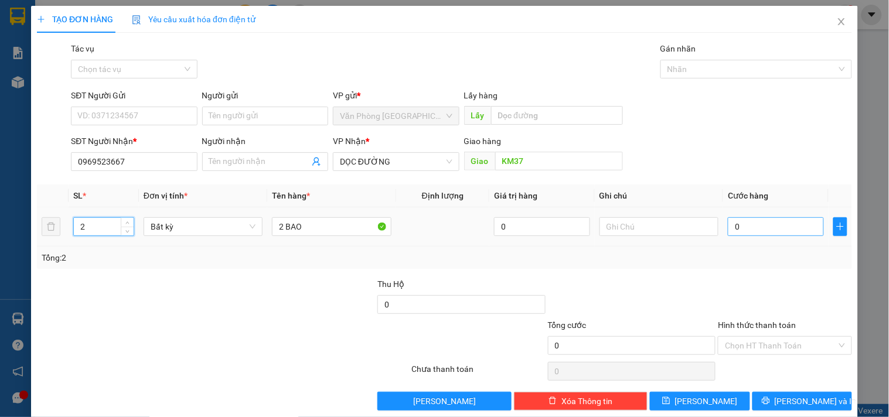
type input "2"
type input "28"
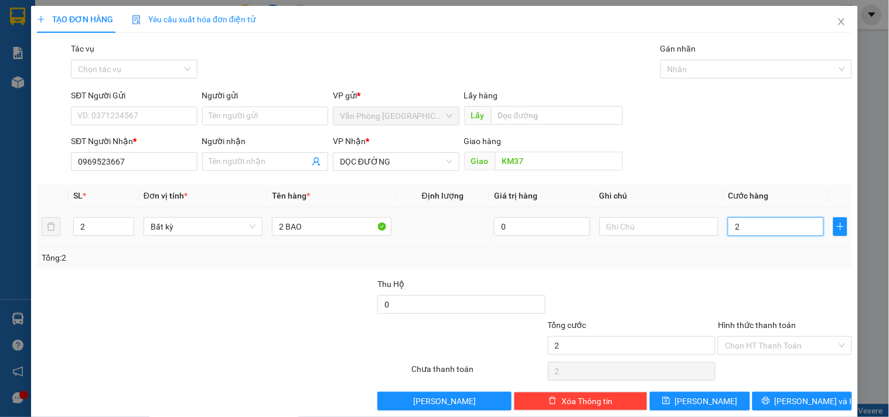
type input "28"
type input "2"
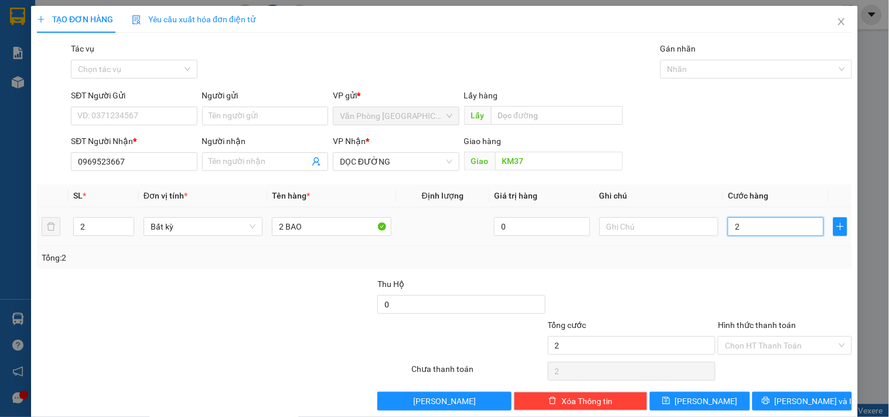
type input "20"
type input "200"
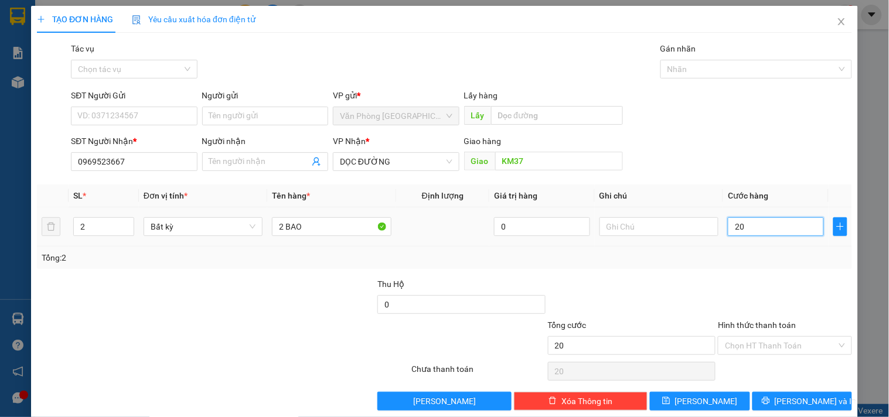
type input "200"
type input "2.000"
type input "20.000"
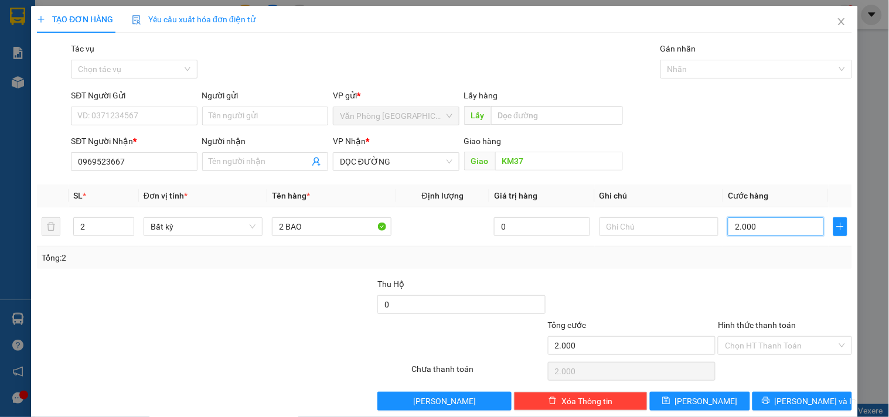
type input "20.000"
type input "200.000"
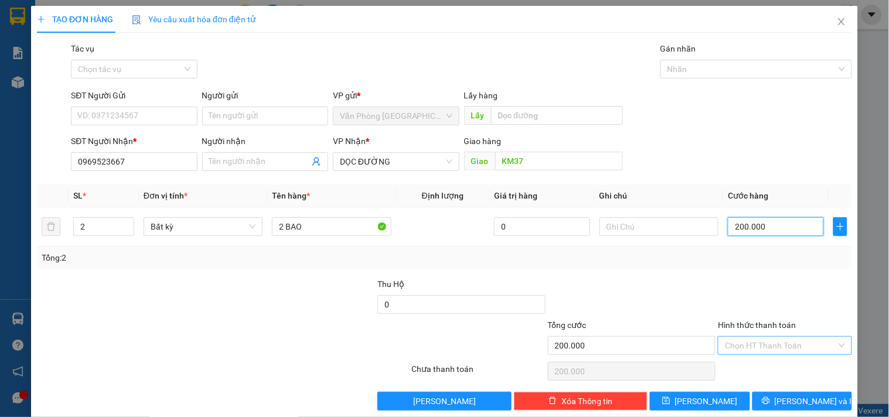
type input "200.000"
click at [808, 343] on input "Hình thức thanh toán" at bounding box center [780, 346] width 111 height 18
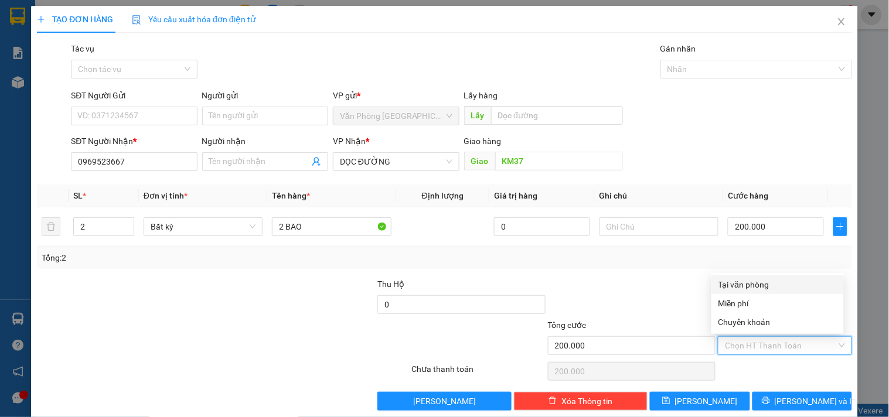
drag, startPoint x: 754, startPoint y: 282, endPoint x: 800, endPoint y: 325, distance: 63.0
click at [754, 282] on div "Tại văn phòng" at bounding box center [777, 284] width 118 height 13
type input "0"
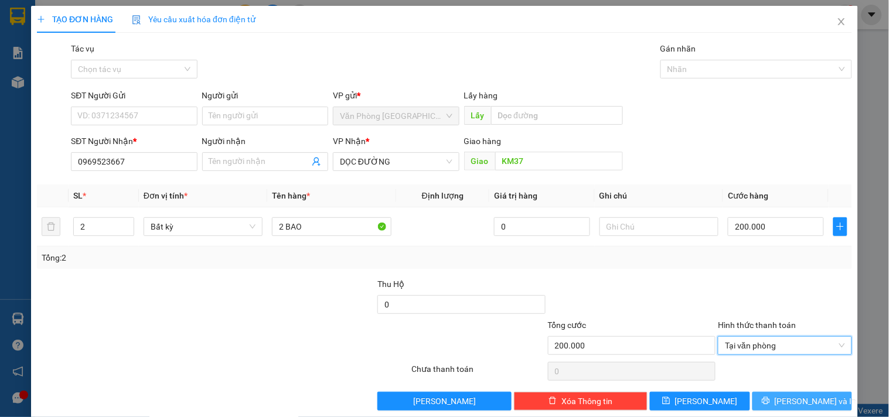
click at [817, 408] on button "[PERSON_NAME] và In" at bounding box center [802, 401] width 100 height 19
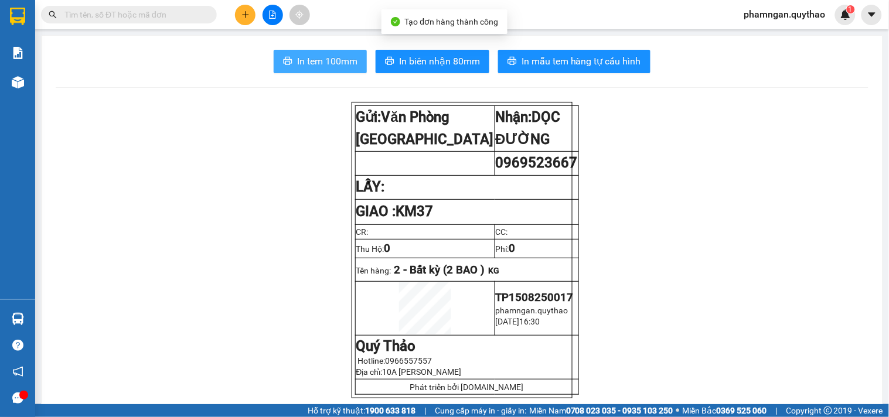
click at [308, 63] on span "In tem 100mm" at bounding box center [327, 61] width 60 height 15
drag, startPoint x: 282, startPoint y: 63, endPoint x: 319, endPoint y: 65, distance: 37.5
click at [283, 63] on icon "printer" at bounding box center [287, 60] width 9 height 9
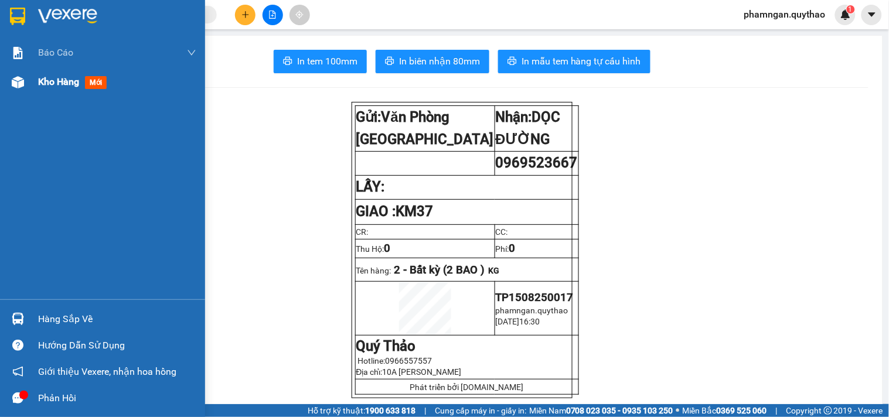
click at [74, 87] on span "Kho hàng" at bounding box center [58, 81] width 41 height 11
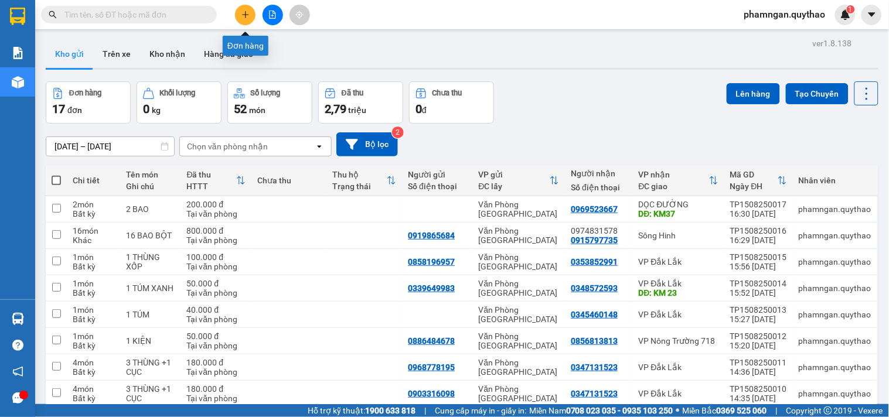
click at [241, 15] on icon "plus" at bounding box center [245, 15] width 8 height 8
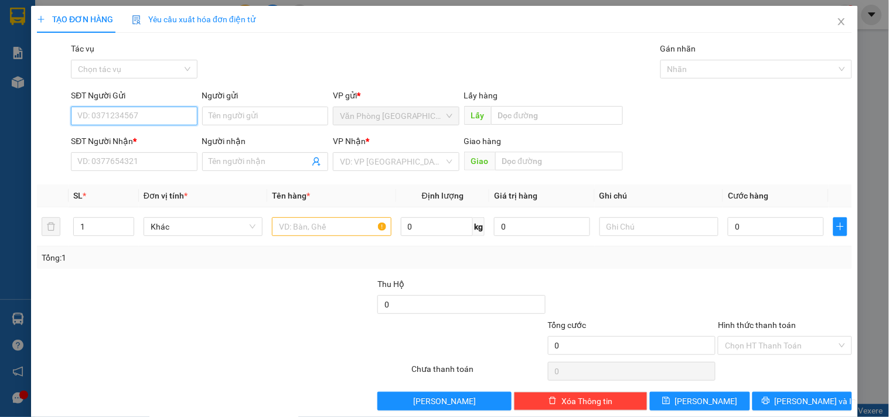
click at [142, 111] on input "SĐT Người Gửi" at bounding box center [134, 116] width 126 height 19
type input "0932087259"
click at [113, 135] on div "0932087259" at bounding box center [132, 139] width 111 height 13
type input "0917300801"
type input "0932087259"
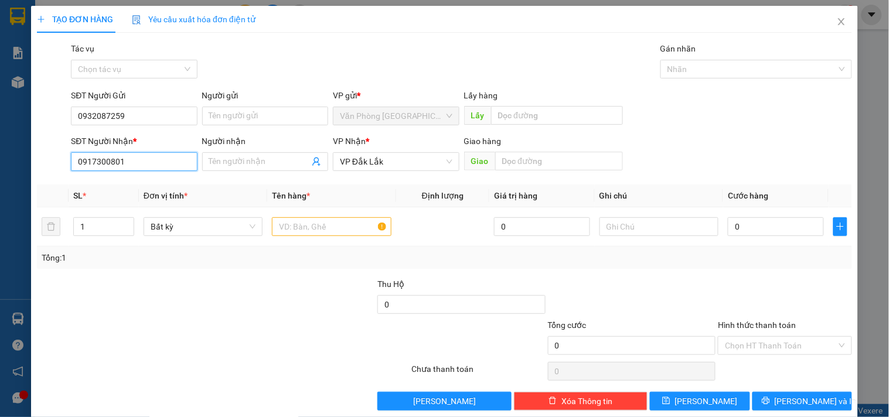
drag, startPoint x: 125, startPoint y: 157, endPoint x: 0, endPoint y: 149, distance: 125.7
click at [0, 149] on div "TẠO ĐƠN HÀNG Yêu cầu xuất hóa đơn điện tử Transit Pickup Surcharge Ids Transit …" at bounding box center [444, 208] width 889 height 417
click at [148, 163] on input "0917300801" at bounding box center [134, 161] width 126 height 19
drag, startPoint x: 306, startPoint y: 230, endPoint x: 309, endPoint y: 222, distance: 9.5
click at [306, 227] on input "text" at bounding box center [331, 226] width 119 height 19
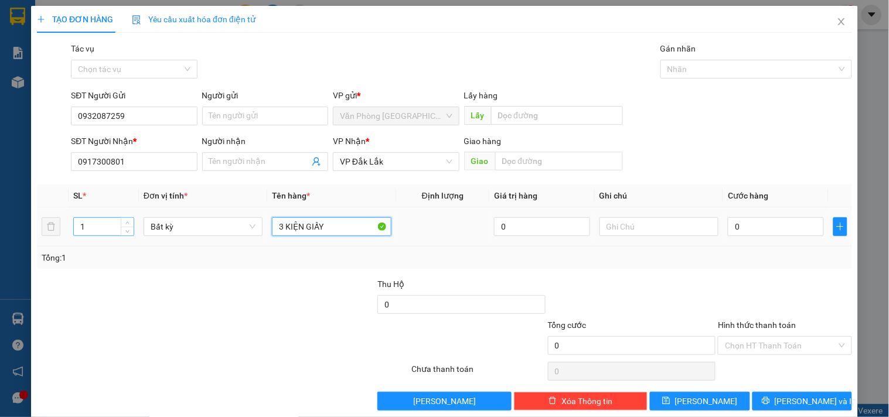
type input "3 KIỆN GIẤY"
click at [103, 227] on input "1" at bounding box center [104, 227] width 60 height 18
type input "3"
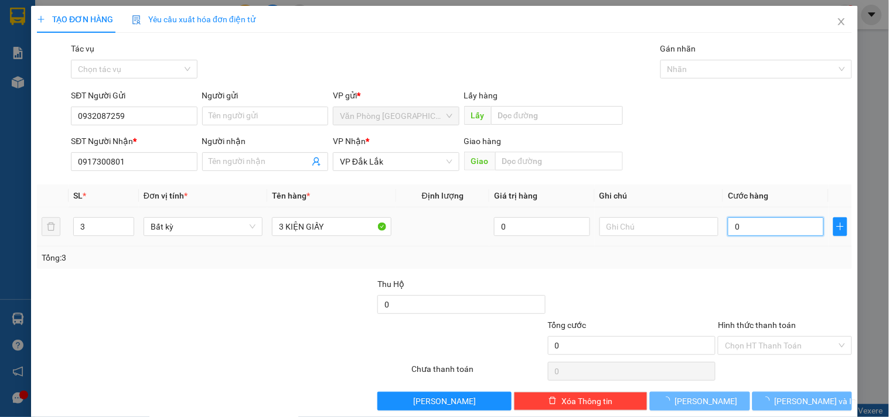
drag, startPoint x: 754, startPoint y: 227, endPoint x: 754, endPoint y: 214, distance: 12.9
click at [755, 226] on input "0" at bounding box center [776, 226] width 96 height 19
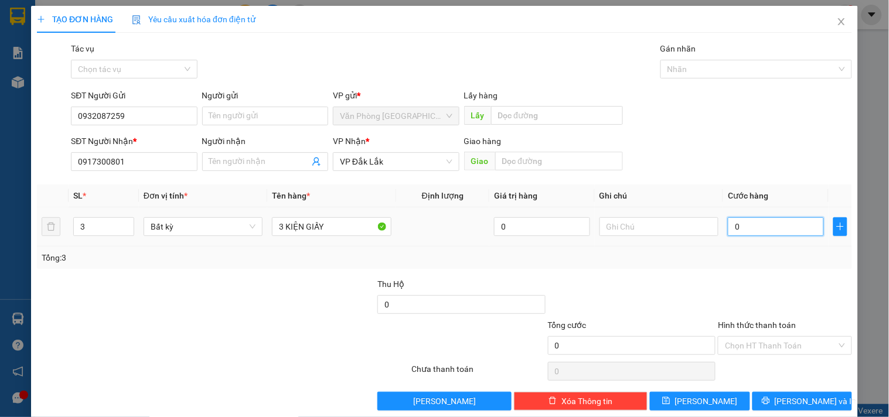
type input "1"
type input "15"
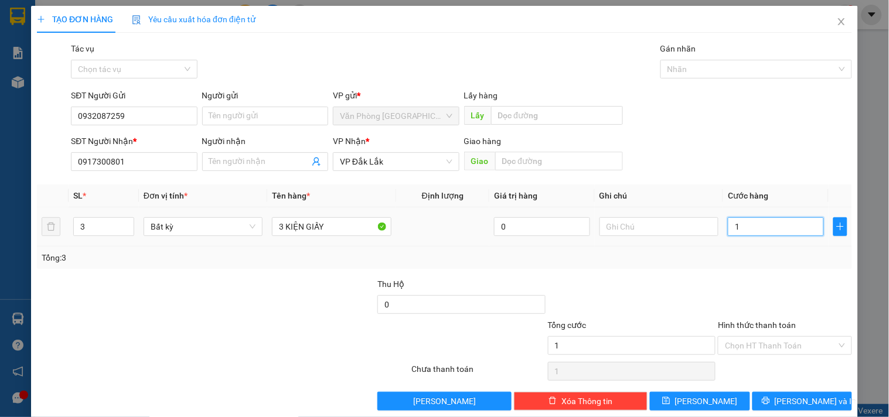
type input "15"
type input "150"
type input "1.500"
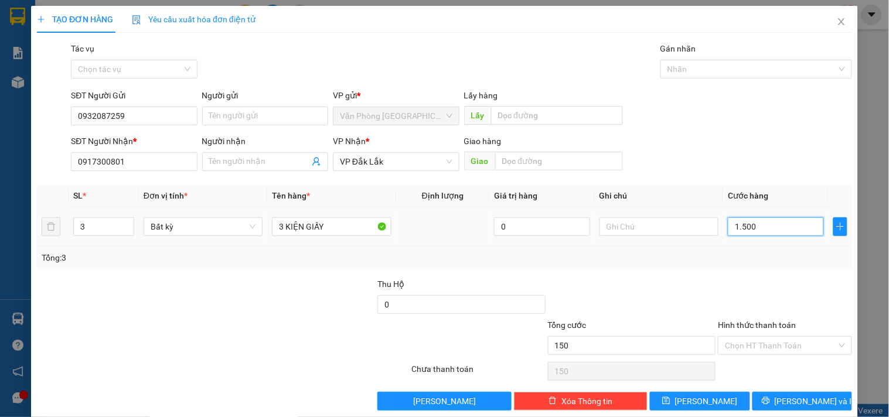
type input "1.500"
type input "15.000"
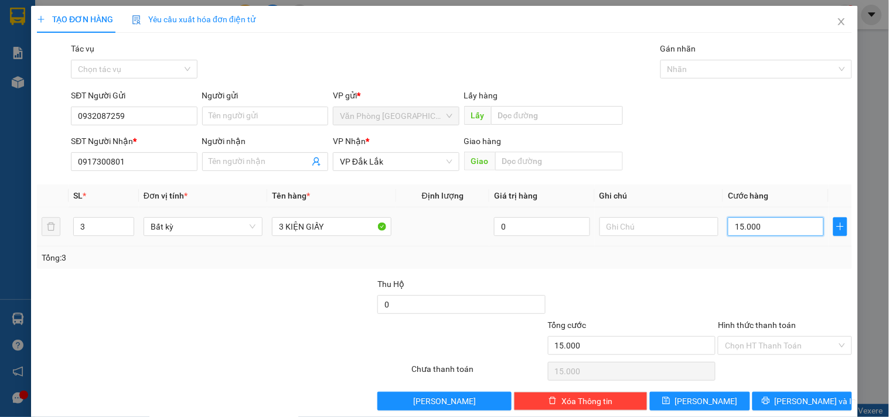
type input "150.000"
click at [751, 333] on div "Hình thức thanh toán" at bounding box center [785, 328] width 134 height 18
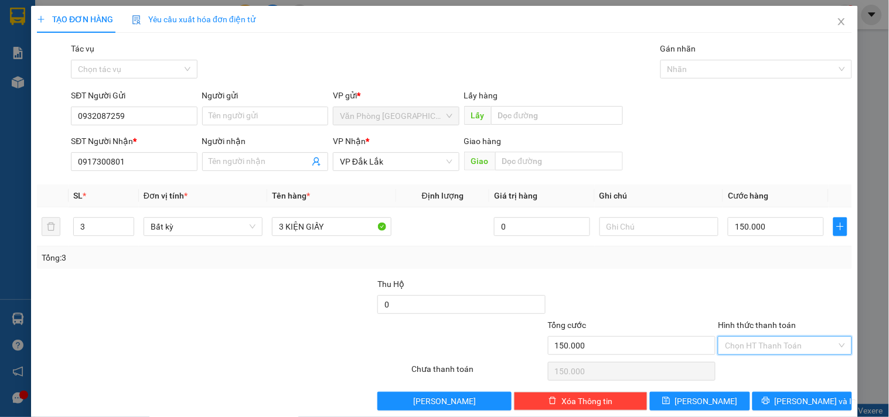
drag, startPoint x: 745, startPoint y: 347, endPoint x: 746, endPoint y: 340, distance: 6.5
click at [746, 340] on input "Hình thức thanh toán" at bounding box center [780, 346] width 111 height 18
click at [745, 283] on div "Tại văn phòng" at bounding box center [777, 284] width 118 height 13
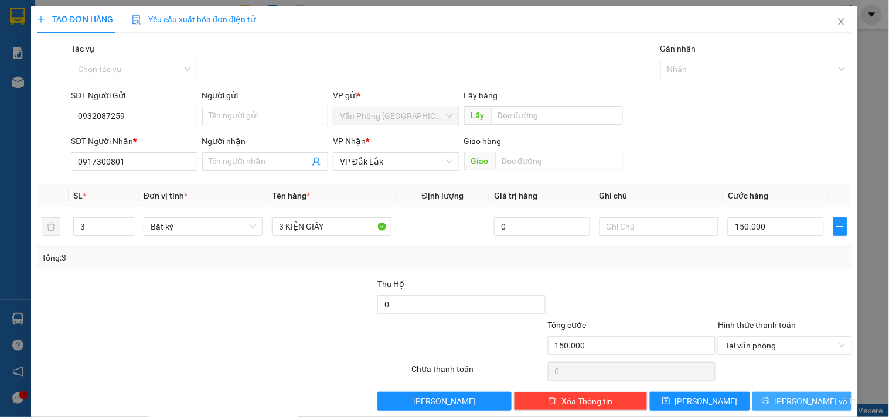
click at [797, 400] on span "[PERSON_NAME] và In" at bounding box center [816, 401] width 82 height 13
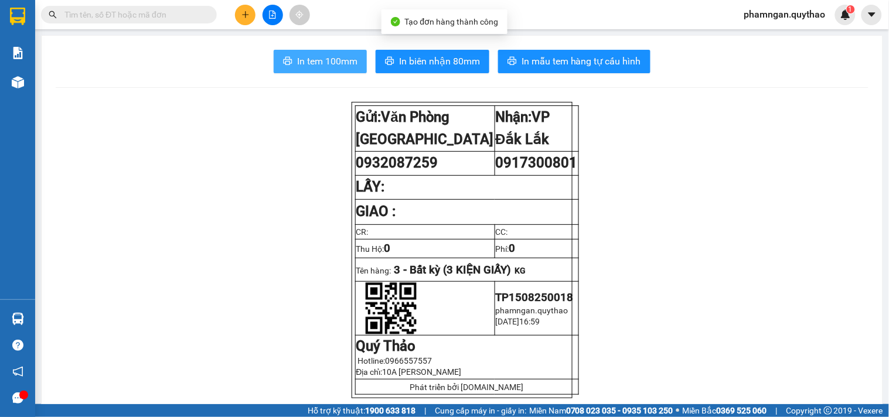
click at [338, 63] on span "In tem 100mm" at bounding box center [327, 61] width 60 height 15
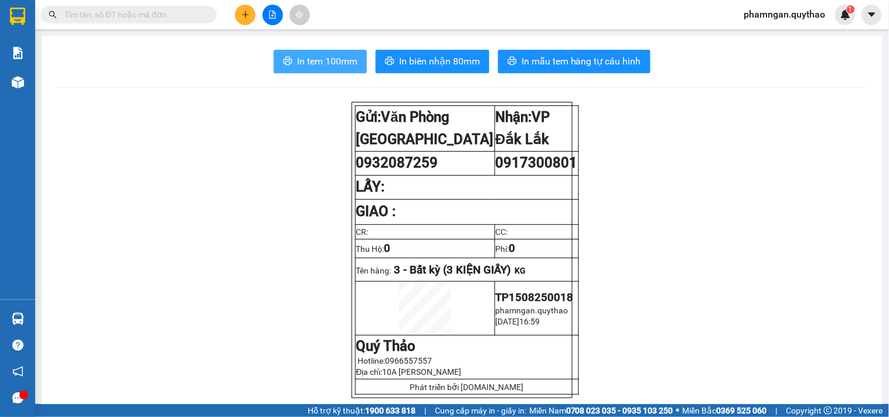
click at [330, 60] on span "In tem 100mm" at bounding box center [327, 61] width 60 height 15
click at [248, 15] on icon "plus" at bounding box center [245, 15] width 8 height 8
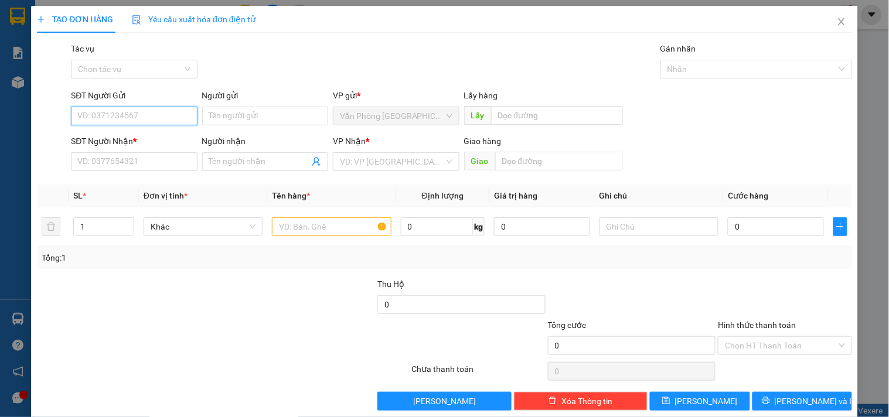
drag, startPoint x: 139, startPoint y: 117, endPoint x: 139, endPoint y: 104, distance: 13.5
click at [139, 115] on input "SĐT Người Gửi" at bounding box center [134, 116] width 126 height 19
type input "0865929048"
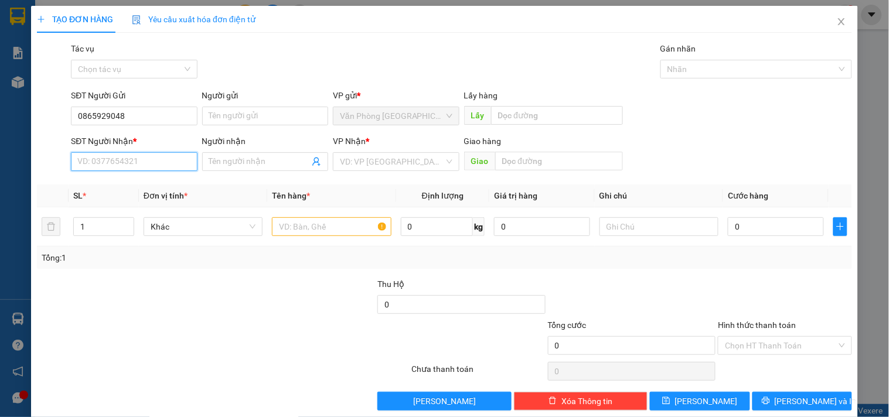
click at [146, 152] on input "SĐT Người Nhận *" at bounding box center [134, 161] width 126 height 19
type input "0384055660"
click at [415, 166] on input "search" at bounding box center [392, 162] width 104 height 18
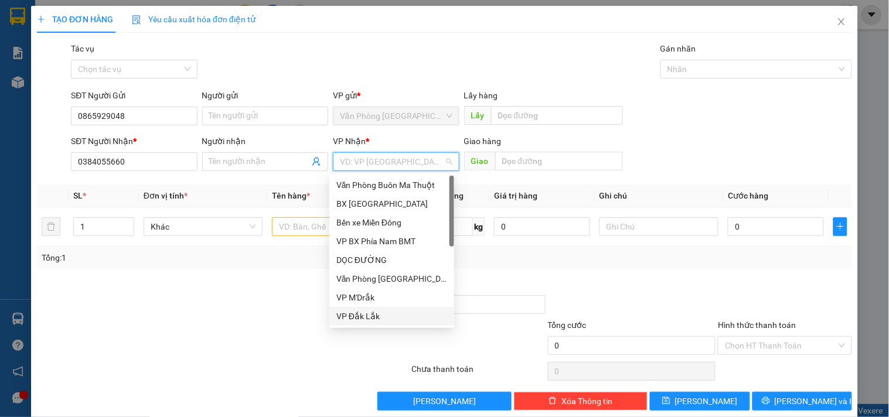
click at [357, 324] on div "VP Đắk Lắk" at bounding box center [391, 316] width 125 height 19
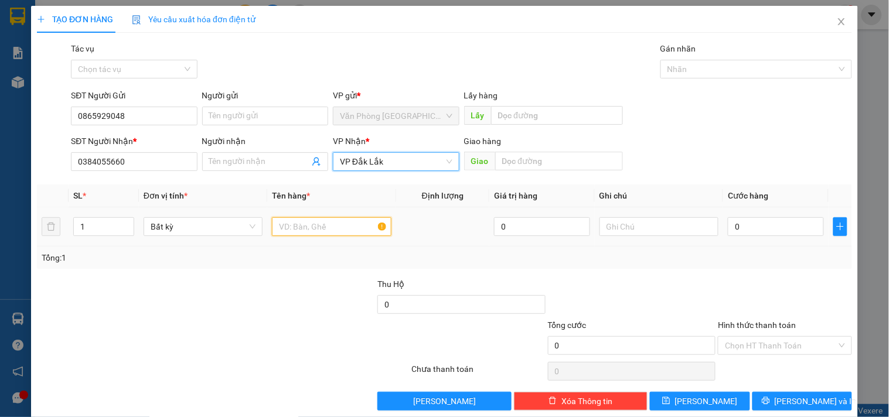
click at [321, 217] on input "text" at bounding box center [331, 226] width 119 height 19
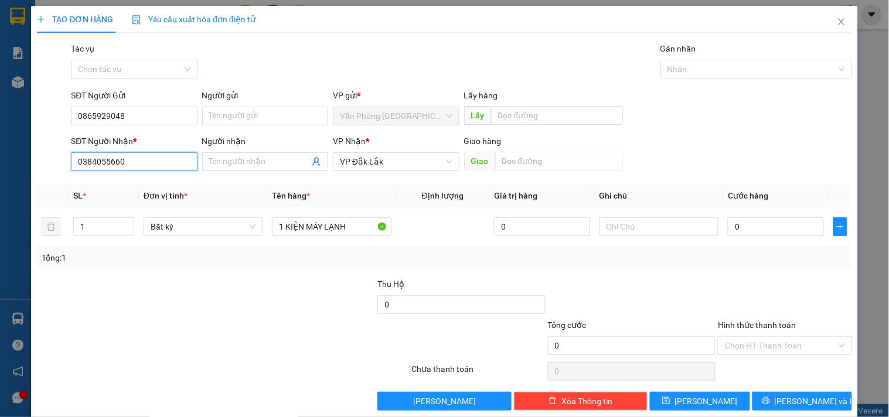
drag, startPoint x: 138, startPoint y: 155, endPoint x: 0, endPoint y: 155, distance: 138.3
click at [0, 155] on div "TẠO ĐƠN HÀNG Yêu cầu xuất hóa đơn điện tử Transit Pickup Surcharge Ids Transit …" at bounding box center [444, 208] width 889 height 417
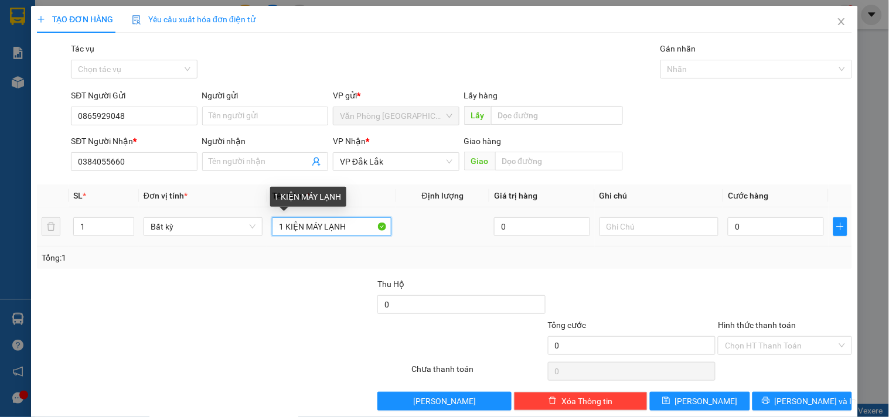
drag, startPoint x: 299, startPoint y: 227, endPoint x: 195, endPoint y: 211, distance: 106.2
click at [195, 212] on tr "1 Bất kỳ 1 KIỆN MÁY LẠNH 0 0" at bounding box center [444, 226] width 815 height 39
type input "2 THÙNG KIỆN MÁY LẠNH"
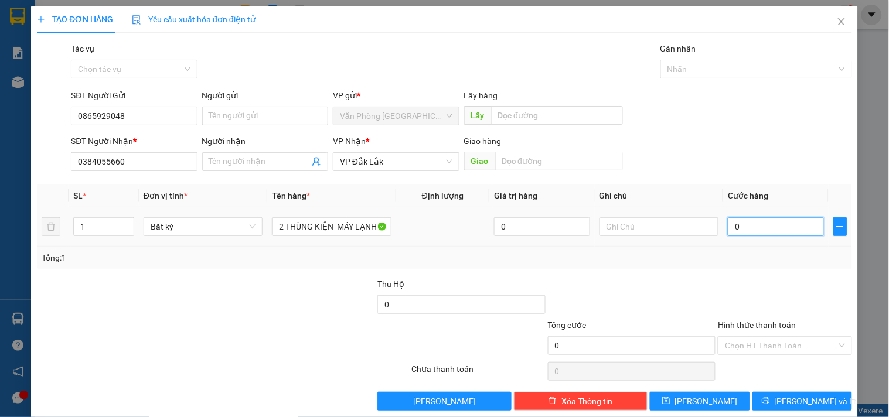
click at [778, 227] on input "0" at bounding box center [776, 226] width 96 height 19
click at [792, 343] on input "Hình thức thanh toán" at bounding box center [780, 346] width 111 height 18
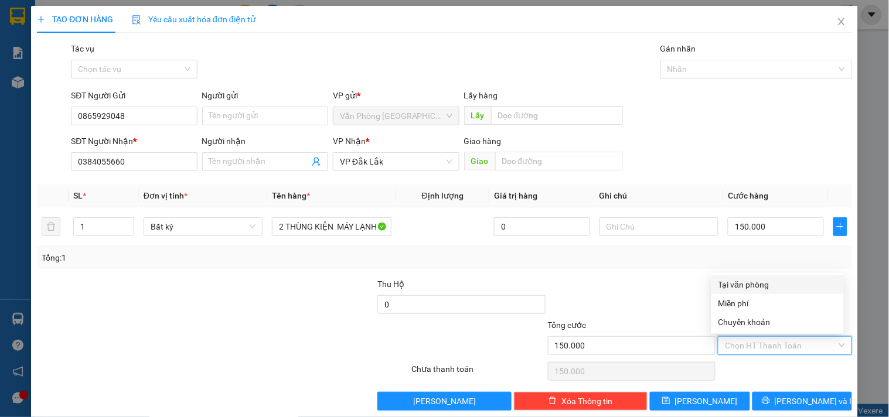
drag, startPoint x: 766, startPoint y: 280, endPoint x: 780, endPoint y: 329, distance: 50.6
click at [768, 280] on div "Tại văn phòng" at bounding box center [777, 284] width 118 height 13
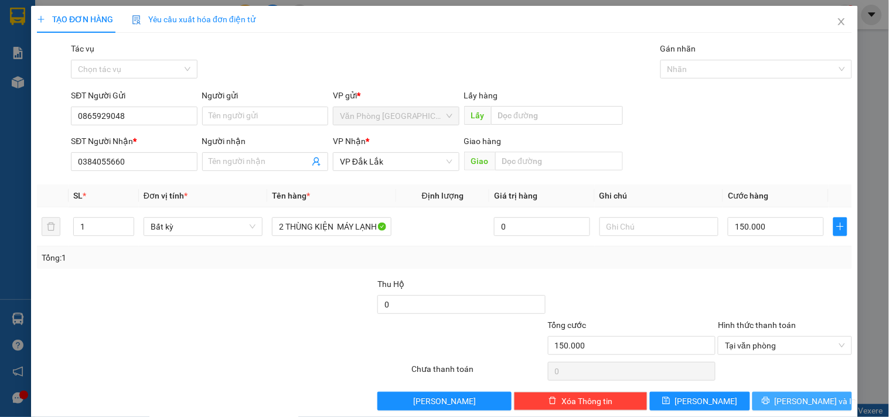
click at [785, 396] on span "[PERSON_NAME] và In" at bounding box center [816, 401] width 82 height 13
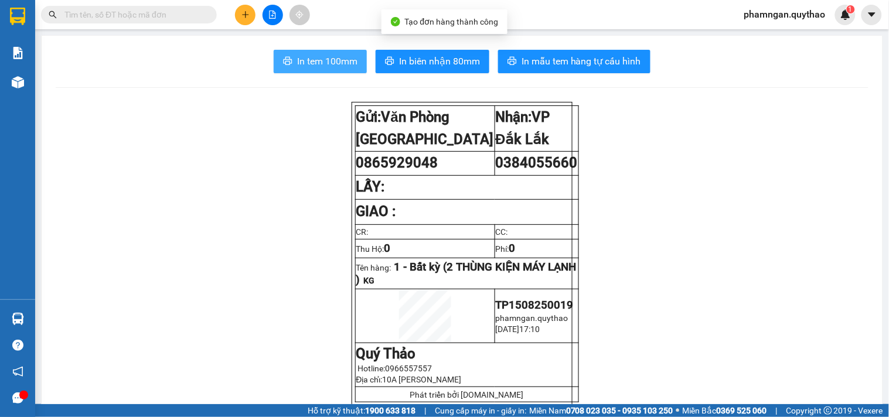
click at [316, 64] on span "In tem 100mm" at bounding box center [327, 61] width 60 height 15
drag, startPoint x: 341, startPoint y: 77, endPoint x: 341, endPoint y: 67, distance: 10.0
drag, startPoint x: 341, startPoint y: 67, endPoint x: 339, endPoint y: 80, distance: 12.5
click at [340, 67] on span "In tem 100mm" at bounding box center [327, 61] width 60 height 15
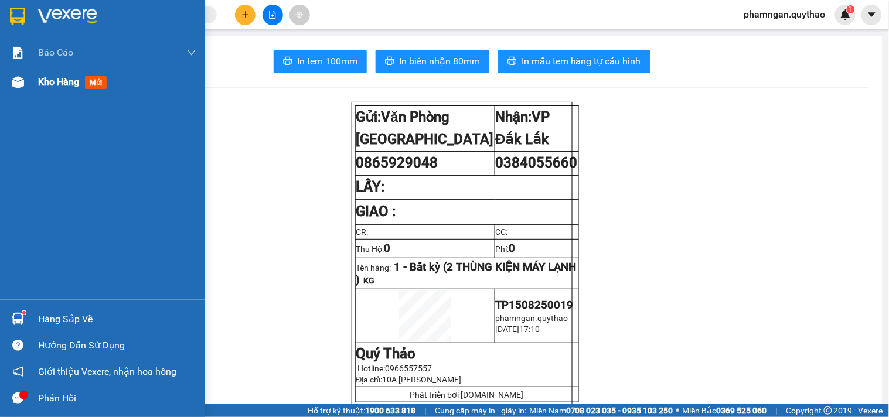
click at [21, 81] on img at bounding box center [18, 82] width 12 height 12
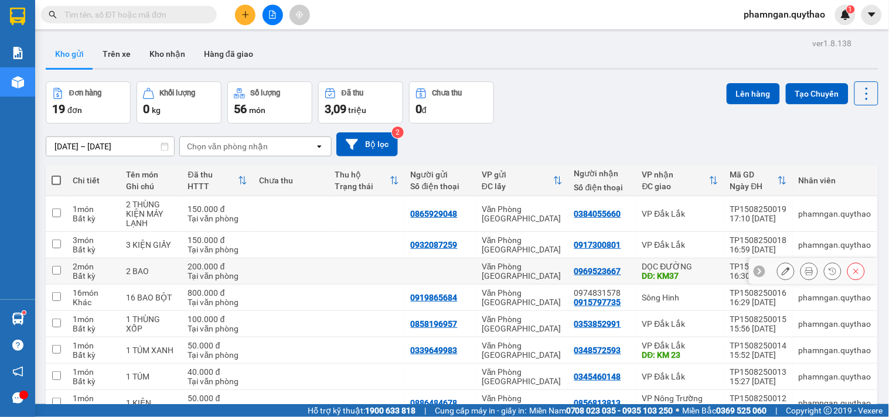
drag, startPoint x: 699, startPoint y: 200, endPoint x: 679, endPoint y: 217, distance: 25.8
click at [696, 262] on div "DỌC ĐƯỜNG" at bounding box center [680, 266] width 76 height 9
checkbox input "true"
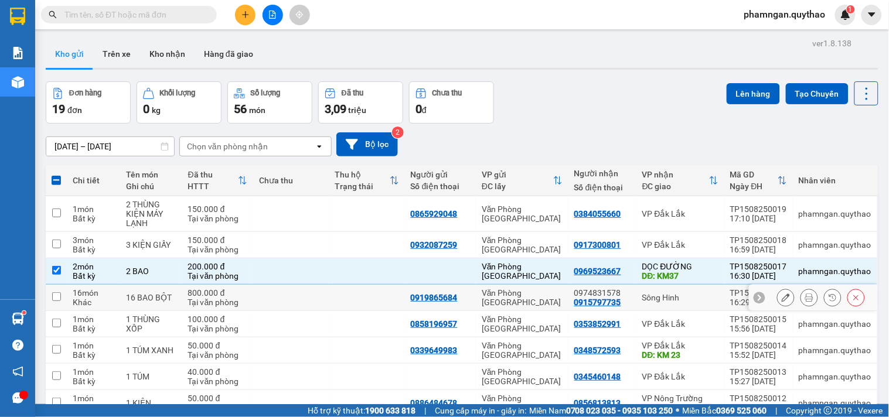
click at [680, 285] on td "Sông Hinh" at bounding box center [680, 298] width 88 height 26
checkbox input "true"
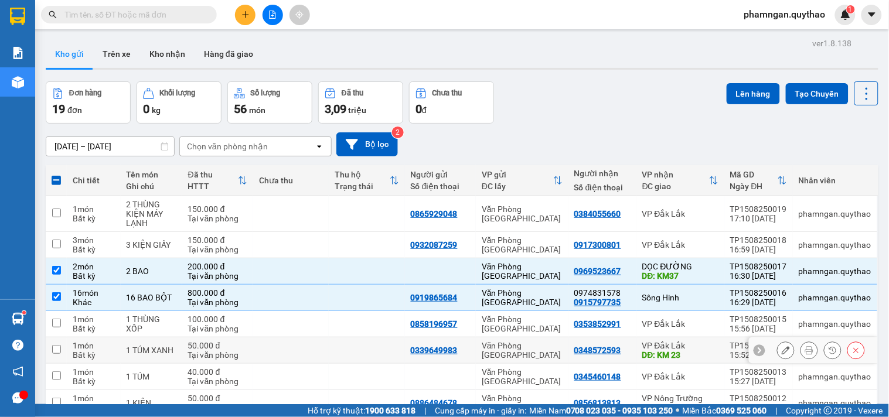
click at [691, 341] on div "VP Đắk Lắk" at bounding box center [680, 345] width 76 height 9
checkbox input "true"
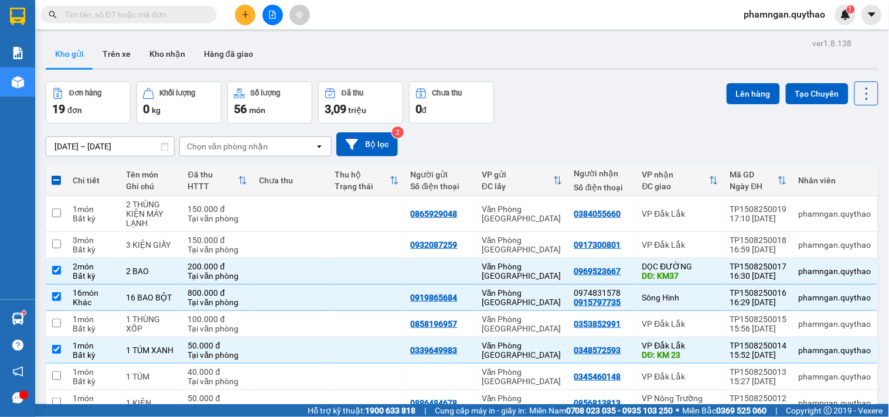
checkbox input "false"
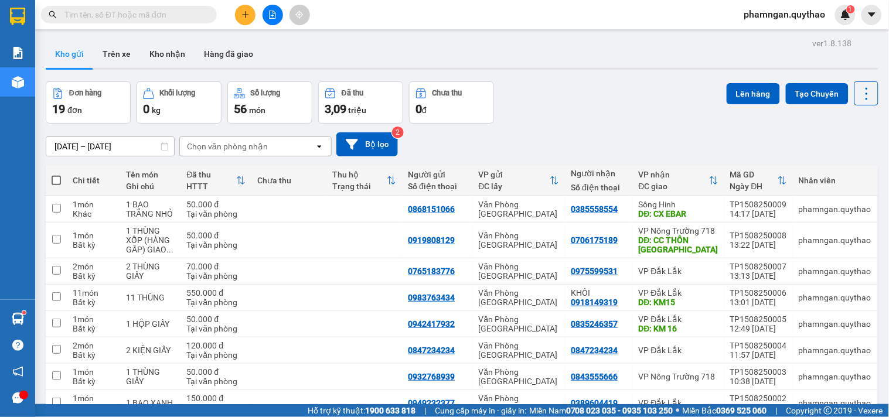
checkbox input "true"
click at [700, 315] on div "VP Đắk Lắk" at bounding box center [679, 319] width 80 height 9
checkbox input "true"
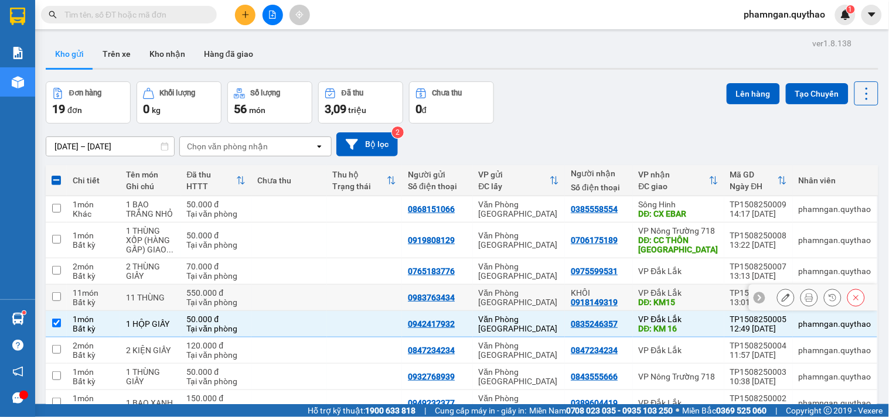
drag, startPoint x: 695, startPoint y: 202, endPoint x: 695, endPoint y: 176, distance: 25.8
click at [695, 298] on div "DĐ: KM15" at bounding box center [679, 302] width 80 height 9
checkbox input "true"
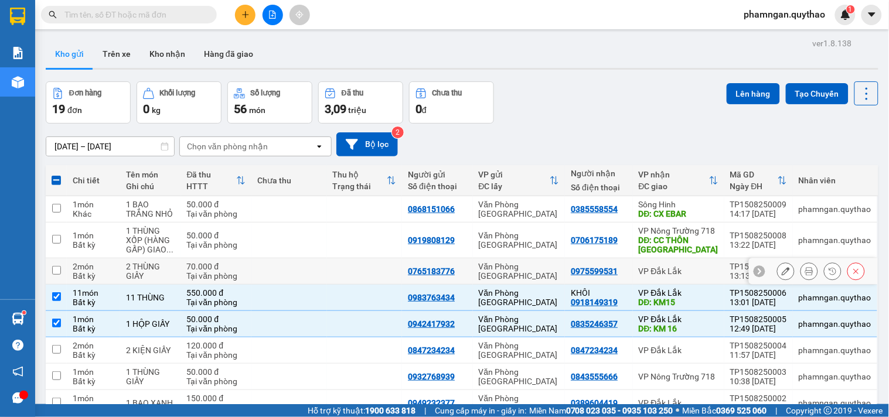
click at [699, 236] on div "DĐ: CC THÔN TÂN QUÝ" at bounding box center [679, 245] width 80 height 19
checkbox input "true"
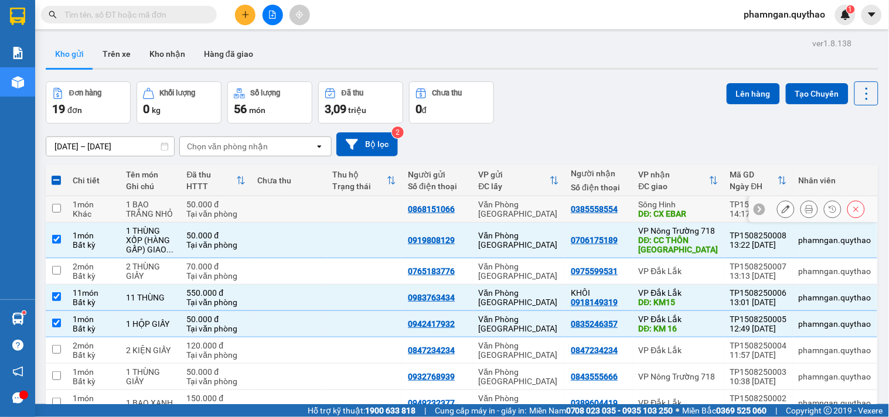
click at [700, 209] on div "DĐ: CX EBAR" at bounding box center [679, 213] width 80 height 9
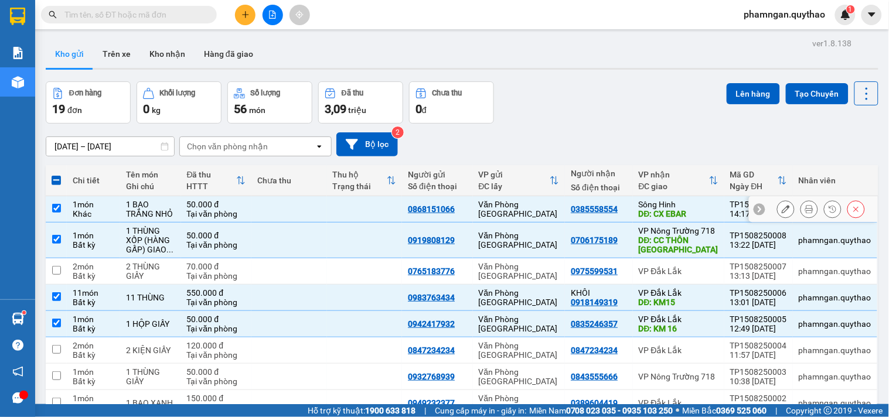
click at [704, 200] on div "Sông Hinh" at bounding box center [679, 204] width 80 height 9
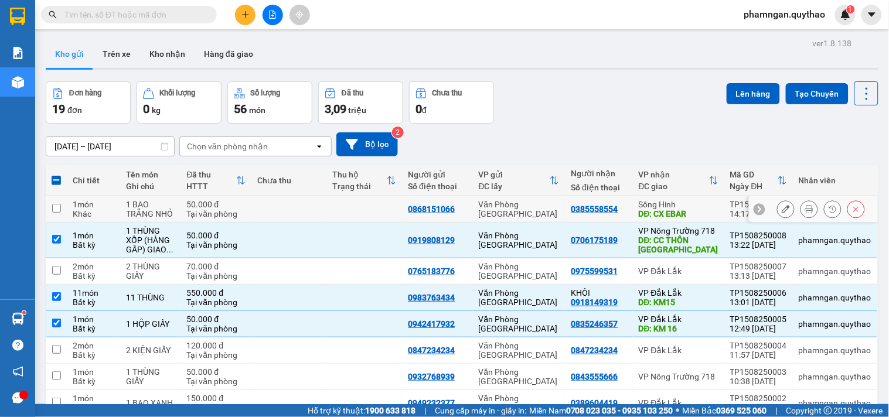
click at [57, 204] on input "checkbox" at bounding box center [56, 208] width 9 height 9
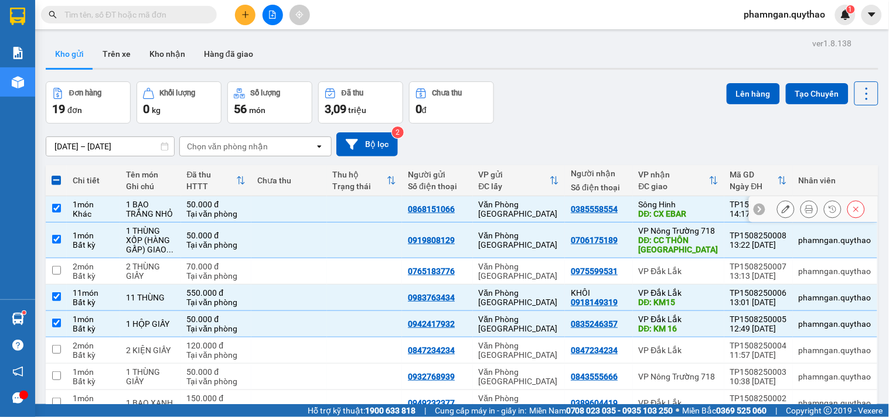
click at [48, 196] on td at bounding box center [56, 209] width 21 height 26
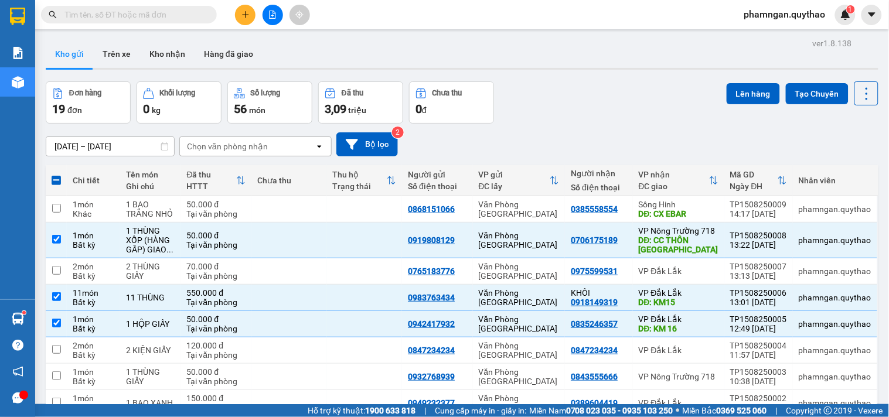
click at [55, 176] on span at bounding box center [56, 180] width 9 height 9
click at [56, 175] on input "checkbox" at bounding box center [56, 175] width 0 height 0
checkbox input "true"
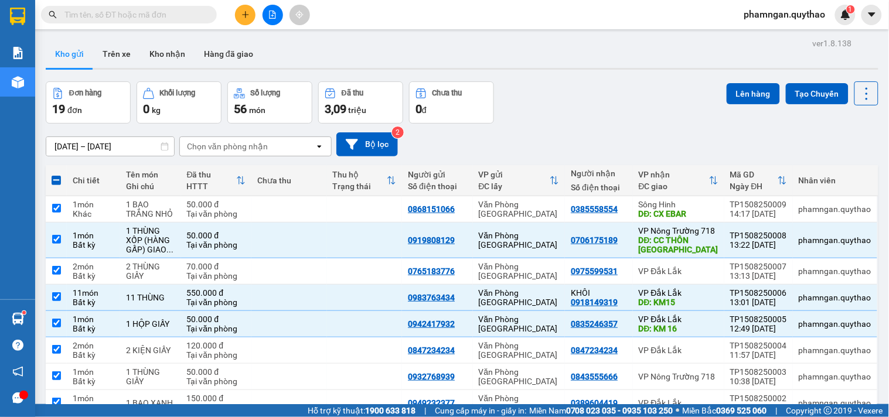
checkbox input "true"
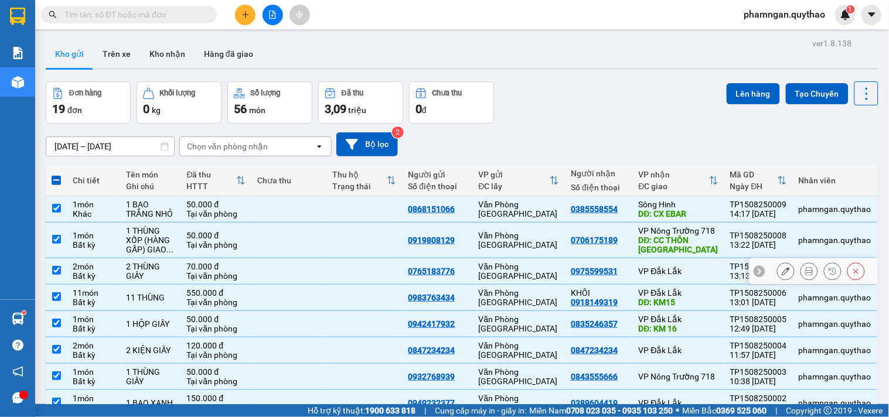
click at [547, 262] on div "Văn Phòng [GEOGRAPHIC_DATA]" at bounding box center [519, 271] width 81 height 19
checkbox input "false"
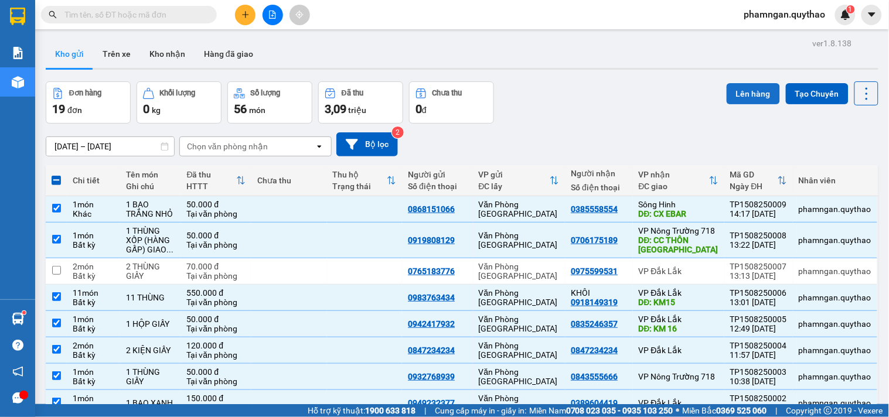
click at [735, 94] on button "Lên hàng" at bounding box center [753, 93] width 53 height 21
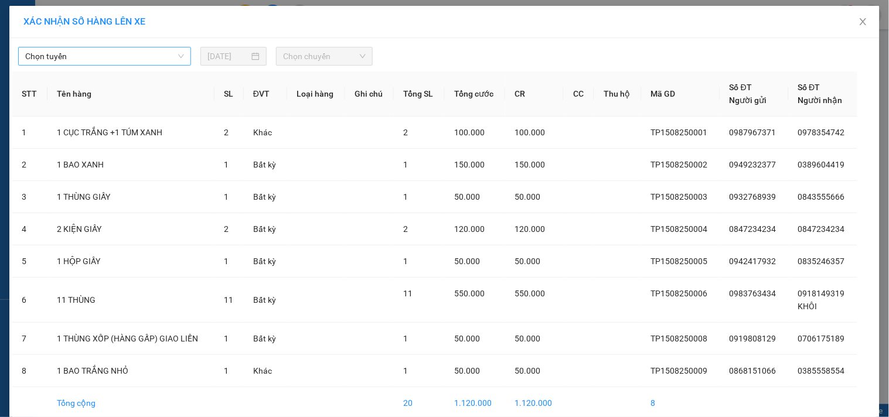
click at [160, 53] on span "Chọn tuyến" at bounding box center [104, 56] width 159 height 18
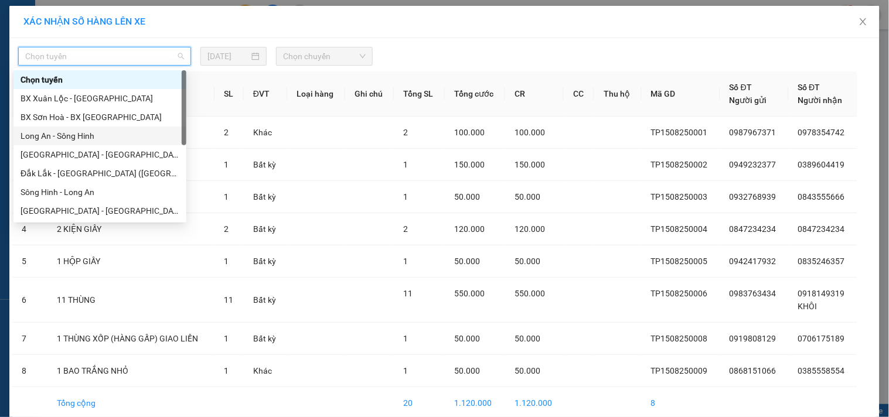
drag, startPoint x: 62, startPoint y: 133, endPoint x: 304, endPoint y: 73, distance: 249.4
click at [62, 130] on div "Long An - Sông Hinh" at bounding box center [100, 136] width 159 height 13
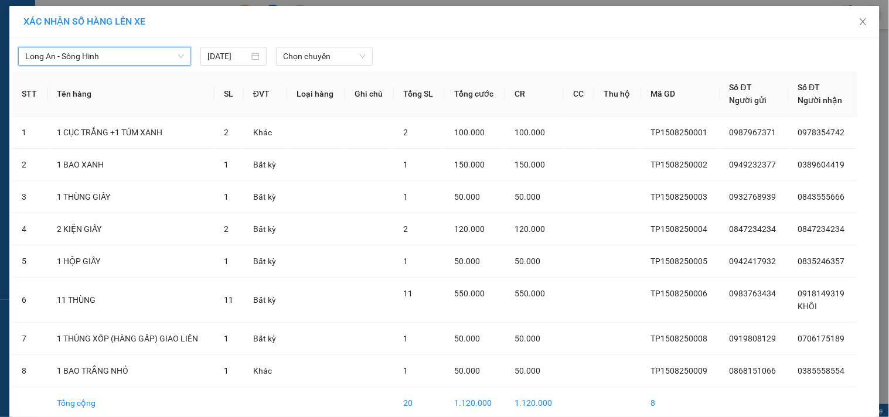
click at [383, 56] on div at bounding box center [554, 56] width 357 height 19
click at [342, 57] on span "Chọn chuyến" at bounding box center [324, 56] width 83 height 18
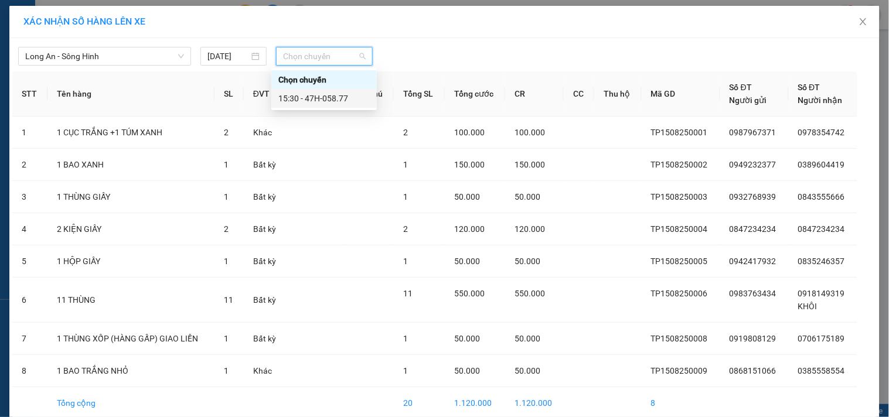
click at [343, 103] on div "15:30 - 47H-058.77" at bounding box center [323, 98] width 91 height 13
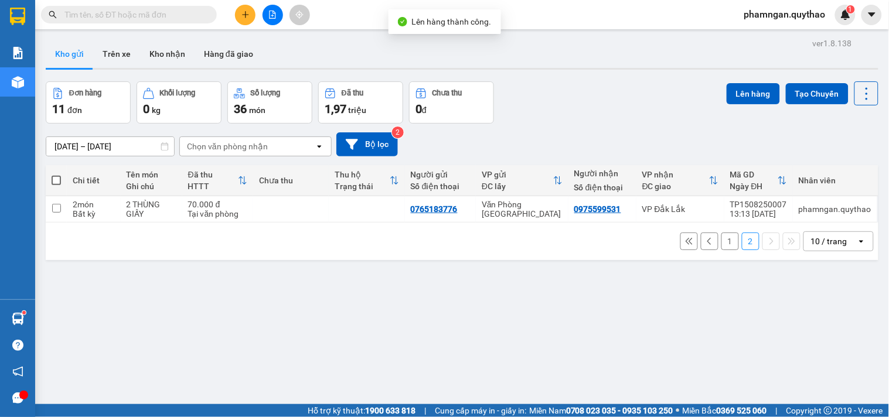
click at [721, 240] on button "1" at bounding box center [730, 242] width 18 height 18
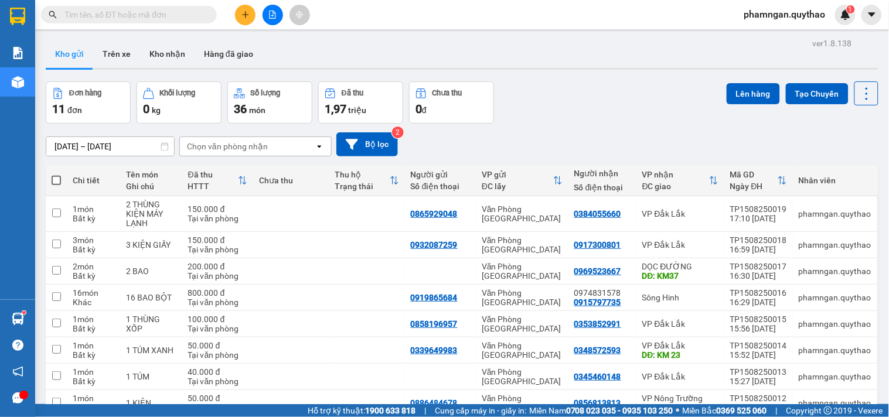
click at [59, 179] on span at bounding box center [56, 180] width 9 height 9
click at [56, 175] on input "checkbox" at bounding box center [56, 175] width 0 height 0
checkbox input "true"
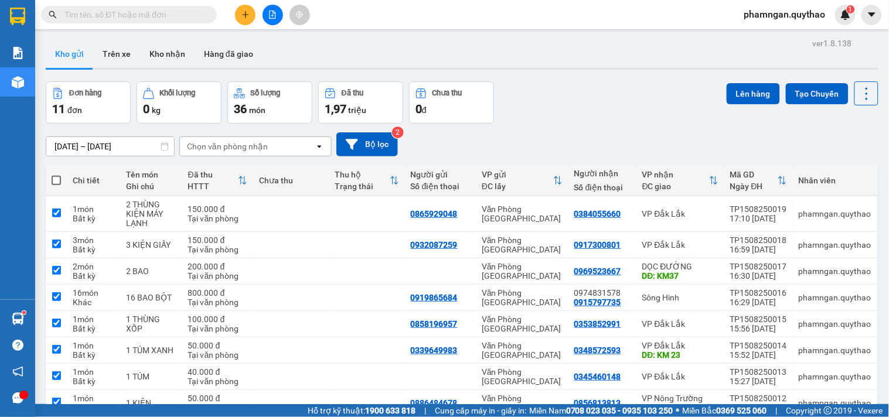
checkbox input "true"
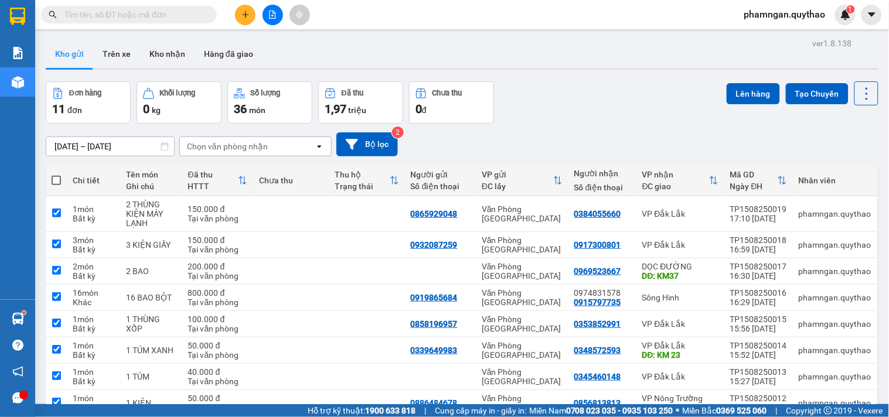
checkbox input "true"
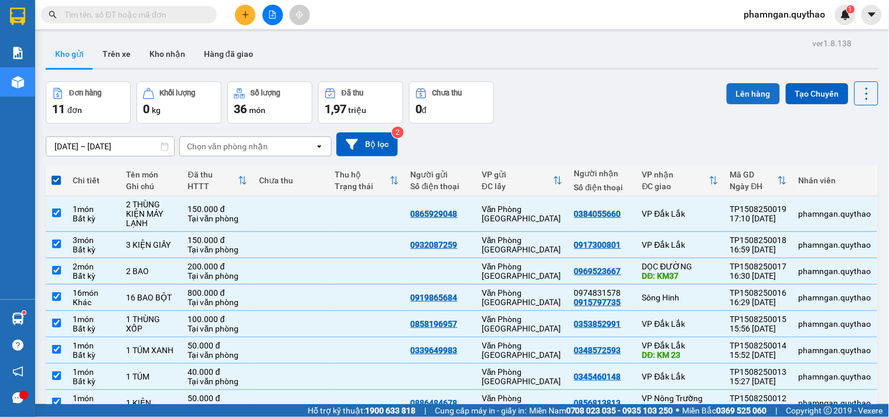
click at [742, 94] on button "Lên hàng" at bounding box center [753, 93] width 53 height 21
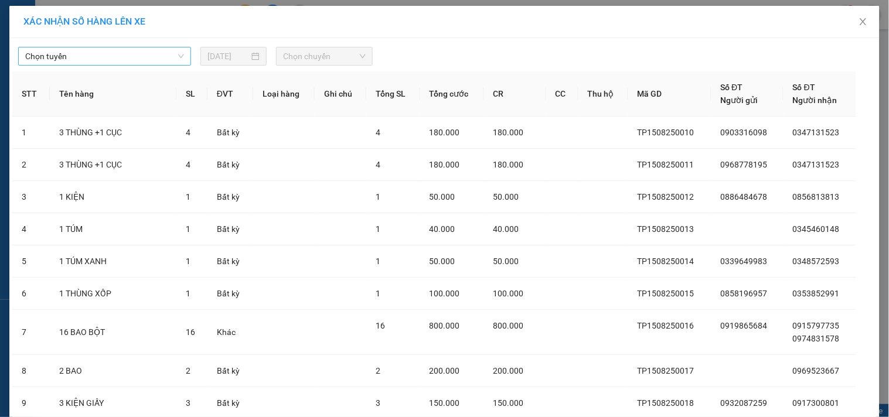
click at [162, 50] on span "Chọn tuyến" at bounding box center [104, 56] width 159 height 18
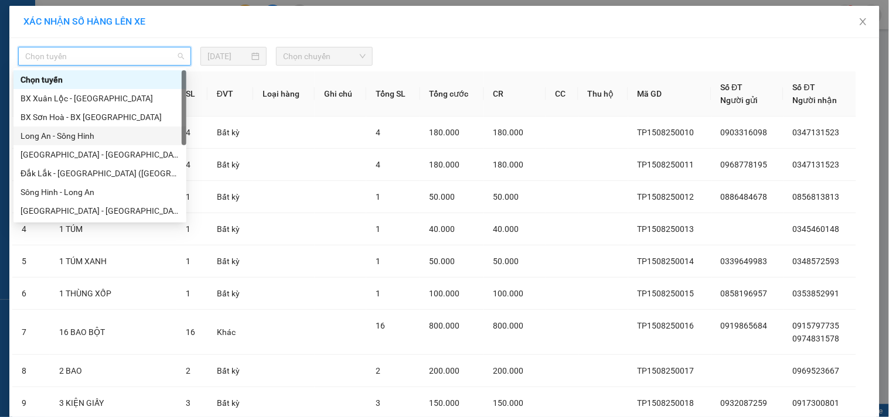
drag, startPoint x: 42, startPoint y: 130, endPoint x: 56, endPoint y: 122, distance: 16.3
click at [49, 125] on div "Chọn tuyến BX Xuân Lộc - BX Sơn Hoà BX Sơn Hoà - BX Xuân Lộc Long An - Sông Hin…" at bounding box center [99, 164] width 173 height 188
click at [309, 57] on span "Chọn chuyến" at bounding box center [324, 56] width 83 height 18
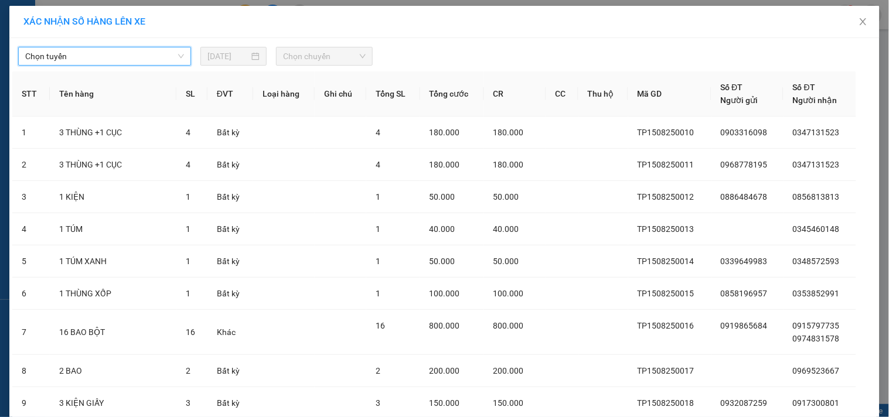
click at [137, 48] on span "Chọn tuyến" at bounding box center [104, 56] width 159 height 18
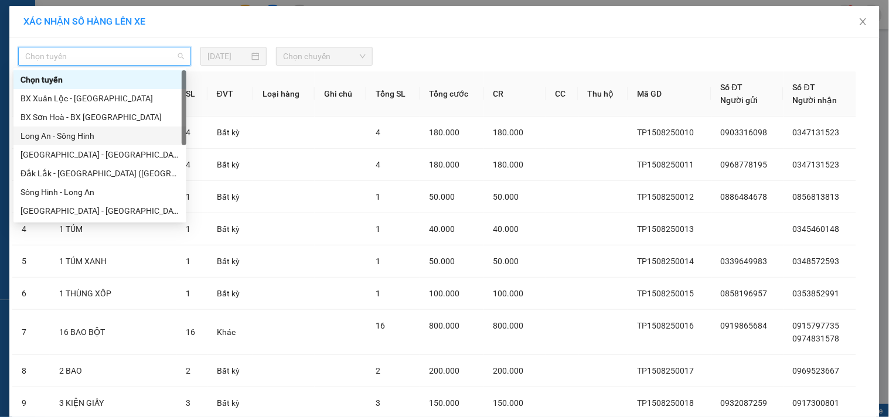
click at [63, 133] on div "Long An - Sông Hinh" at bounding box center [100, 136] width 159 height 13
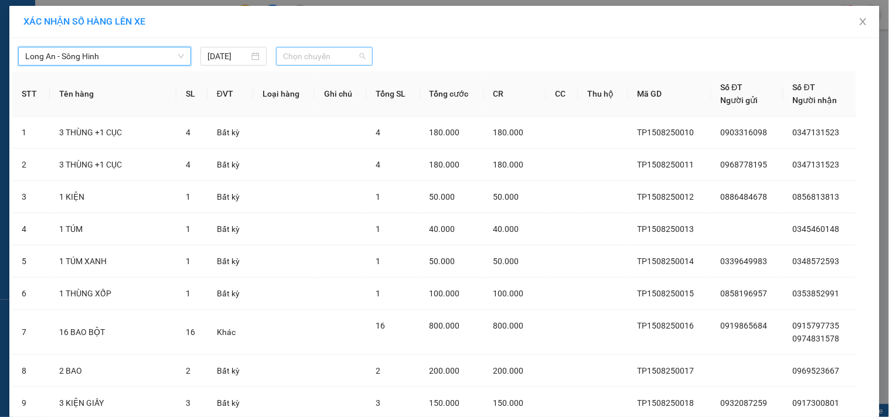
click at [313, 57] on span "Chọn chuyến" at bounding box center [324, 56] width 83 height 18
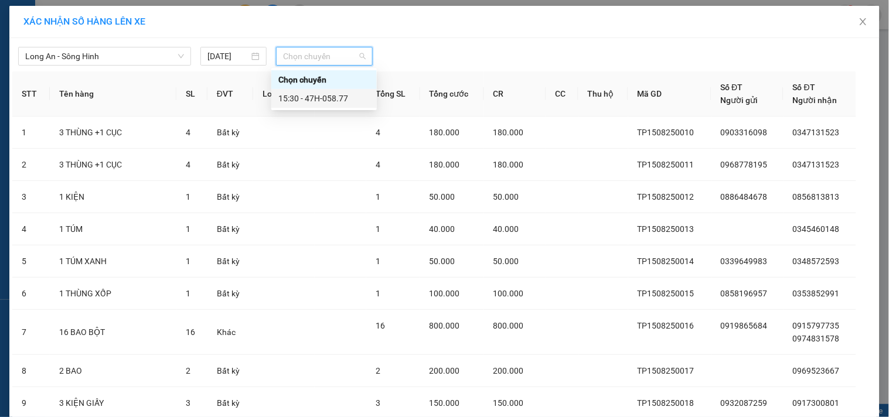
click at [332, 92] on div "15:30 - 47H-058.77" at bounding box center [323, 98] width 91 height 13
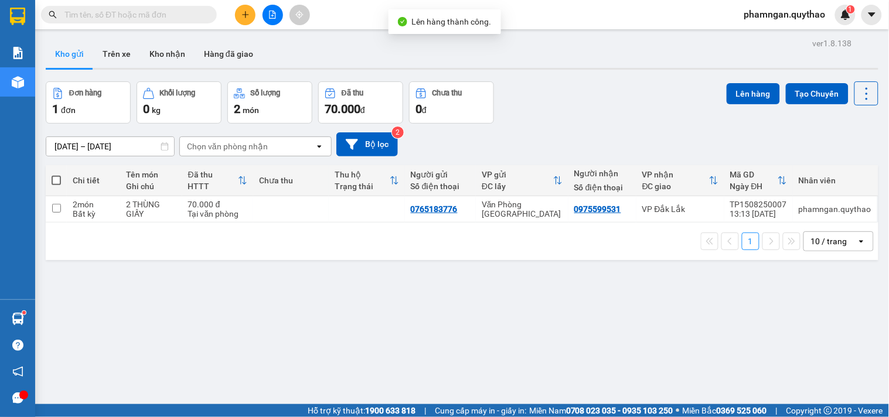
click at [270, 16] on icon "file-add" at bounding box center [273, 15] width 6 height 8
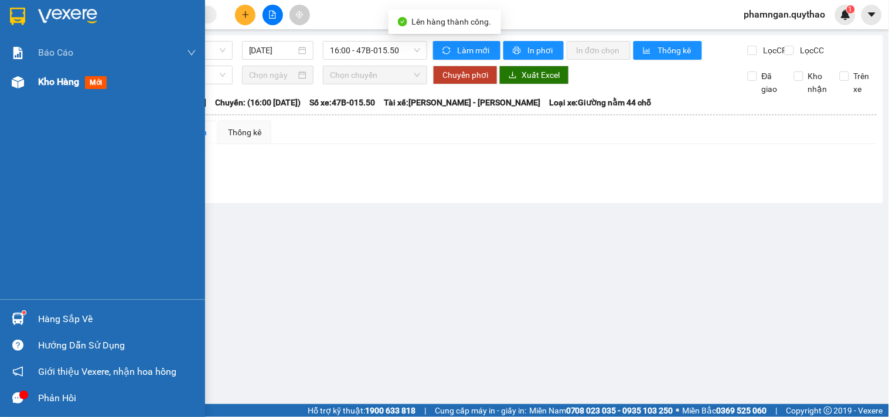
click at [32, 90] on div "Kho hàng mới" at bounding box center [102, 81] width 205 height 29
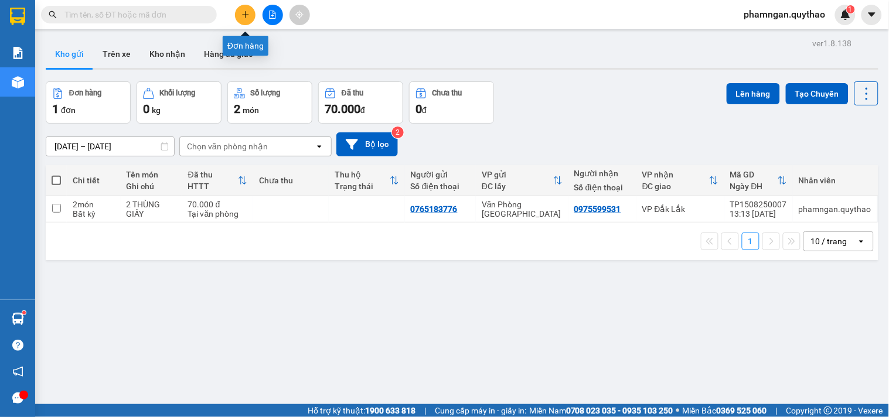
click at [273, 15] on icon "file-add" at bounding box center [272, 15] width 8 height 8
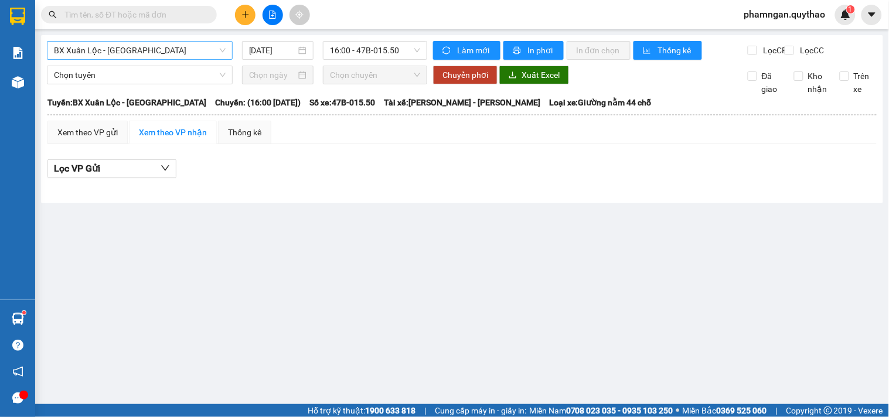
drag, startPoint x: 146, startPoint y: 45, endPoint x: 124, endPoint y: 52, distance: 23.7
click at [146, 45] on span "BX Xuân Lộc - BX Sơn Hoà" at bounding box center [140, 51] width 172 height 18
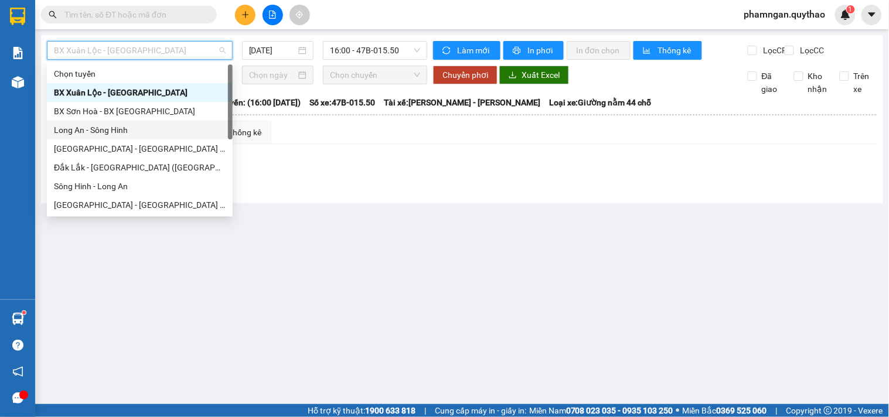
click at [85, 131] on div "Long An - Sông Hinh" at bounding box center [140, 130] width 172 height 13
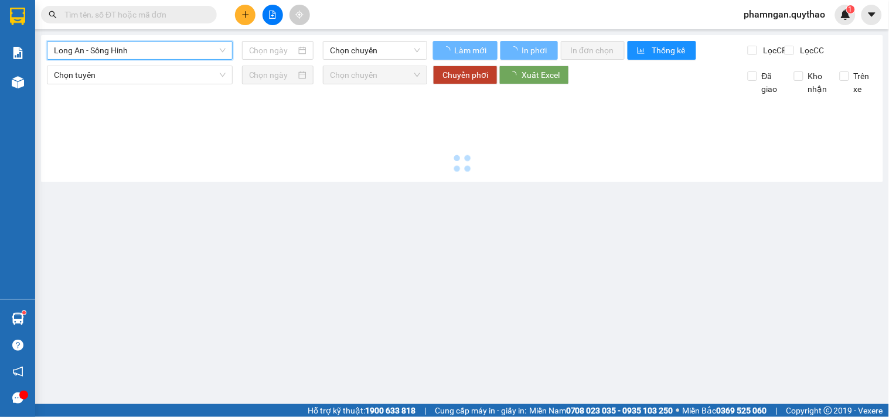
type input "15/08/2025"
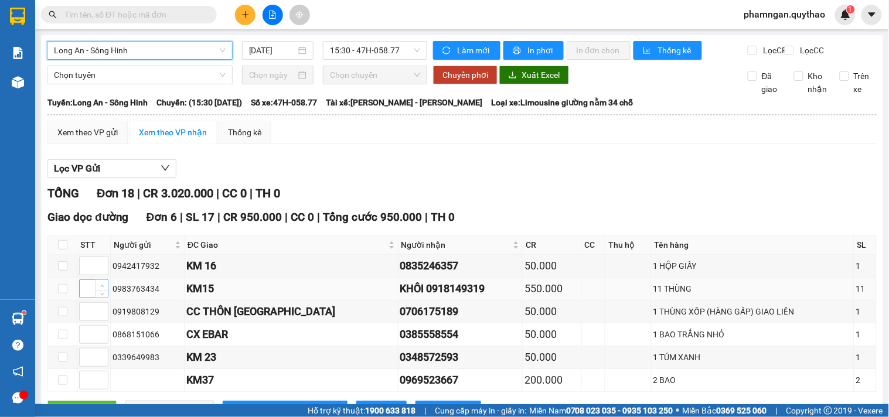
type input "1"
click at [100, 284] on icon "up" at bounding box center [102, 286] width 4 height 4
click at [98, 260] on span "up" at bounding box center [101, 263] width 7 height 7
type input "2"
click at [98, 260] on span "up" at bounding box center [101, 263] width 7 height 7
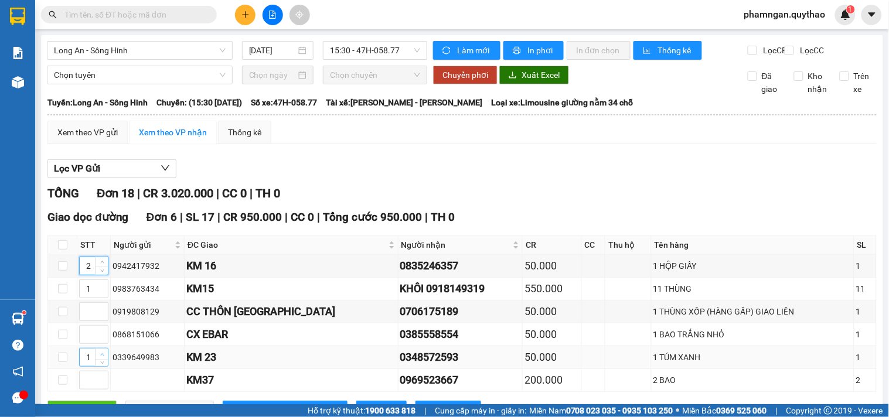
click at [101, 351] on span "up" at bounding box center [101, 354] width 7 height 7
type input "3"
click at [101, 351] on span "up" at bounding box center [101, 354] width 7 height 7
click at [100, 376] on icon "up" at bounding box center [102, 378] width 4 height 4
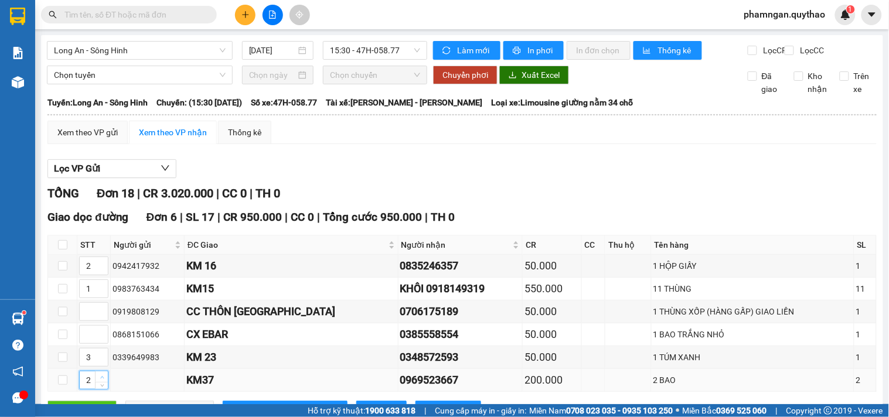
click at [100, 376] on icon "up" at bounding box center [102, 378] width 4 height 4
type input "4"
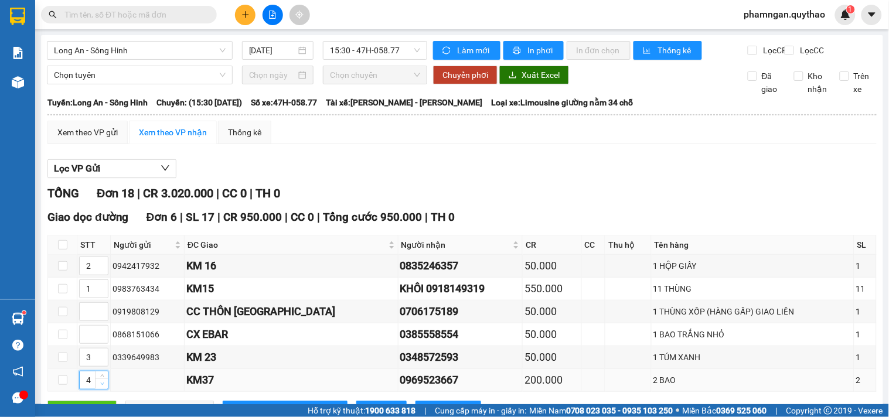
click at [100, 382] on icon "down" at bounding box center [102, 384] width 4 height 4
click at [104, 305] on span "up" at bounding box center [101, 308] width 7 height 7
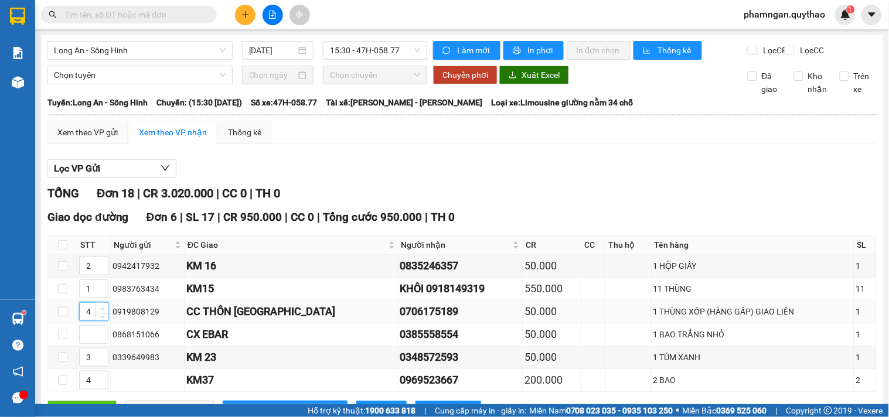
type input "5"
click at [104, 305] on span "up" at bounding box center [101, 308] width 7 height 7
click at [95, 326] on span "Increase Value" at bounding box center [101, 331] width 13 height 11
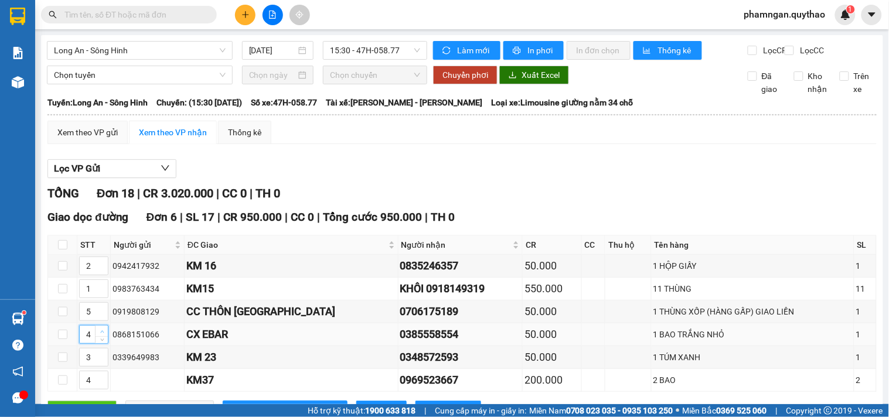
click at [95, 326] on span "Increase Value" at bounding box center [101, 331] width 13 height 11
type input "6"
click at [95, 326] on span "Increase Value" at bounding box center [101, 331] width 13 height 11
click at [255, 401] on button "[PERSON_NAME] sắp xếp" at bounding box center [285, 410] width 125 height 19
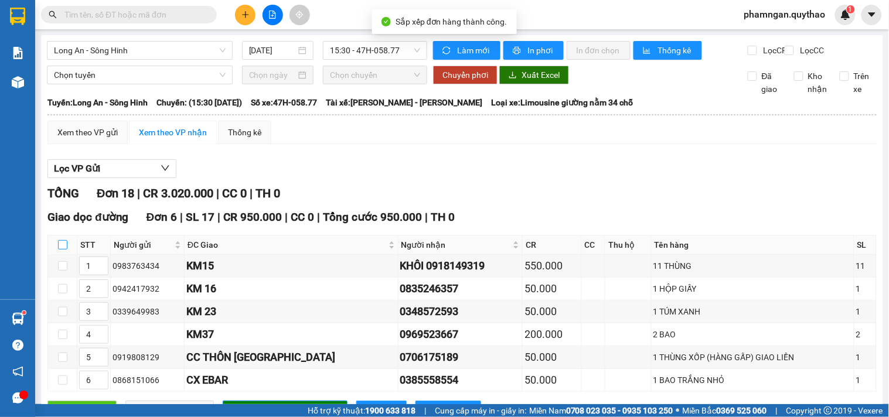
click at [63, 240] on input "checkbox" at bounding box center [62, 244] width 9 height 9
checkbox input "true"
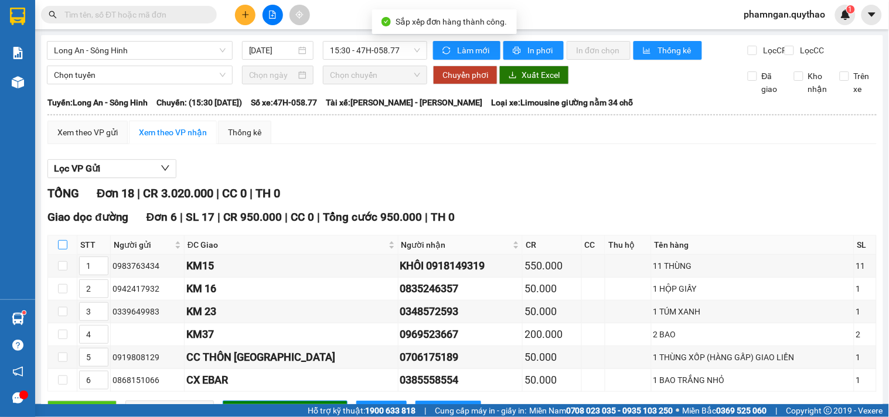
checkbox input "true"
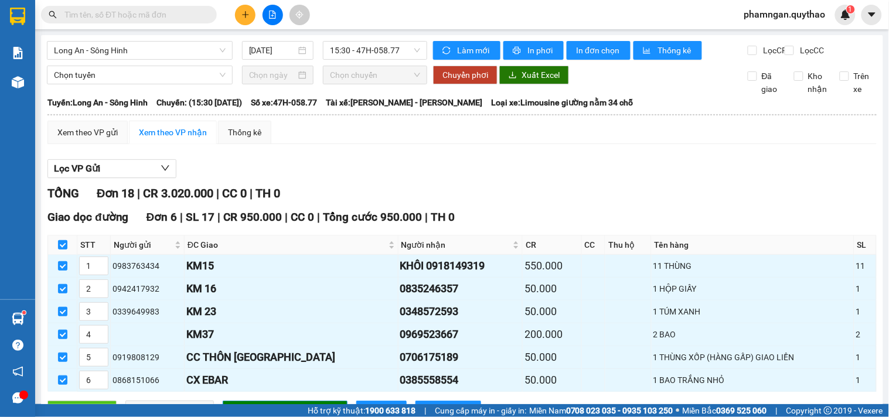
checkbox input "true"
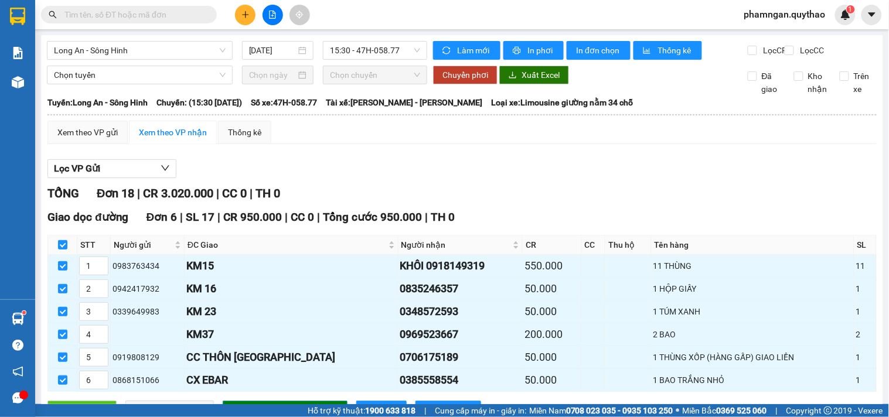
checkbox input "true"
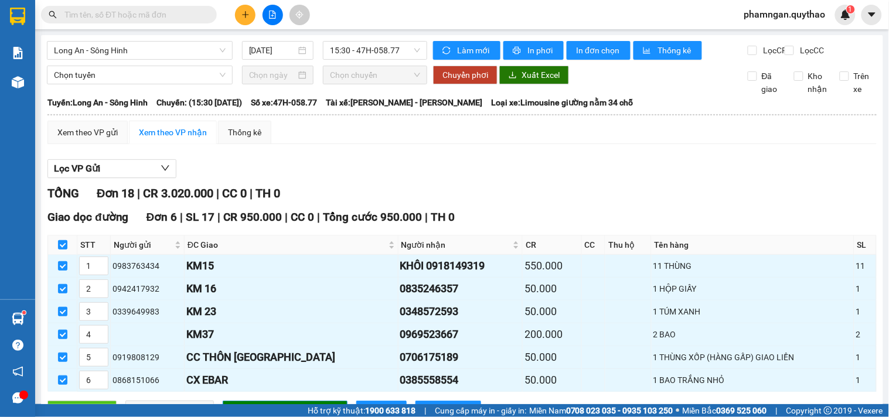
checkbox input "true"
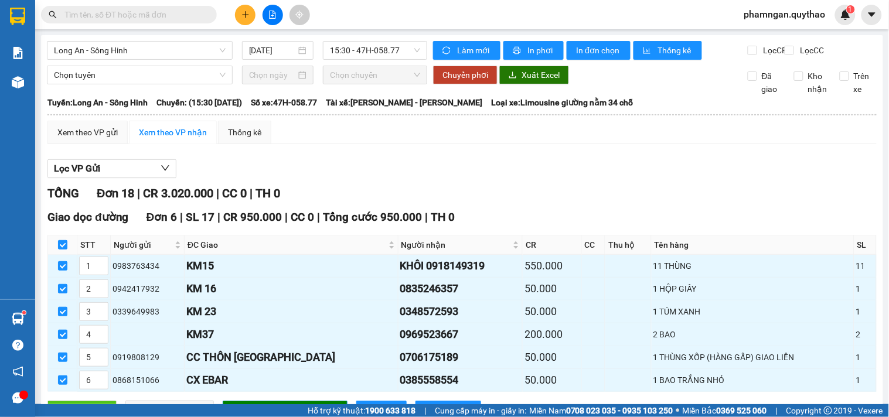
checkbox input "true"
click at [547, 48] on span "In phơi" at bounding box center [540, 50] width 27 height 13
drag, startPoint x: 447, startPoint y: 183, endPoint x: 419, endPoint y: 179, distance: 28.3
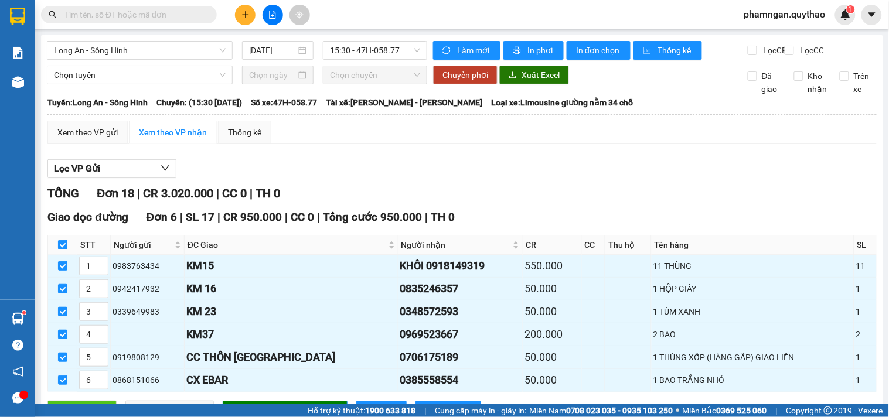
click at [447, 179] on div "Lọc VP Gửi" at bounding box center [461, 168] width 829 height 19
